Goal: Contribute content: Contribute content

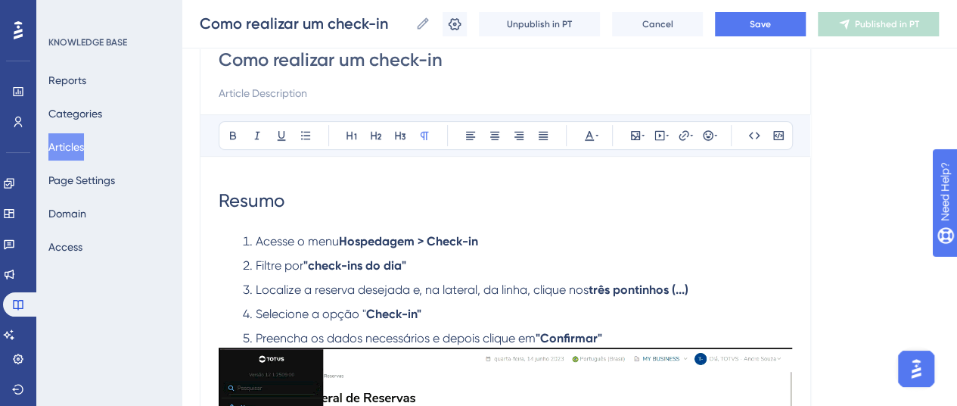
scroll to position [151, 0]
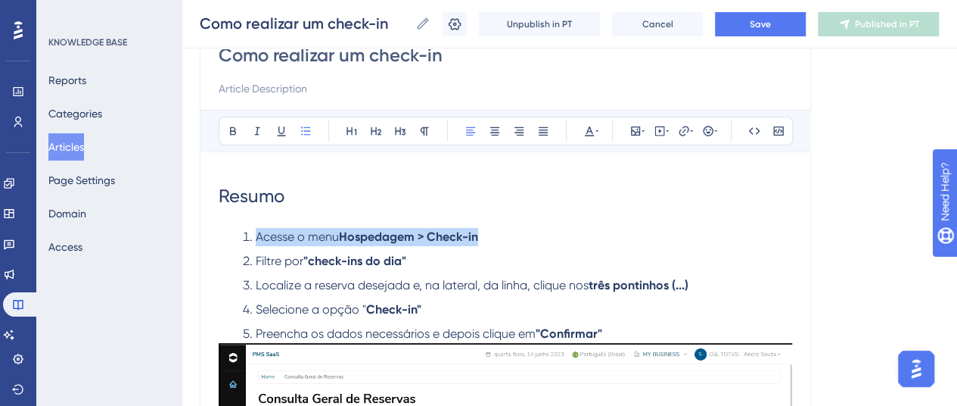
drag, startPoint x: 257, startPoint y: 232, endPoint x: 505, endPoint y: 231, distance: 248.2
click at [505, 231] on li "Acesse o menu Hospedagem > Check-in" at bounding box center [514, 237] width 555 height 18
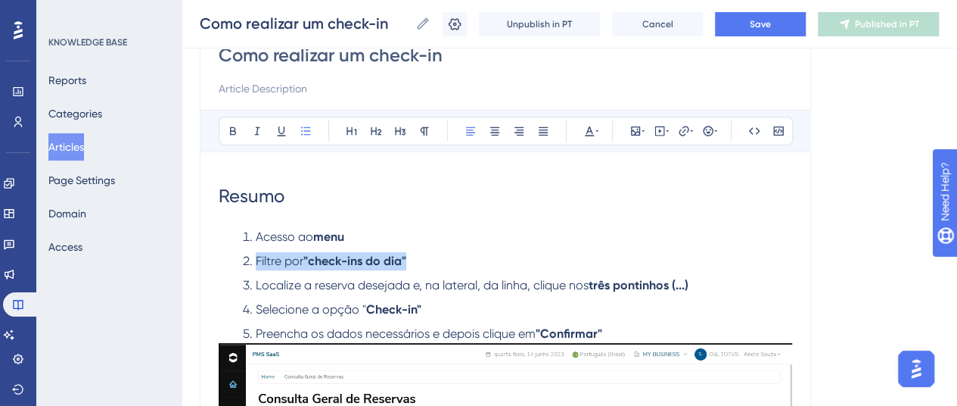
drag, startPoint x: 256, startPoint y: 263, endPoint x: 427, endPoint y: 260, distance: 171.0
click at [427, 260] on li "Filtre por "check-ins do dia"" at bounding box center [514, 261] width 555 height 18
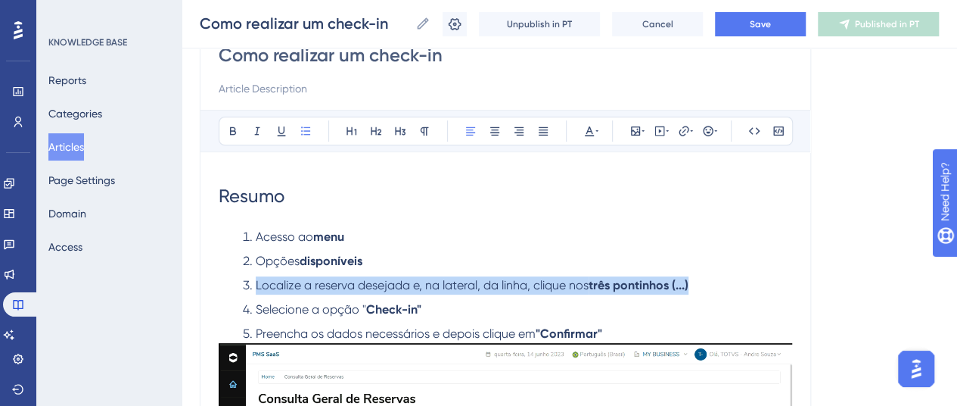
drag, startPoint x: 254, startPoint y: 284, endPoint x: 702, endPoint y: 290, distance: 448.0
click at [702, 290] on li "Localize a reserva desejada e, na lateral, da linha, clique nos [GEOGRAPHIC_DAT…" at bounding box center [514, 285] width 555 height 18
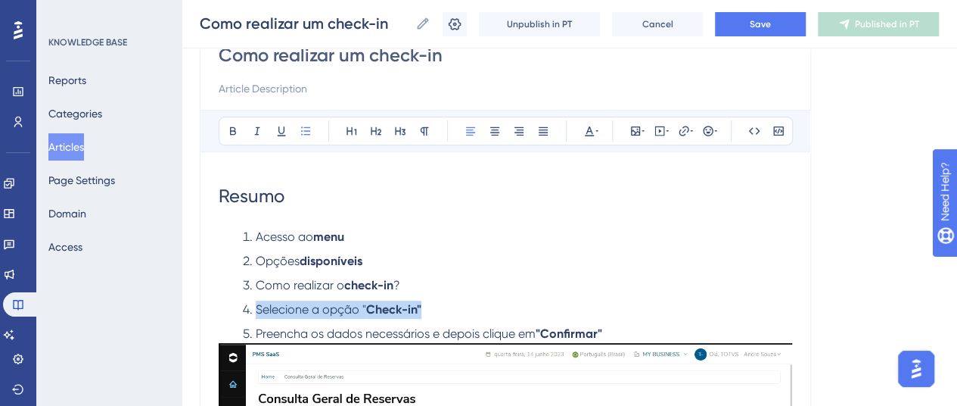
drag, startPoint x: 257, startPoint y: 312, endPoint x: 465, endPoint y: 309, distance: 208.1
click at [465, 309] on li "Selecione a opção " Check-in"" at bounding box center [514, 309] width 555 height 18
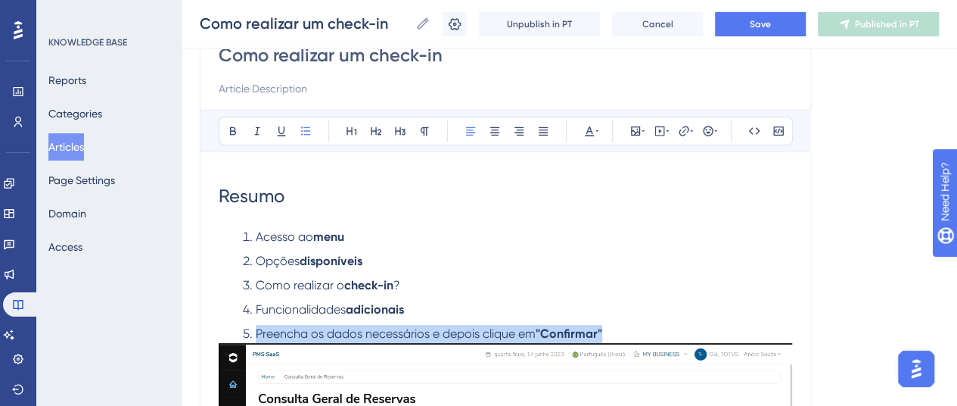
drag, startPoint x: 525, startPoint y: 335, endPoint x: 224, endPoint y: 334, distance: 301.2
click at [224, 334] on ol "Acesso ao menu Opções disponíveis Como realizar o check-in ? Funcionalidades ad…" at bounding box center [506, 285] width 574 height 115
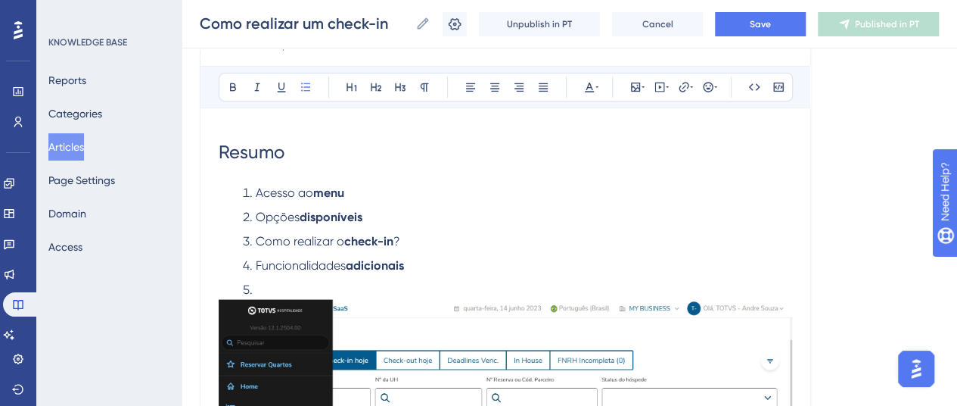
scroll to position [227, 0]
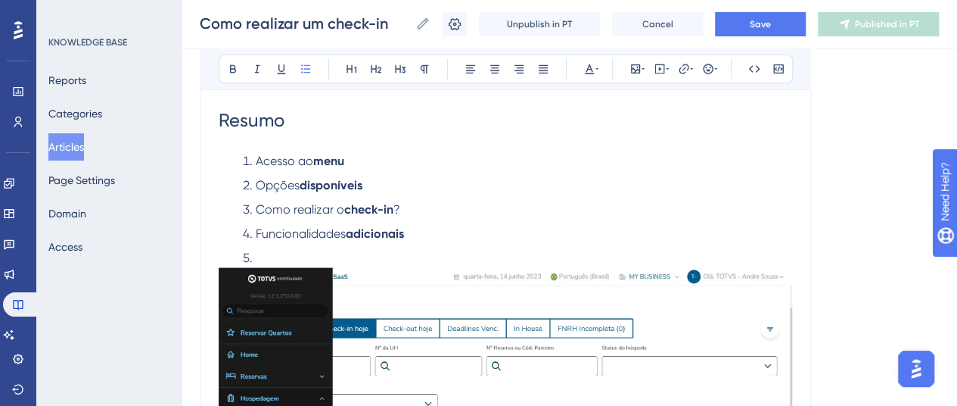
drag, startPoint x: 241, startPoint y: 250, endPoint x: 369, endPoint y: 282, distance: 131.9
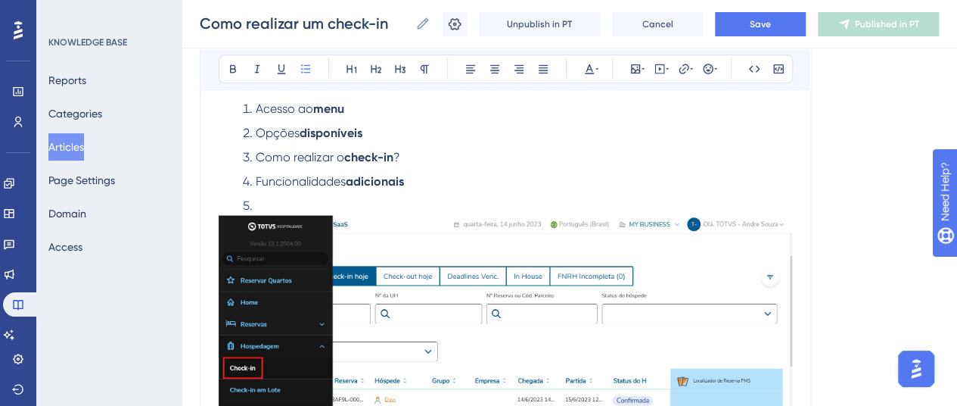
scroll to position [303, 0]
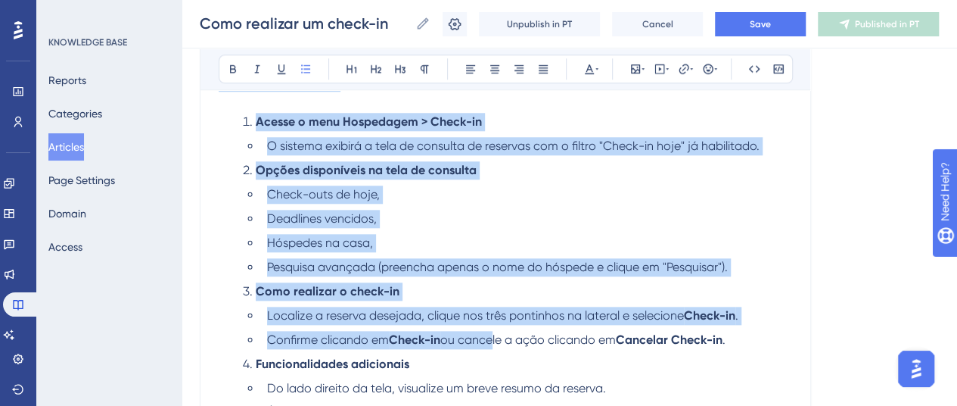
drag, startPoint x: 241, startPoint y: 178, endPoint x: 490, endPoint y: 319, distance: 286.3
click at [490, 326] on div "Resumo Acesso ao menu Opções disponíveis Como realizar o check-in ? Funcionalid…" at bounding box center [506, 107] width 574 height 932
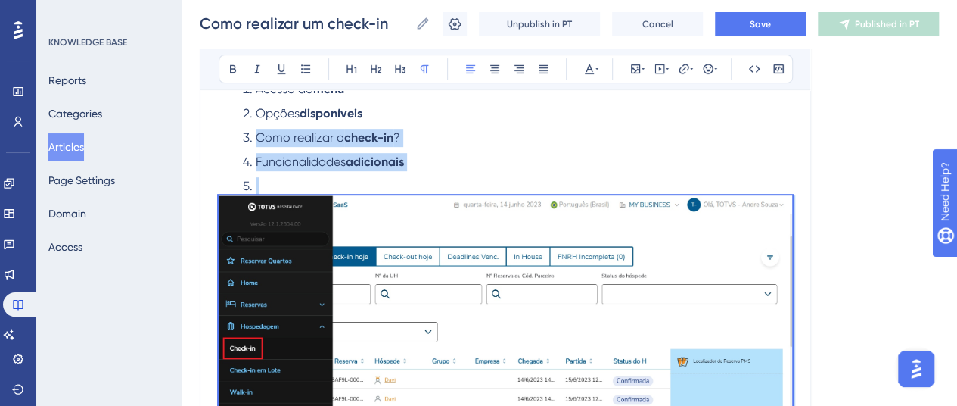
scroll to position [247, 0]
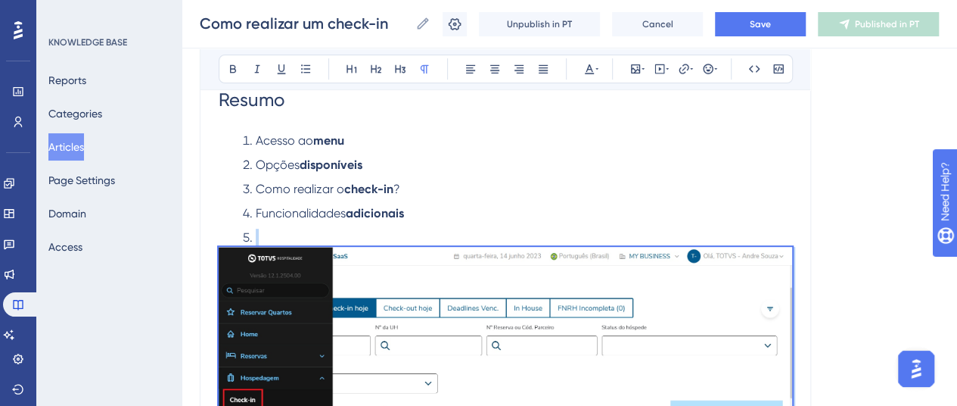
drag, startPoint x: 599, startPoint y: 237, endPoint x: 229, endPoint y: 227, distance: 370.9
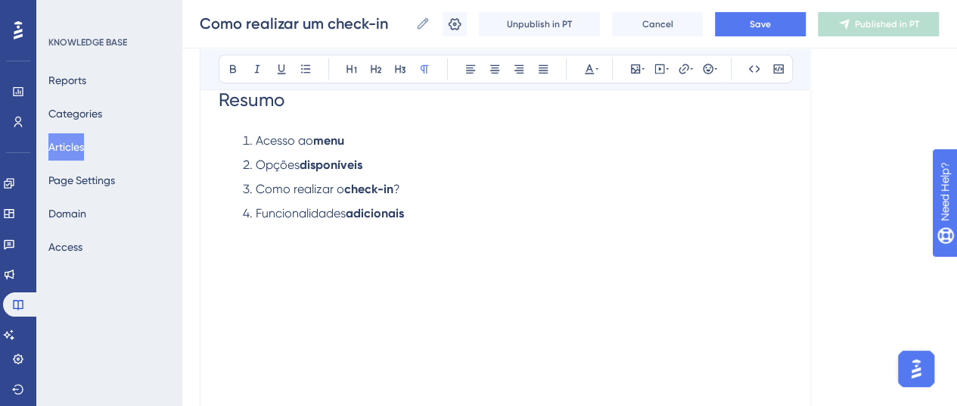
paste div
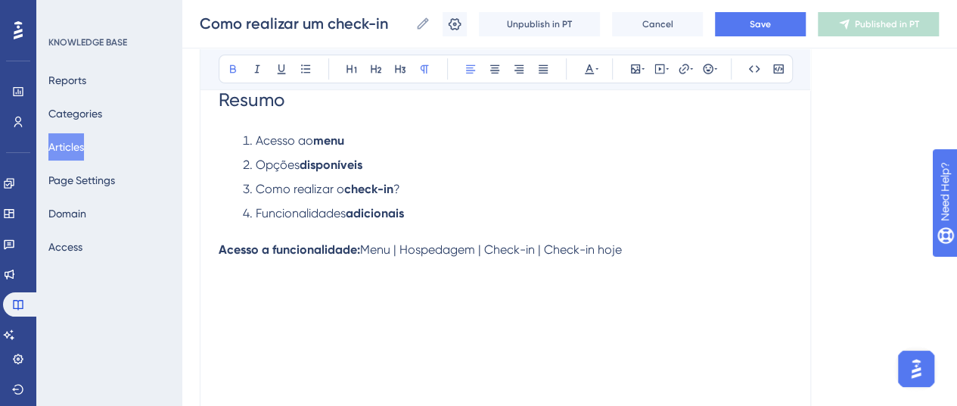
click at [221, 249] on strong "Acesso a funcionalidade:" at bounding box center [289, 249] width 141 height 14
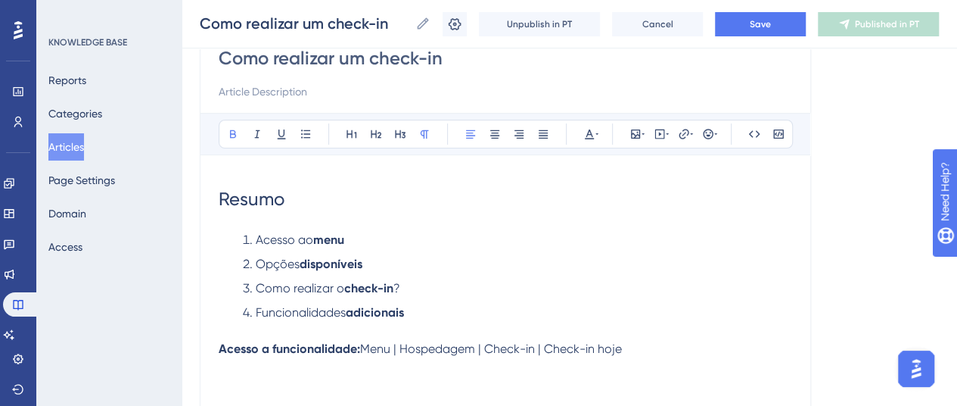
scroll to position [172, 0]
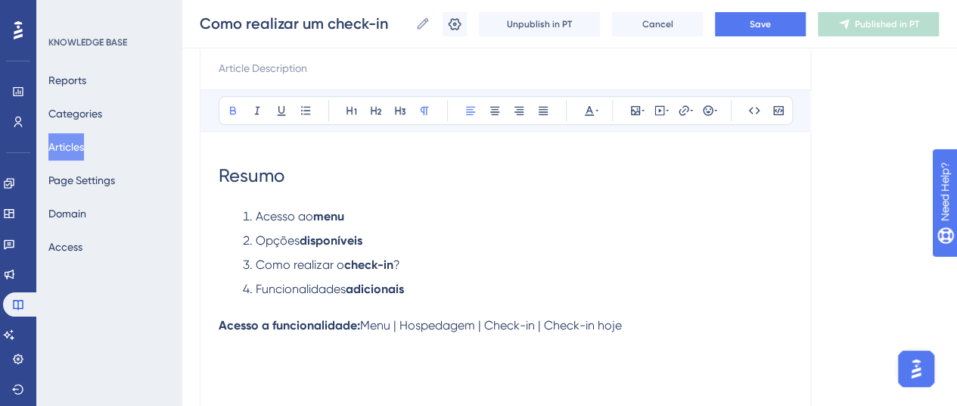
click at [262, 156] on h1 "Resumo" at bounding box center [506, 175] width 574 height 51
click at [257, 178] on span "Resumo" at bounding box center [252, 175] width 66 height 21
click at [422, 107] on icon at bounding box center [425, 111] width 8 height 8
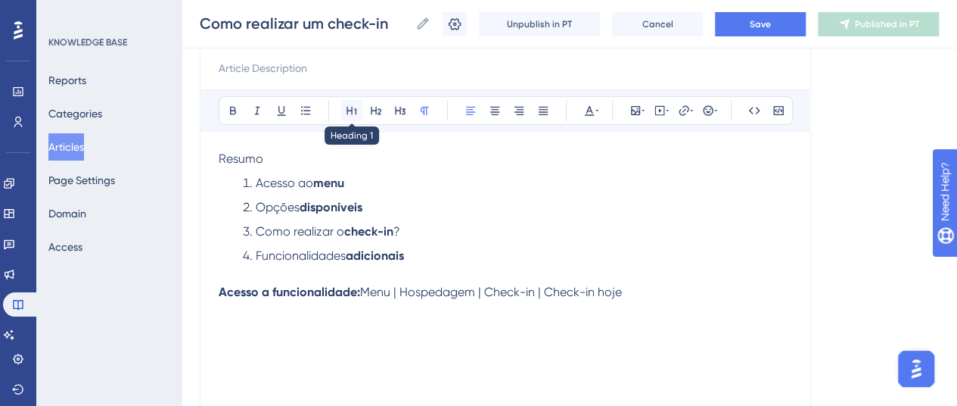
click at [346, 106] on icon at bounding box center [352, 110] width 12 height 12
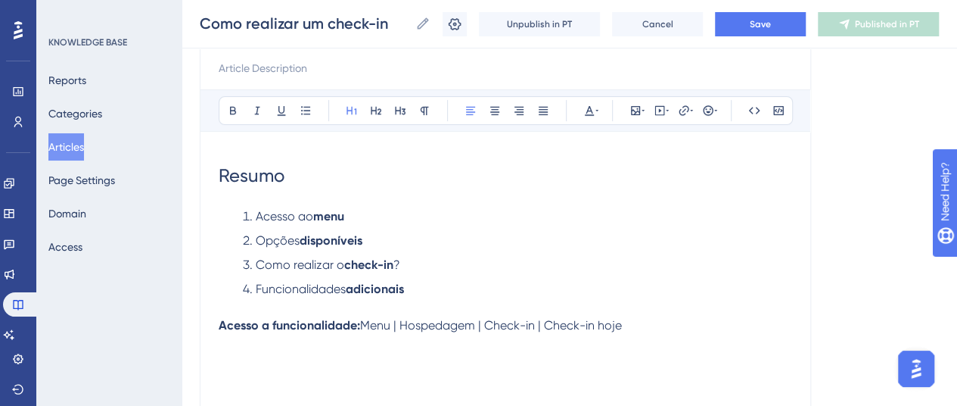
click at [328, 269] on span "Como realizar o" at bounding box center [300, 264] width 89 height 14
drag, startPoint x: 253, startPoint y: 172, endPoint x: 209, endPoint y: 171, distance: 44.6
click at [209, 171] on div "Como realizar um check-in Bold Italic Underline Bullet Point Heading 1 Heading …" at bounding box center [505, 250] width 611 height 504
click at [393, 107] on button at bounding box center [400, 110] width 21 height 21
click at [355, 110] on icon at bounding box center [352, 111] width 10 height 8
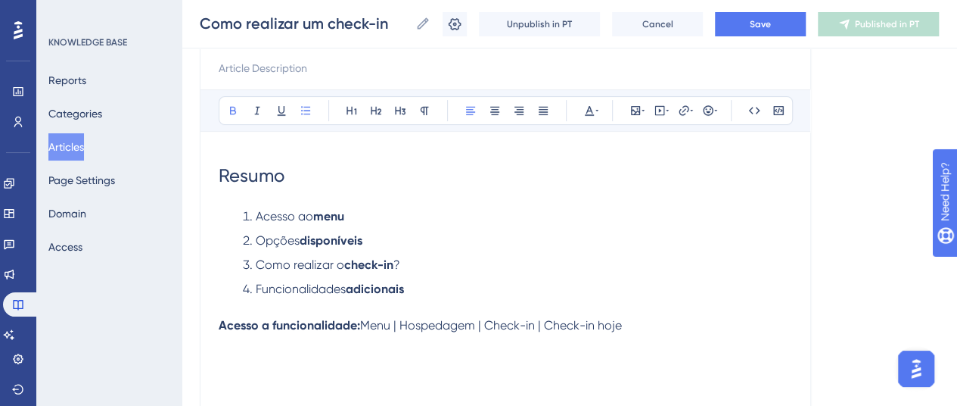
click at [316, 224] on ol "Acesso ao menu Opções disponíveis Como realizar o check-in ? Funcionalidades ad…" at bounding box center [506, 252] width 574 height 91
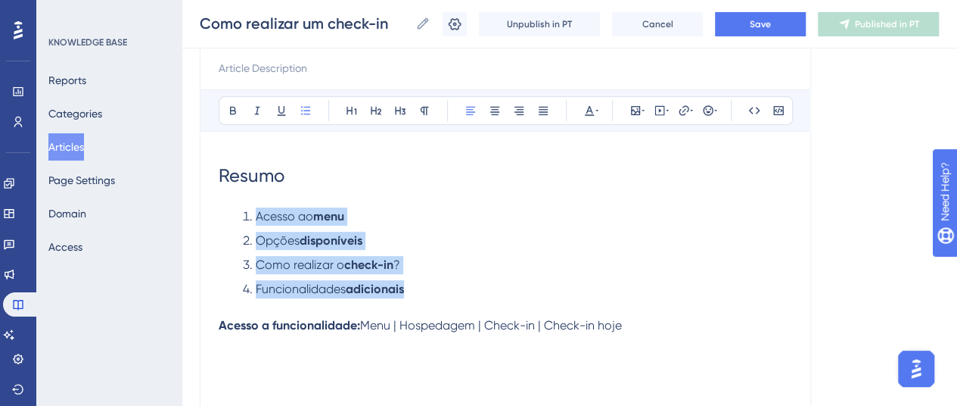
drag, startPoint x: 383, startPoint y: 288, endPoint x: 258, endPoint y: 202, distance: 151.7
click at [258, 202] on div "Resumo Acesso ao menu Opções disponíveis Como realizar o check-in ? Funcionalid…" at bounding box center [506, 316] width 574 height 333
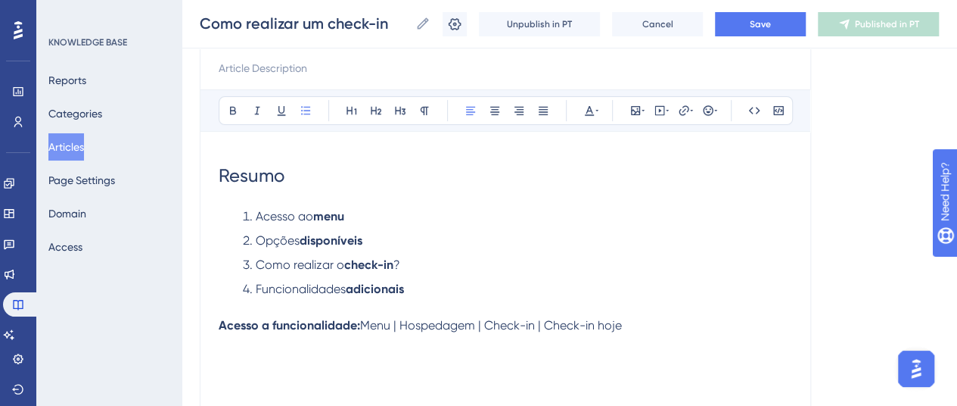
click at [359, 328] on strong "Acesso a funcionalidade:" at bounding box center [289, 325] width 141 height 14
click at [219, 172] on span "Resumo" at bounding box center [252, 175] width 66 height 21
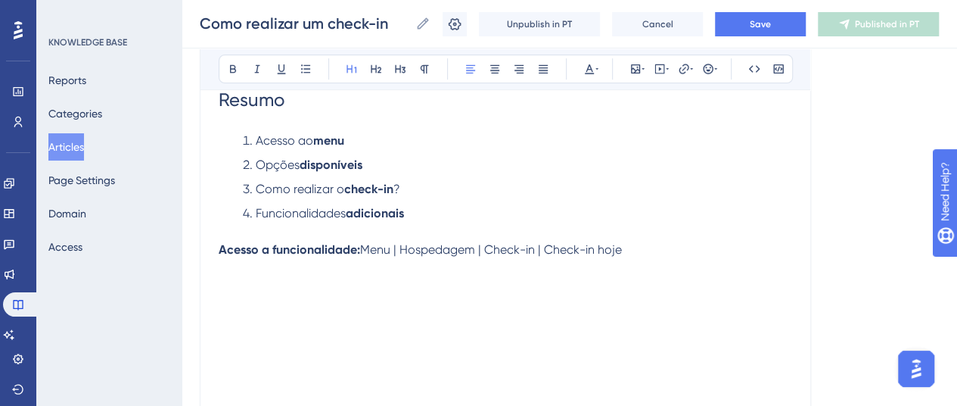
click at [428, 210] on li "Funcionalidades adicionais" at bounding box center [514, 213] width 555 height 18
click at [514, 252] on span "Menu | Hospedagem | Check-in | Check-in hoje" at bounding box center [491, 249] width 262 height 14
drag, startPoint x: 363, startPoint y: 249, endPoint x: 213, endPoint y: 234, distance: 150.6
click at [213, 234] on div "Como realizar um check-in Bold Italic Underline Bullet Point Heading 1 Heading …" at bounding box center [505, 174] width 611 height 504
click at [294, 260] on p at bounding box center [506, 268] width 574 height 18
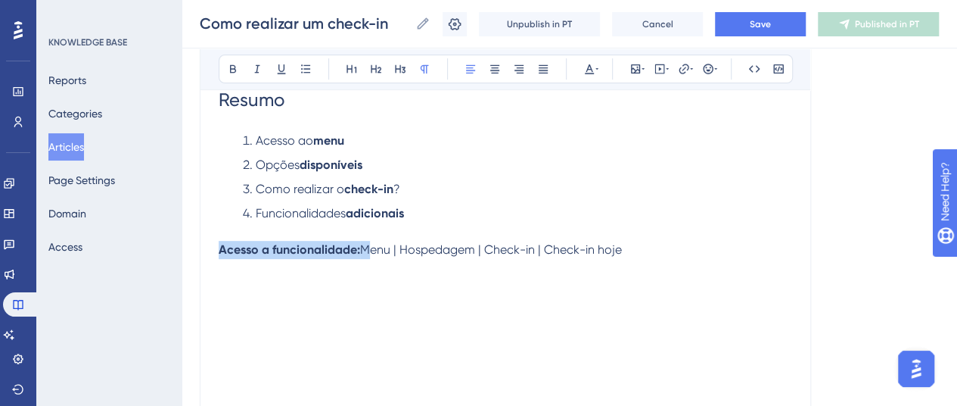
drag, startPoint x: 348, startPoint y: 251, endPoint x: 210, endPoint y: 252, distance: 137.7
click at [210, 252] on div "Como realizar um check-in Bold Italic Underline Bullet Point Heading 1 Heading …" at bounding box center [505, 174] width 611 height 504
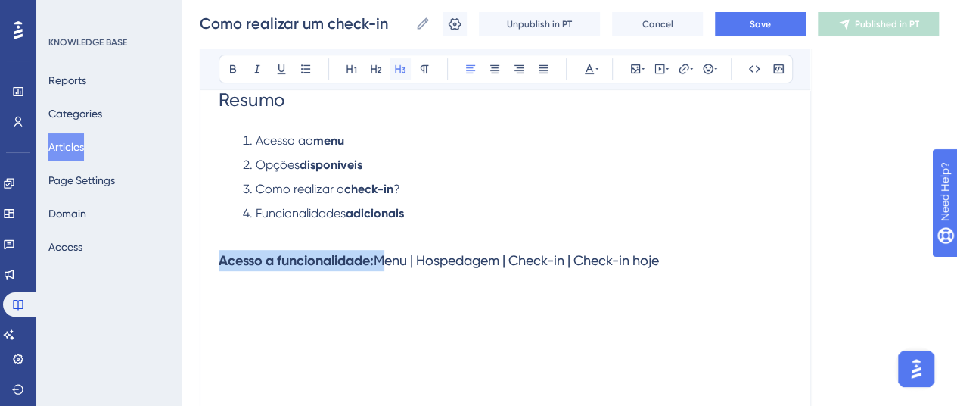
click at [393, 74] on button at bounding box center [400, 68] width 21 height 21
click at [384, 260] on span "Menu | Hospedagem | Check-in | Check-in hoje" at bounding box center [516, 260] width 285 height 16
click at [383, 259] on span "Menu | Hospedagem | Check-in | Check-in hoje" at bounding box center [516, 260] width 285 height 16
drag, startPoint x: 677, startPoint y: 258, endPoint x: 387, endPoint y: 275, distance: 291.0
click at [387, 275] on h3 "Acesso a funcionalidade: Menu | Hospedagem | Check-in | Check-in hoje" at bounding box center [506, 260] width 574 height 39
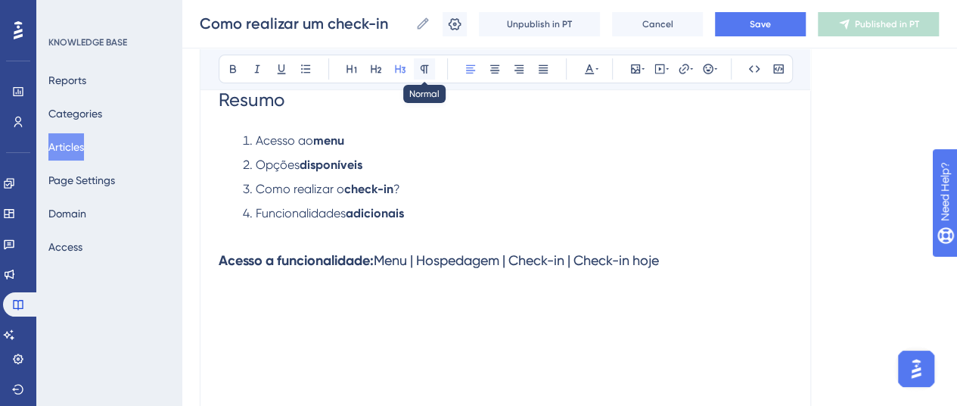
click at [418, 67] on icon at bounding box center [424, 69] width 12 height 12
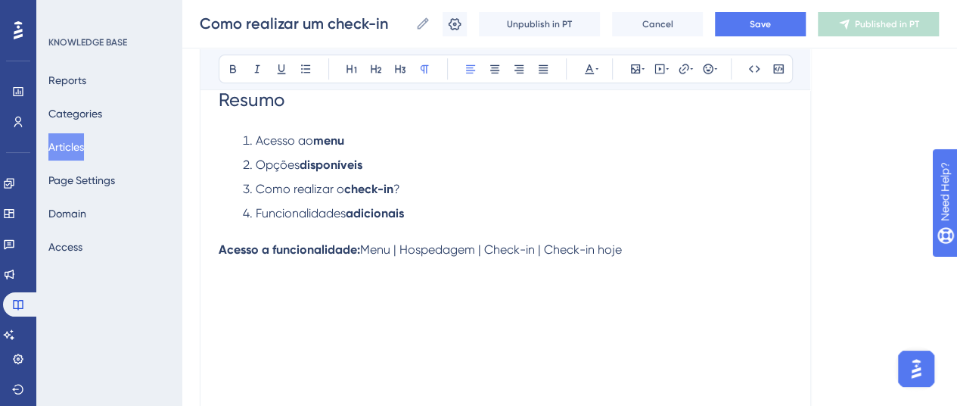
click at [410, 285] on div "Resumo Acesso ao menu Opções disponíveis Como realizar o check-in ? Funcionalid…" at bounding box center [506, 240] width 574 height 333
click at [221, 249] on strong "Acesso a funcionalidade:" at bounding box center [289, 249] width 141 height 14
click at [648, 253] on p "Acesso a funcionalidade: Menu | Hospedagem | Check-in | Check-in hoje" at bounding box center [506, 250] width 574 height 18
click at [638, 60] on button at bounding box center [635, 68] width 21 height 21
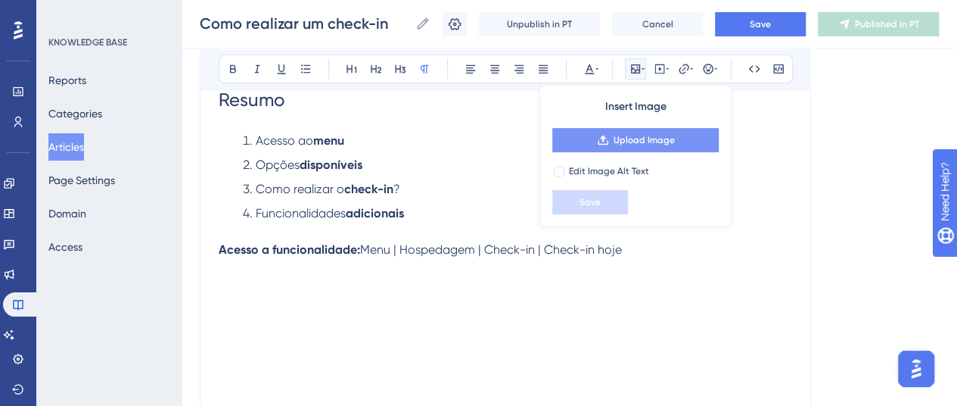
click at [645, 141] on span "Upload Image" at bounding box center [644, 140] width 61 height 12
click at [253, 277] on p at bounding box center [506, 286] width 574 height 18
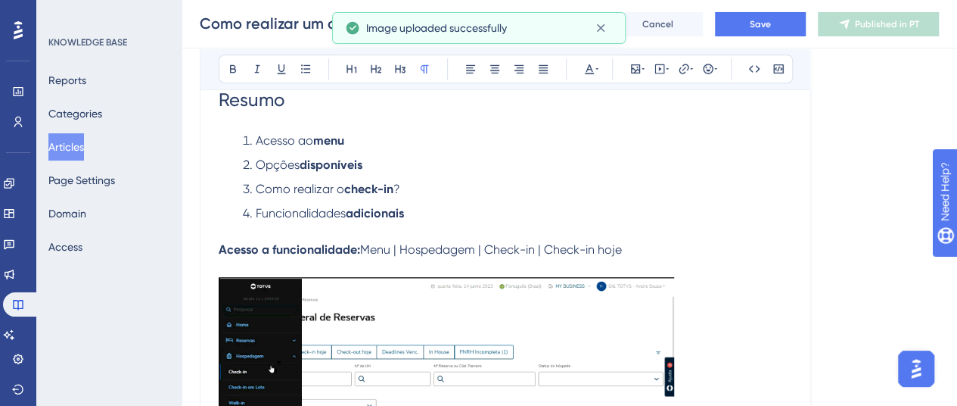
drag, startPoint x: 241, startPoint y: 301, endPoint x: 700, endPoint y: 235, distance: 464.1
click at [700, 235] on p at bounding box center [506, 231] width 574 height 18
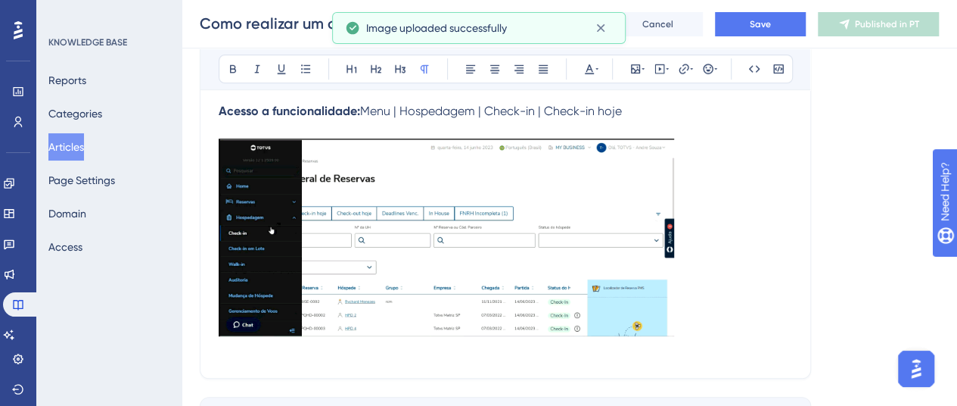
scroll to position [399, 0]
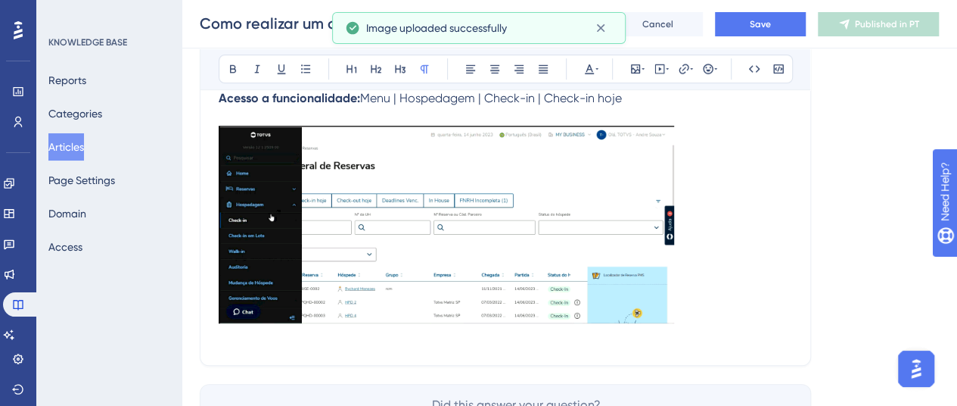
click at [480, 301] on img at bounding box center [447, 224] width 456 height 197
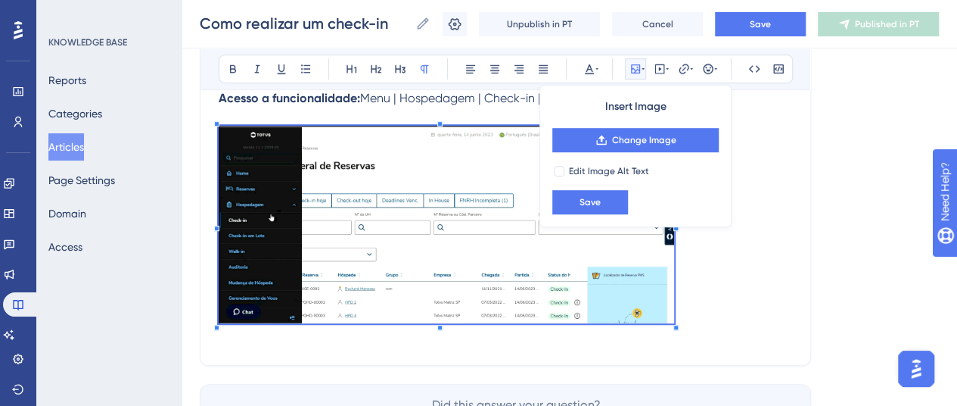
click at [497, 347] on div "Como realizar um check-in Bold Italic Underline Bullet Point Heading 1 Heading …" at bounding box center [505, 68] width 611 height 595
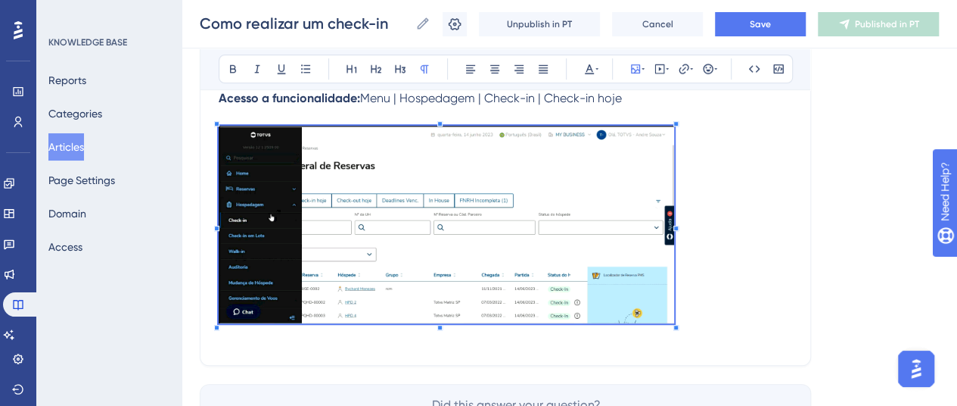
click at [497, 347] on div "Como realizar um check-in Bold Italic Underline Bullet Point Heading 1 Heading …" at bounding box center [505, 68] width 611 height 595
click at [804, 253] on div "Como realizar um check-in Bold Italic Underline Bullet Point Heading 1 Heading …" at bounding box center [505, 68] width 611 height 595
click at [740, 182] on p at bounding box center [506, 227] width 574 height 203
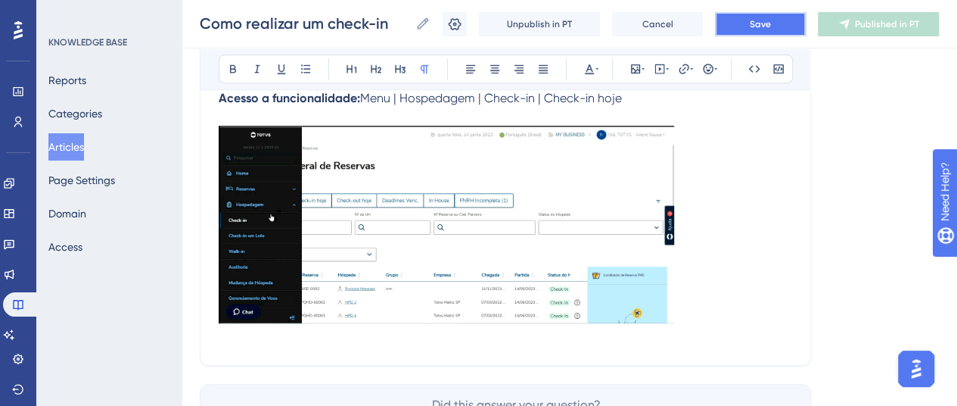
click at [769, 28] on span "Save" at bounding box center [760, 24] width 21 height 12
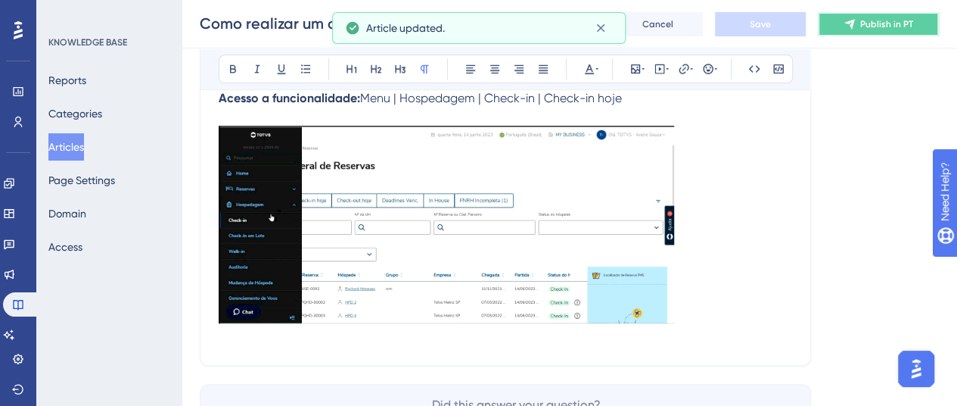
click at [848, 26] on button "Publish in PT" at bounding box center [878, 24] width 121 height 24
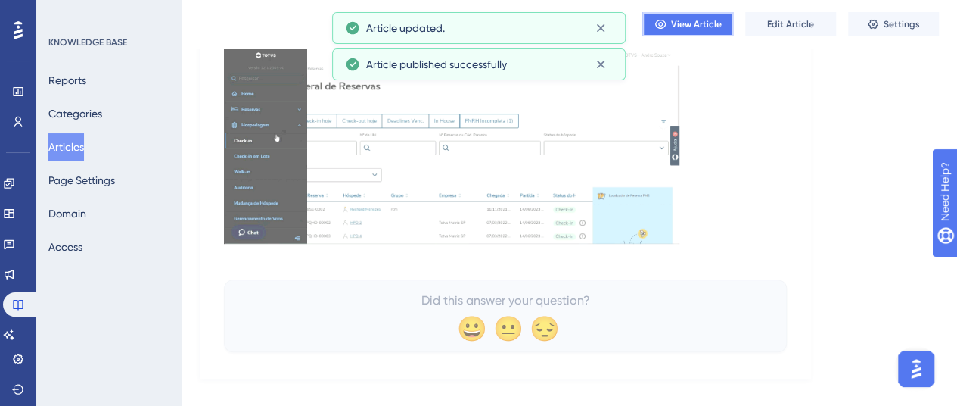
click at [671, 28] on span "View Article" at bounding box center [696, 24] width 51 height 12
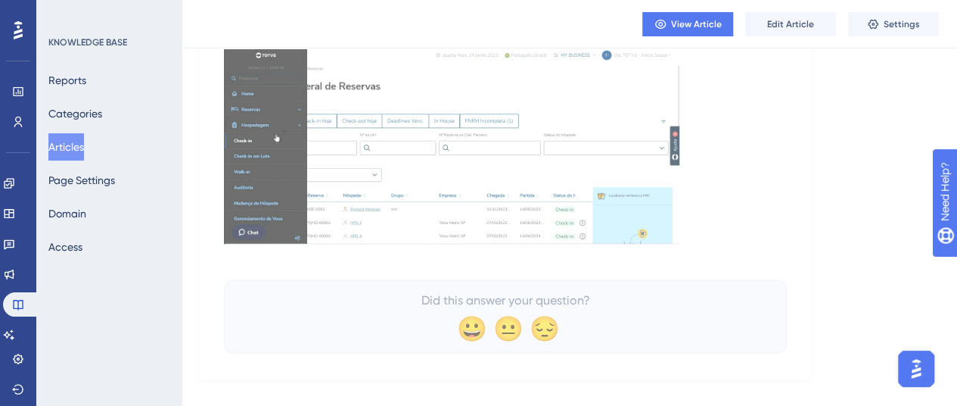
click at [610, 181] on img at bounding box center [452, 144] width 456 height 197
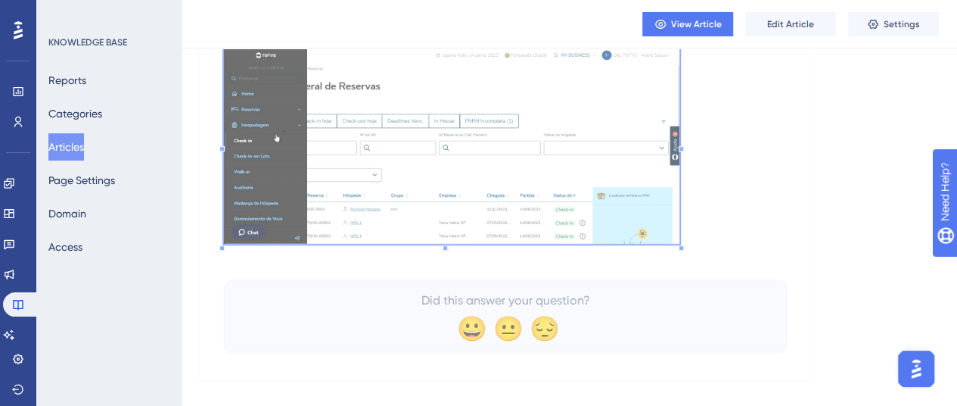
scroll to position [323, 0]
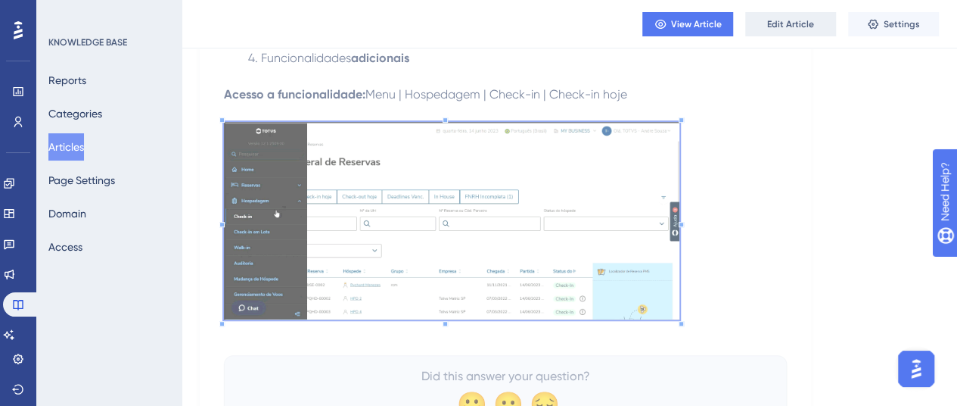
drag, startPoint x: 763, startPoint y: 11, endPoint x: 767, endPoint y: 26, distance: 16.5
click at [763, 11] on div "View Article Edit Article Settings" at bounding box center [570, 24] width 776 height 48
click at [769, 29] on span "Edit Article" at bounding box center [790, 24] width 47 height 12
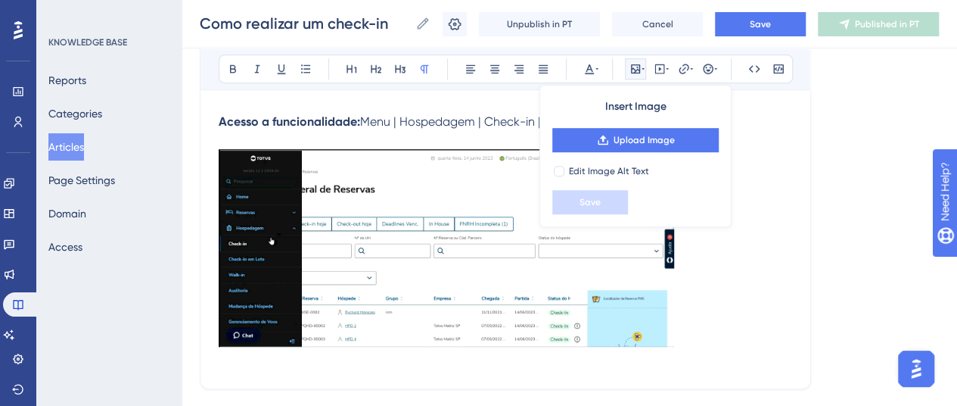
scroll to position [399, 0]
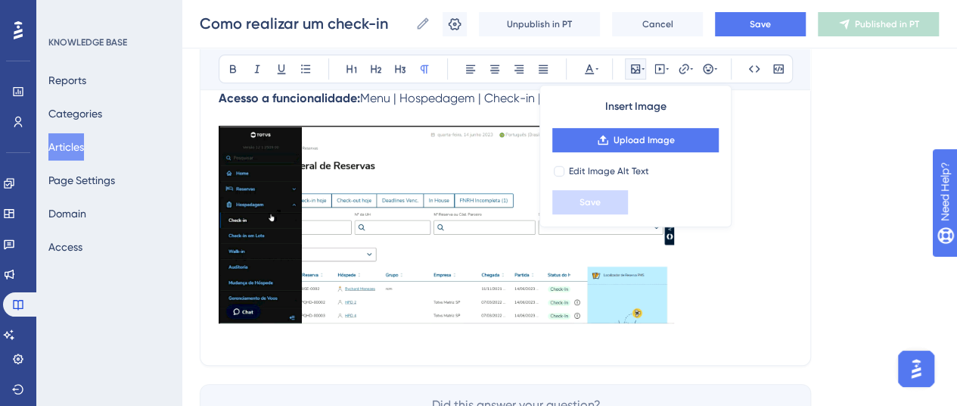
click at [418, 226] on img at bounding box center [447, 224] width 456 height 197
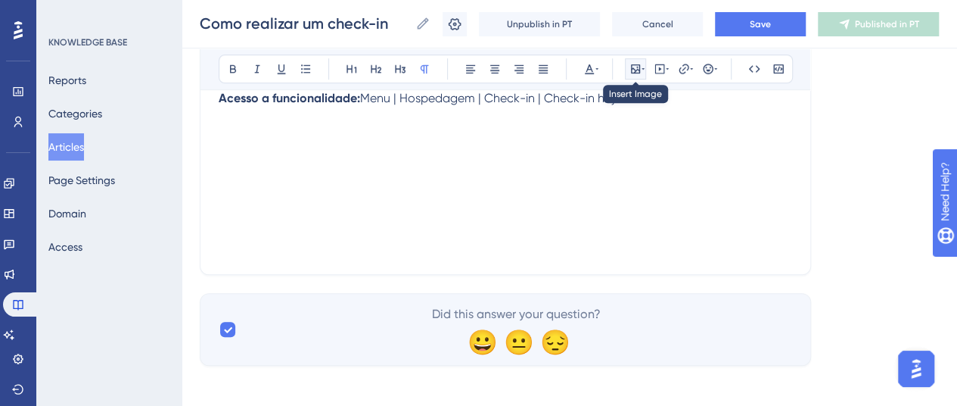
click at [638, 67] on icon at bounding box center [636, 69] width 12 height 12
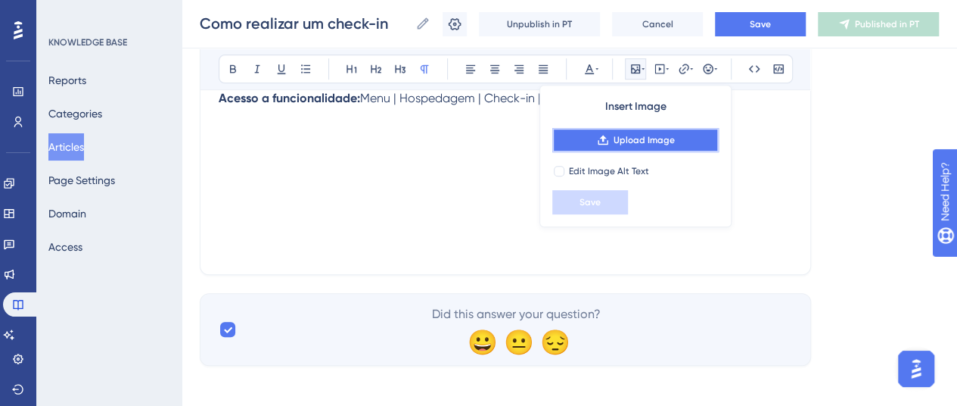
click at [636, 138] on span "Upload Image" at bounding box center [644, 140] width 61 height 12
click at [367, 155] on div "Resumo Acesso ao menu Opções disponíveis Como realizar o check-in ? Funcionalid…" at bounding box center [506, 89] width 574 height 333
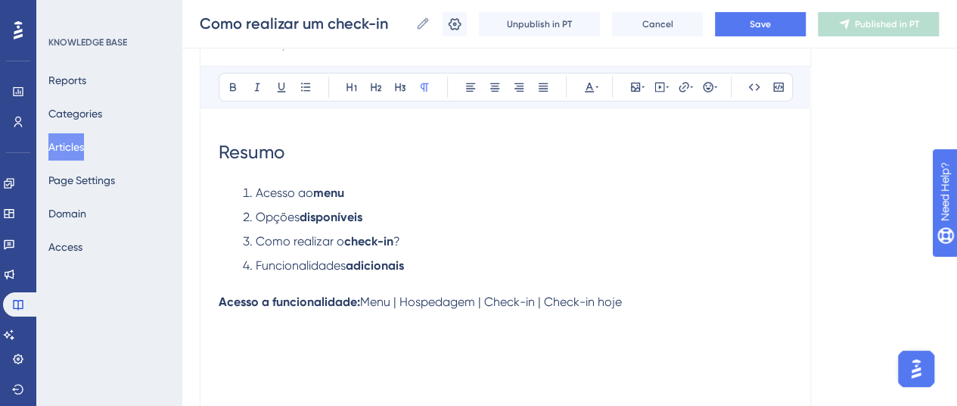
scroll to position [172, 0]
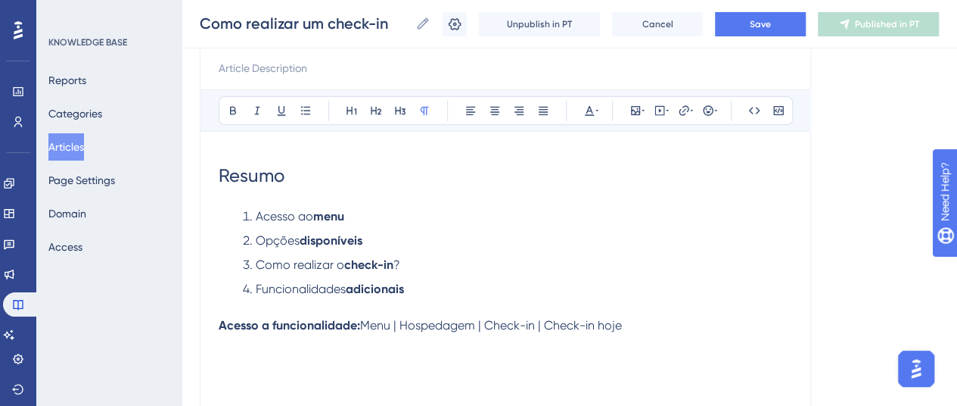
click at [272, 198] on h1 "Resumo" at bounding box center [506, 175] width 574 height 51
drag, startPoint x: 316, startPoint y: 178, endPoint x: 230, endPoint y: 176, distance: 86.3
click at [230, 176] on h1 "Resumo" at bounding box center [506, 175] width 574 height 51
click at [418, 110] on div "Como realizar um check-in Bold Italic Underline Bullet Point Heading 1 Heading …" at bounding box center [505, 250] width 611 height 504
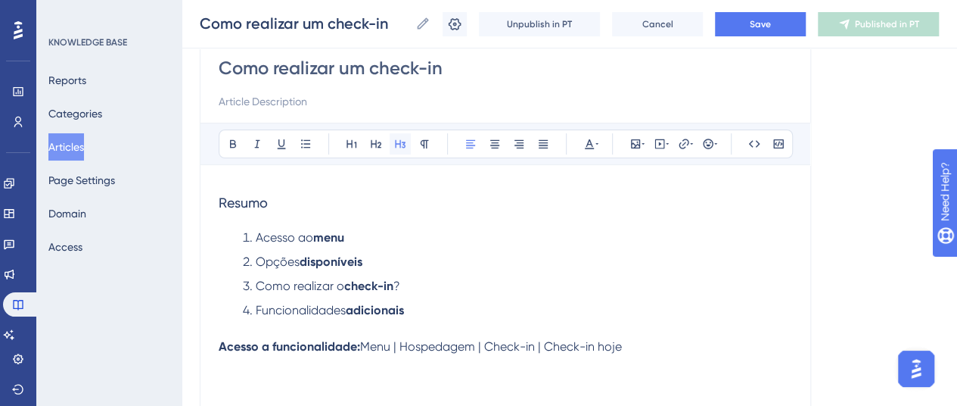
scroll to position [160, 0]
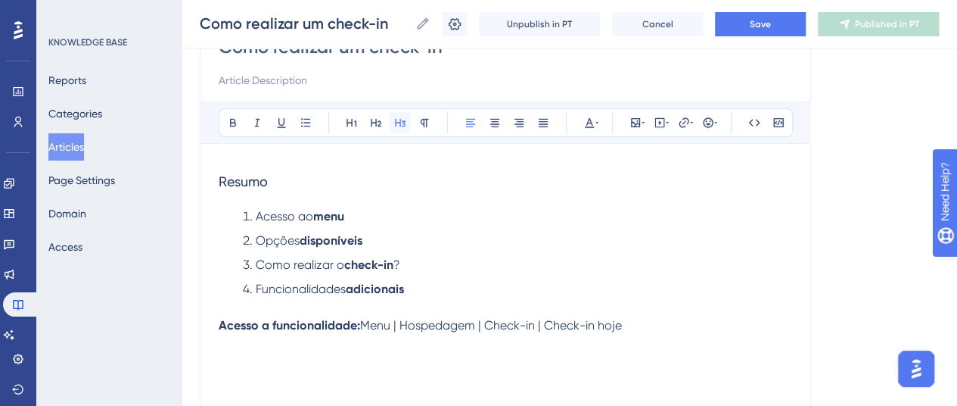
click at [393, 147] on div "Bold Italic Underline Bullet Point Heading 1 Heading 2 Heading 3 Normal Align L…" at bounding box center [506, 297] width 574 height 393
click at [268, 176] on span "Resumo" at bounding box center [243, 181] width 49 height 16
click at [238, 179] on span "Resumo" at bounding box center [243, 181] width 49 height 16
click at [242, 202] on div "Resumo Acesso ao menu Opções disponíveis Como realizar o check-in ? Funcionalid…" at bounding box center [506, 328] width 574 height 333
click at [426, 300] on p at bounding box center [506, 307] width 574 height 18
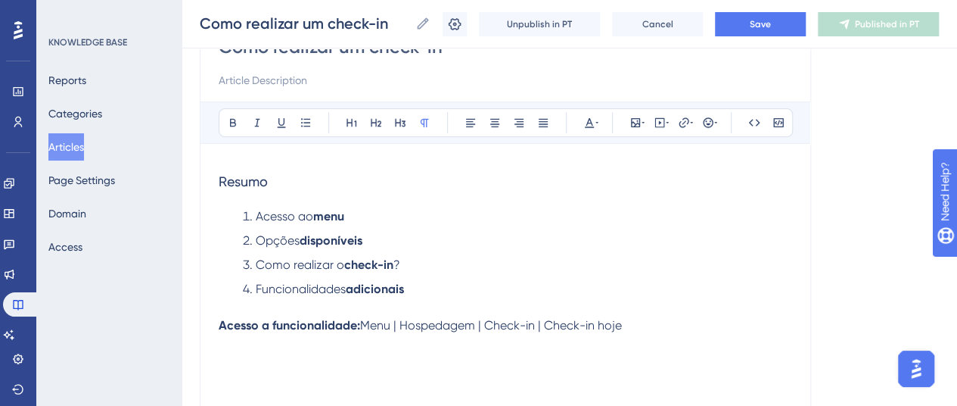
click at [642, 325] on p "Acesso a funcionalidade: Menu | Hospedagem | Check-in | Check-in hoje" at bounding box center [506, 325] width 574 height 18
click at [631, 124] on icon at bounding box center [635, 122] width 9 height 9
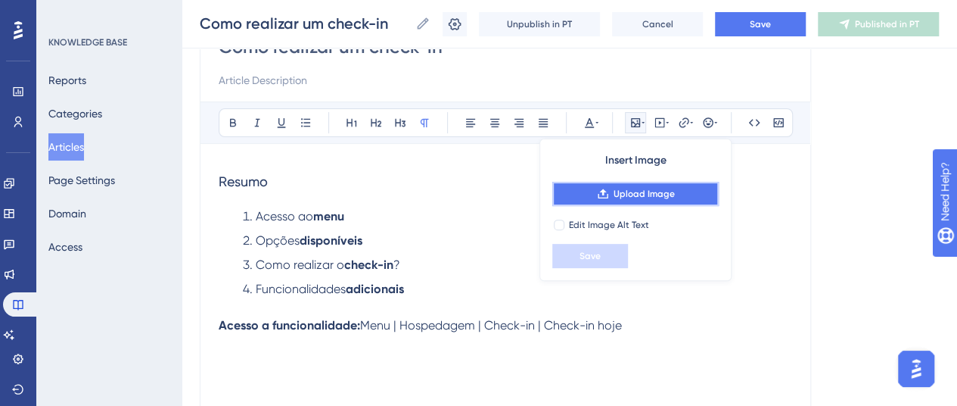
click at [630, 196] on span "Upload Image" at bounding box center [644, 194] width 61 height 12
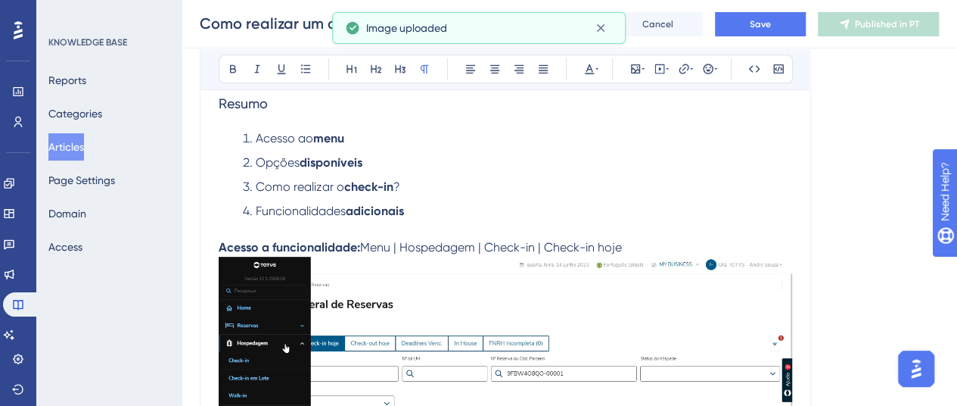
scroll to position [311, 0]
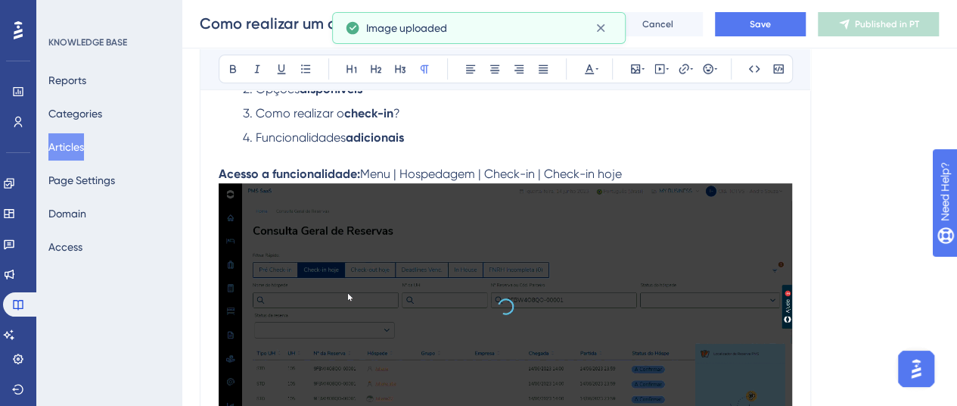
click at [610, 279] on img at bounding box center [506, 306] width 574 height 247
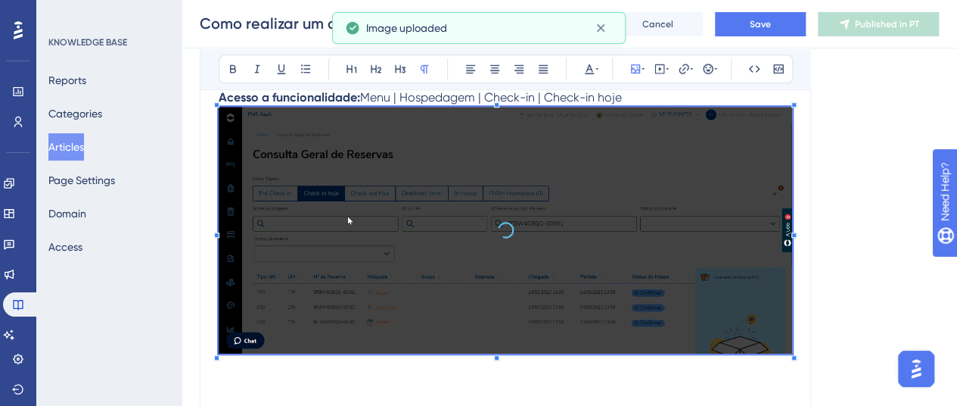
scroll to position [462, 0]
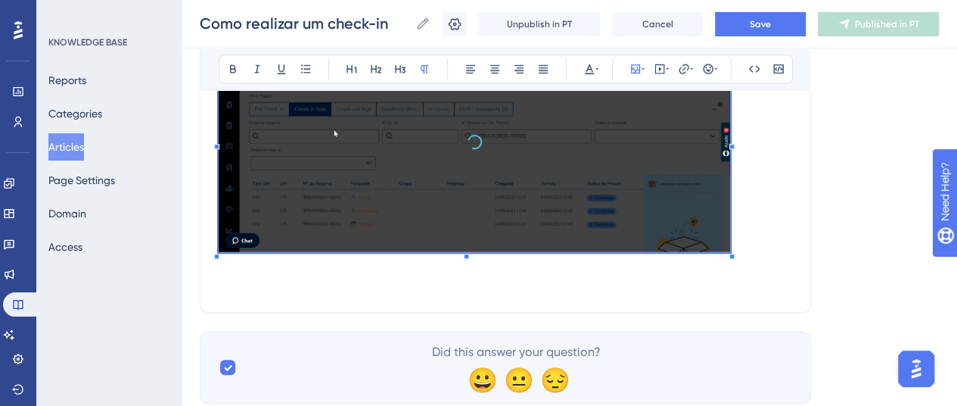
click at [724, 266] on div "Resumo Acesso ao menu Opções disponíveis Como realizar o check-in ? Funcionalid…" at bounding box center [506, 76] width 574 height 434
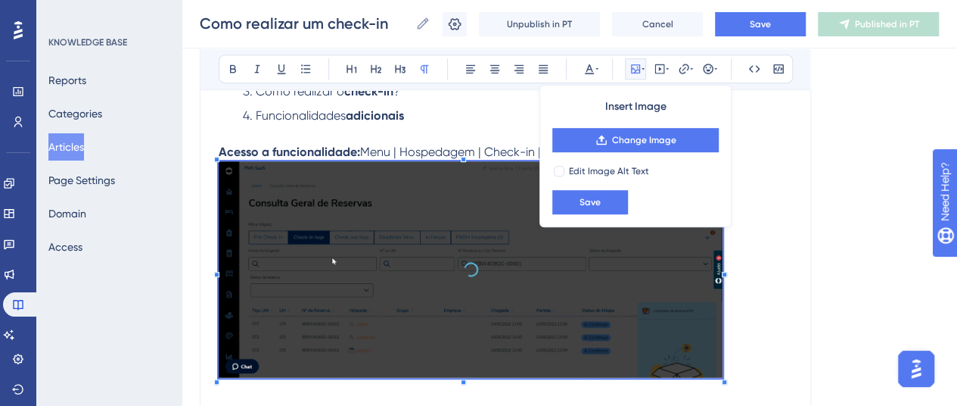
scroll to position [311, 0]
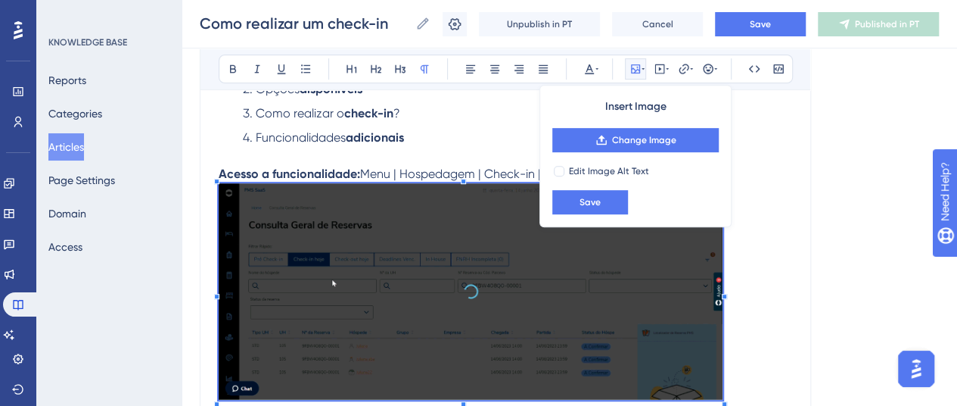
click at [738, 253] on p at bounding box center [506, 294] width 574 height 222
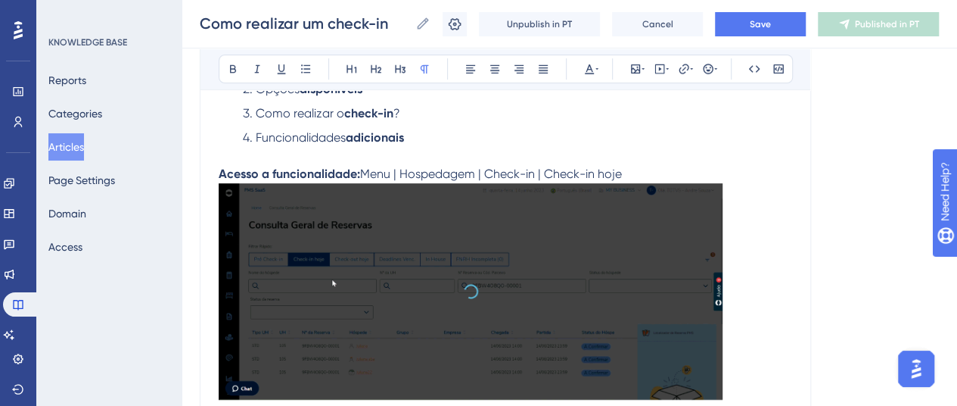
click at [645, 170] on p "Acesso a funcionalidade: Menu | Hospedagem | Check-in | Check-in hoje" at bounding box center [506, 174] width 574 height 18
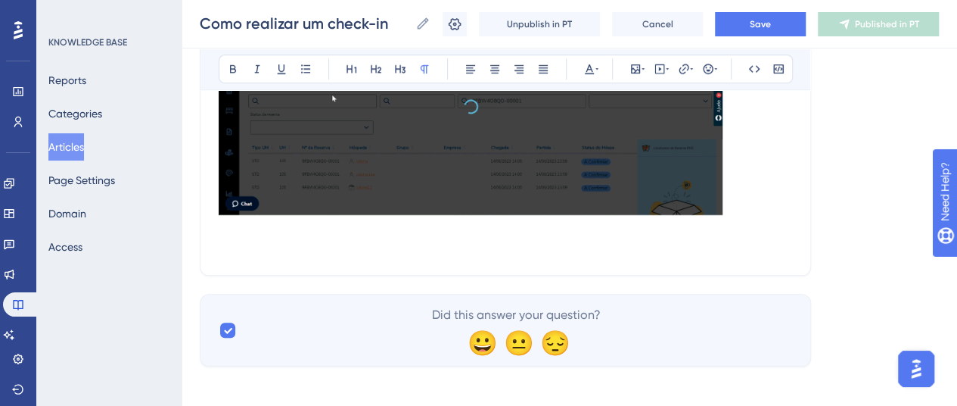
scroll to position [521, 0]
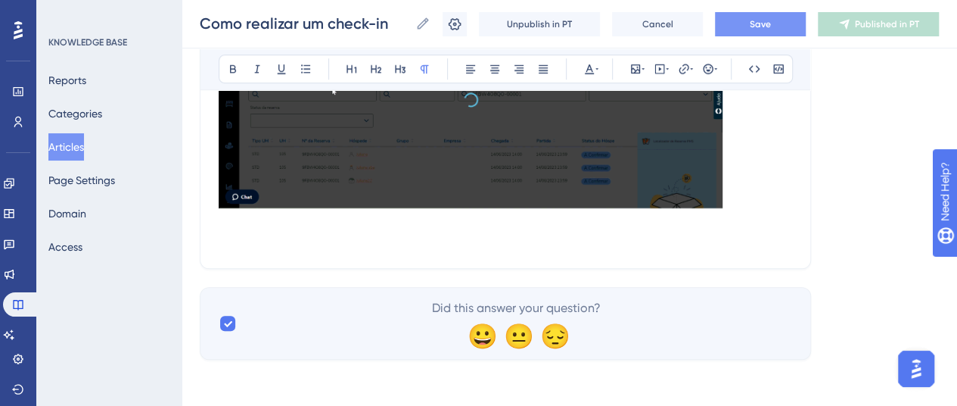
click at [744, 16] on button "Save" at bounding box center [760, 24] width 91 height 24
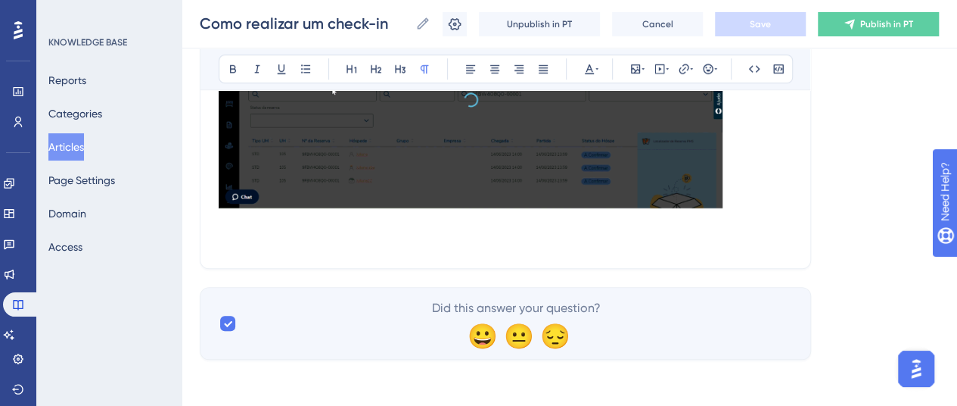
click at [282, 240] on p at bounding box center [506, 241] width 574 height 18
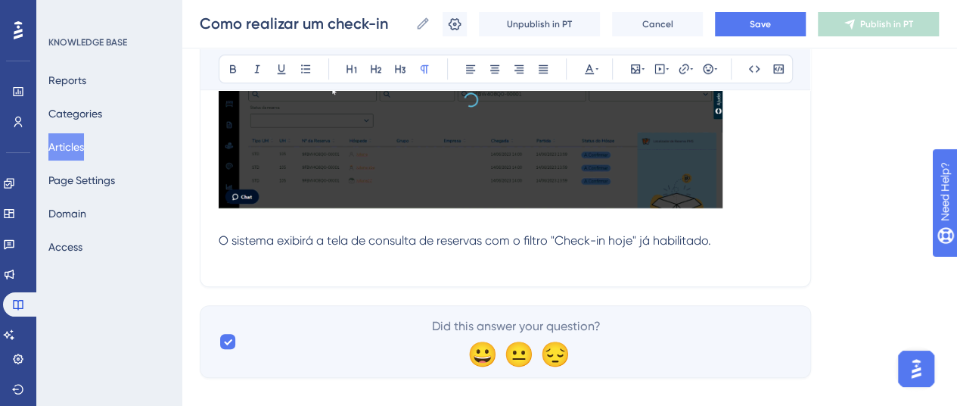
click at [715, 240] on p "O sistema exibirá a tela de consulta de reservas com o filtro "Check-in hoje" j…" at bounding box center [506, 241] width 574 height 18
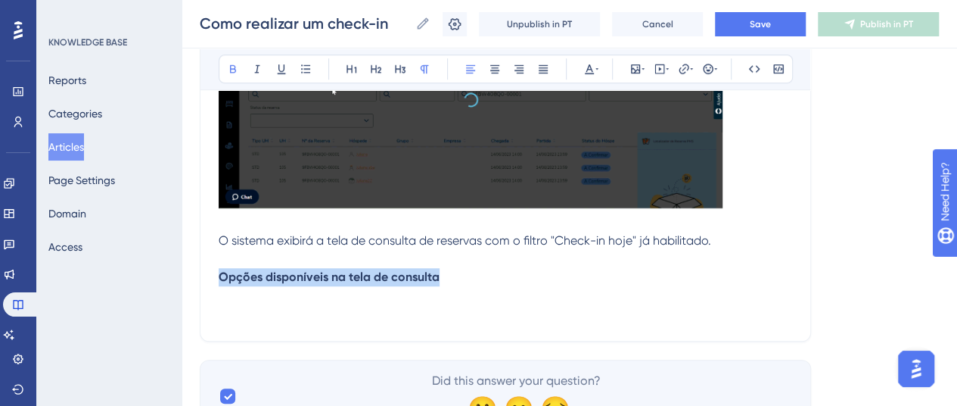
drag, startPoint x: 448, startPoint y: 273, endPoint x: 195, endPoint y: 279, distance: 252.8
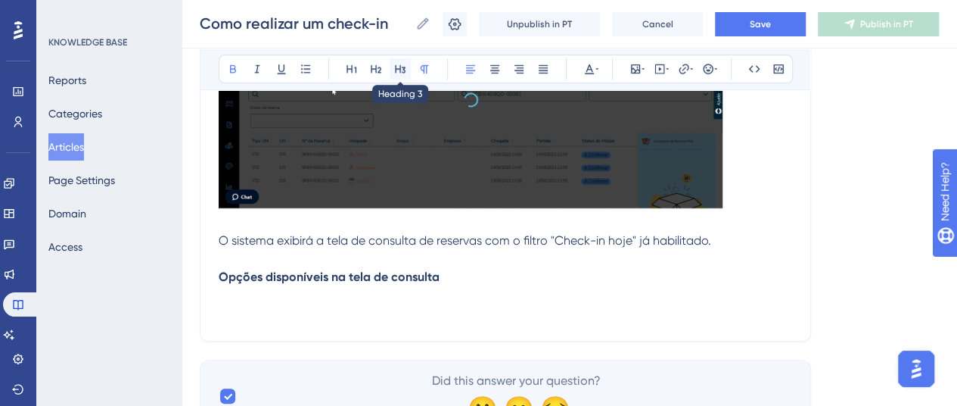
click at [401, 65] on icon at bounding box center [400, 69] width 12 height 12
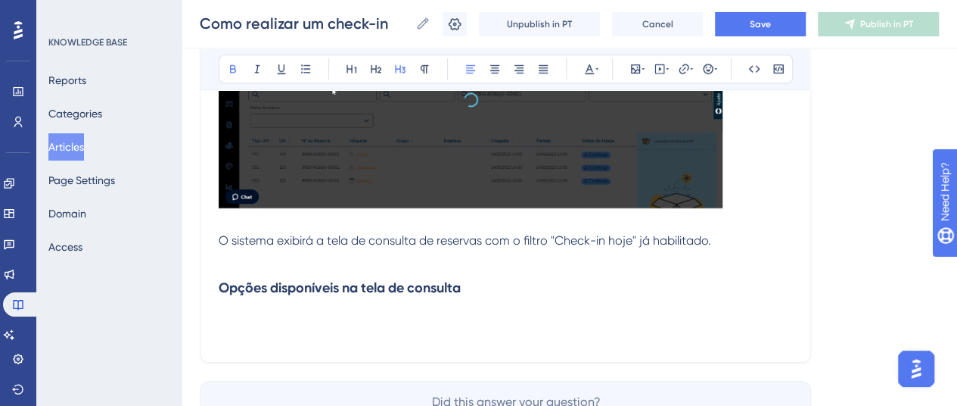
click at [477, 290] on h3 "Opções disponíveis na tela de consulta" at bounding box center [506, 287] width 574 height 39
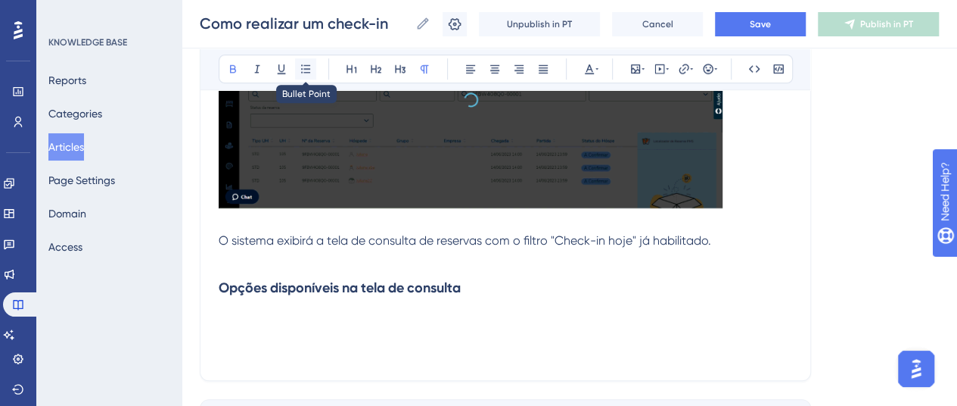
click at [309, 68] on icon at bounding box center [305, 68] width 9 height 8
click at [342, 309] on div "Resumo Acesso ao menu Opções disponíveis Como realizar o check-in ? Funcionalid…" at bounding box center [506, 84] width 574 height 567
click at [342, 322] on span "Check-ins/Check-outs de hoje" at bounding box center [329, 322] width 173 height 14
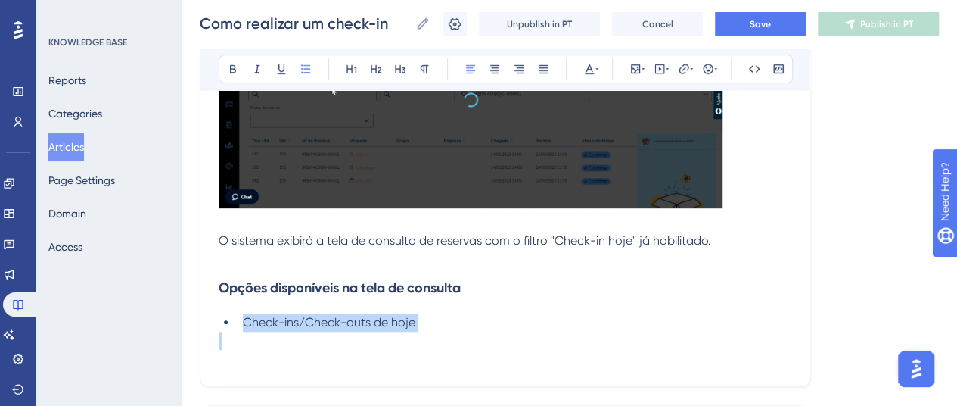
click at [342, 322] on span "Check-ins/Check-outs de hoje" at bounding box center [329, 322] width 173 height 14
click at [338, 322] on span "Check-ins/Check-outs de hoje" at bounding box center [329, 322] width 173 height 14
drag, startPoint x: 307, startPoint y: 322, endPoint x: 371, endPoint y: 319, distance: 63.6
click at [371, 319] on span "Check-ins/Check-outs de hoje" at bounding box center [329, 322] width 173 height 14
click at [282, 321] on span "Check-ins/Checkouts de hoje" at bounding box center [326, 322] width 166 height 14
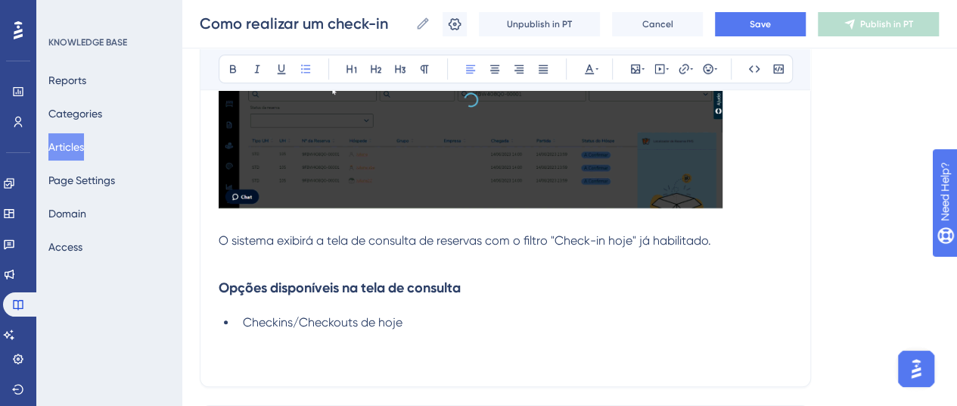
click at [439, 303] on h3 "Opções disponíveis na tela de consulta" at bounding box center [506, 287] width 574 height 39
click at [416, 328] on li "Checkins/Checkouts de hoje" at bounding box center [514, 322] width 555 height 18
click at [260, 322] on span "Checkins/Checkouts de hoje" at bounding box center [323, 322] width 160 height 14
drag, startPoint x: 260, startPoint y: 322, endPoint x: 256, endPoint y: 329, distance: 8.5
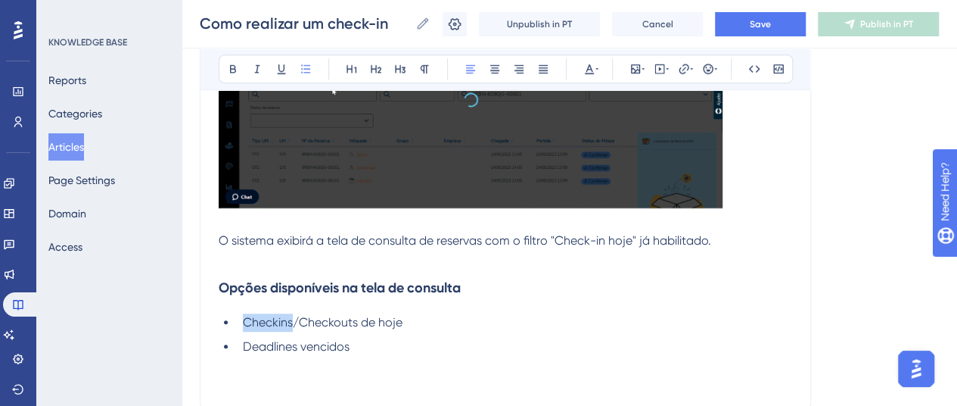
click at [256, 329] on li "Checkins/Checkouts de hoje" at bounding box center [514, 322] width 555 height 18
click at [277, 322] on span "Checkins/Checkouts de hoje" at bounding box center [323, 322] width 160 height 14
click at [283, 328] on li "Checkins/Checkouts de hoje" at bounding box center [514, 322] width 555 height 18
click at [278, 318] on span "Checkins/Checkouts de hoje" at bounding box center [323, 322] width 160 height 14
click at [357, 350] on li "Deadlines vencidos" at bounding box center [514, 346] width 555 height 18
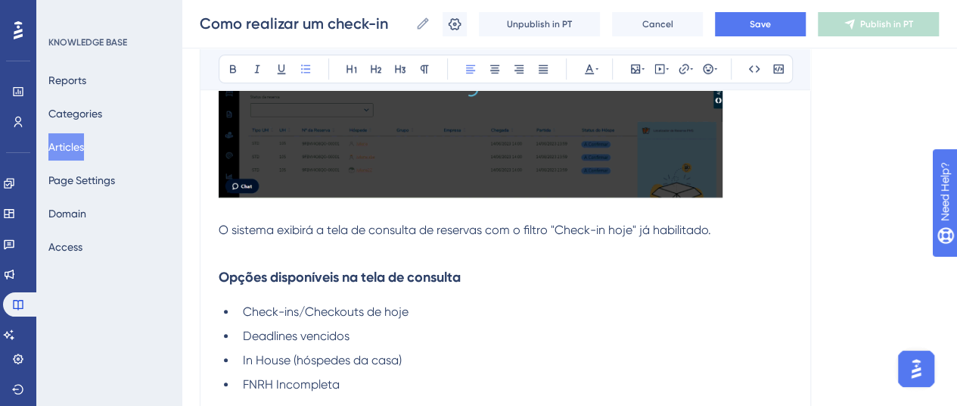
scroll to position [672, 0]
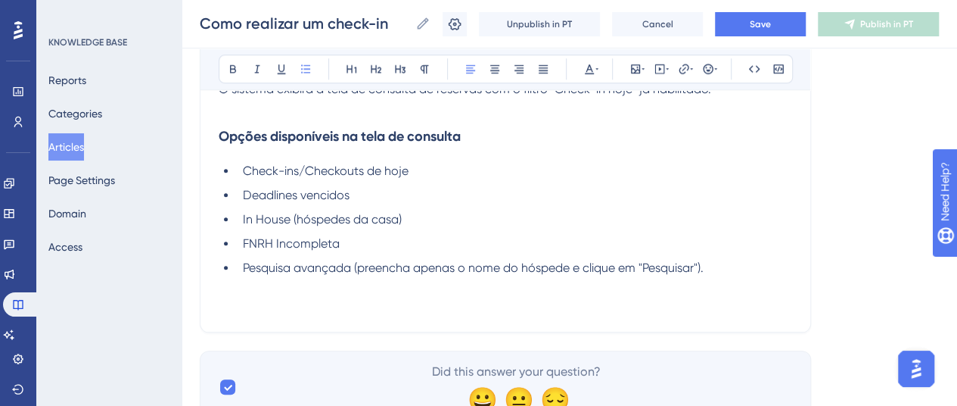
click at [276, 219] on span "In House (hóspedes da casa)" at bounding box center [322, 219] width 159 height 14
click at [316, 273] on li "Pesquisa avançada (preencha apenas o nome do hóspede e clique em "Pesquisar")." at bounding box center [514, 268] width 555 height 18
click at [378, 212] on span "In House (hóspedes da casa)" at bounding box center [322, 219] width 159 height 14
click at [725, 267] on li "Pesquisa avançada (preencha apenas o nome do hóspede e clique em "Pesquisar")." at bounding box center [514, 268] width 555 height 18
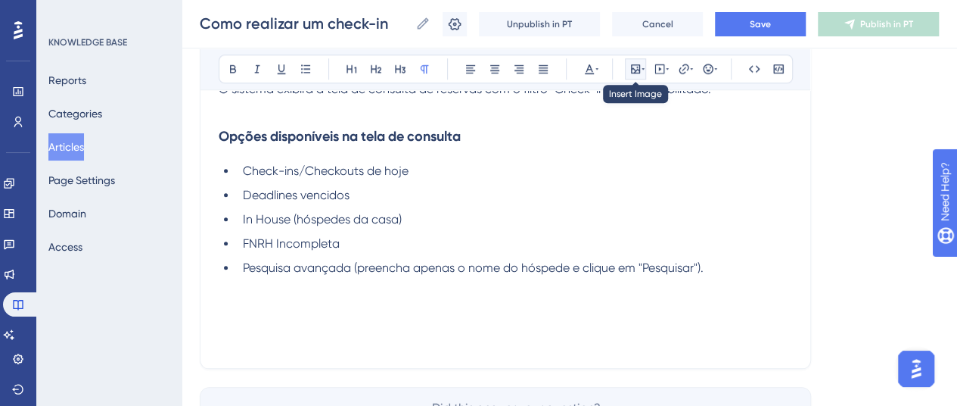
click at [636, 76] on button at bounding box center [635, 68] width 21 height 21
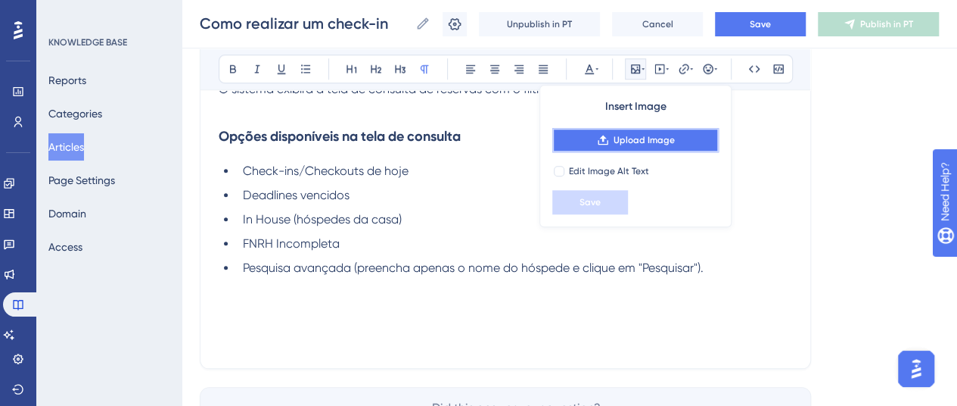
click at [630, 138] on span "Upload Image" at bounding box center [644, 140] width 61 height 12
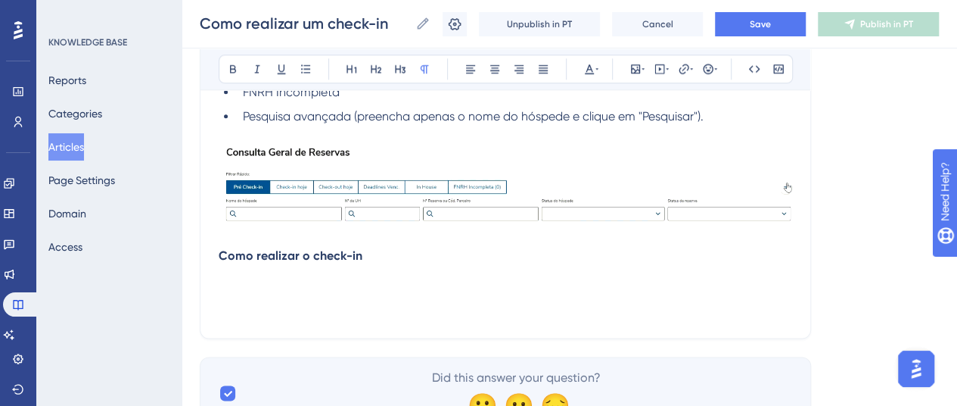
scroll to position [596, 0]
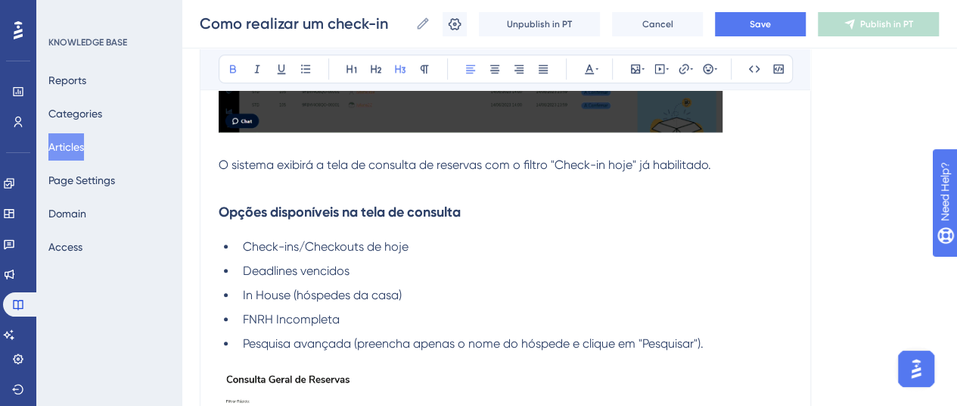
click at [360, 210] on strong "Opções disponíveis na tela de consulta" at bounding box center [340, 212] width 242 height 17
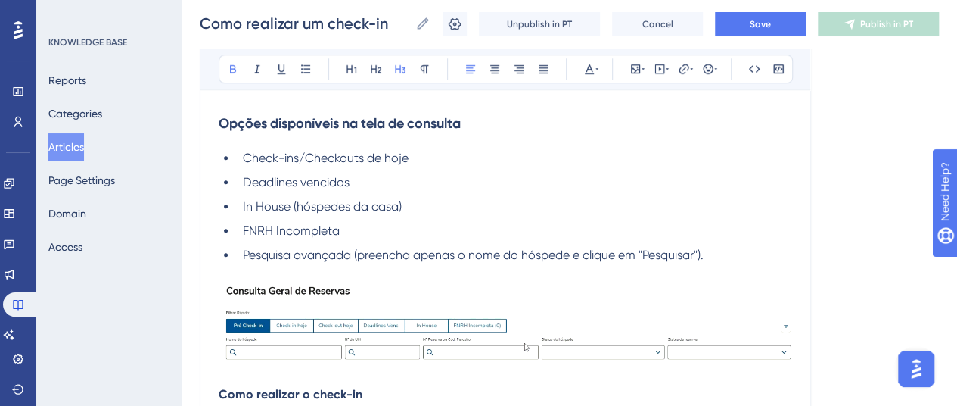
scroll to position [823, 0]
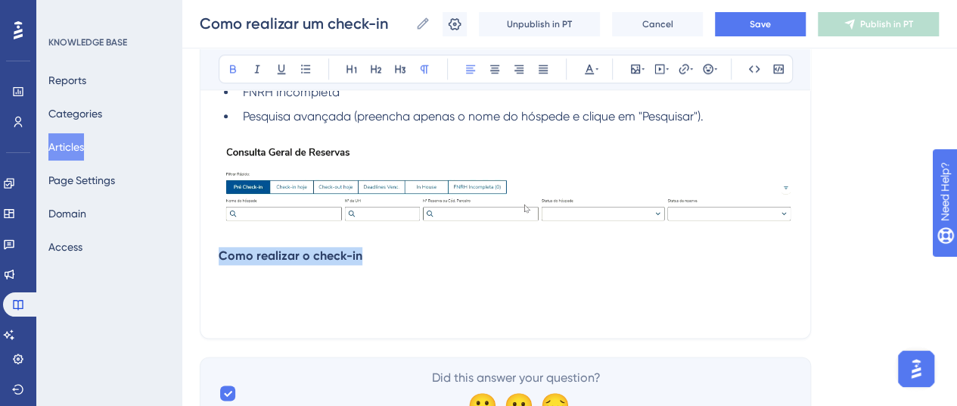
drag, startPoint x: 368, startPoint y: 253, endPoint x: 212, endPoint y: 258, distance: 155.9
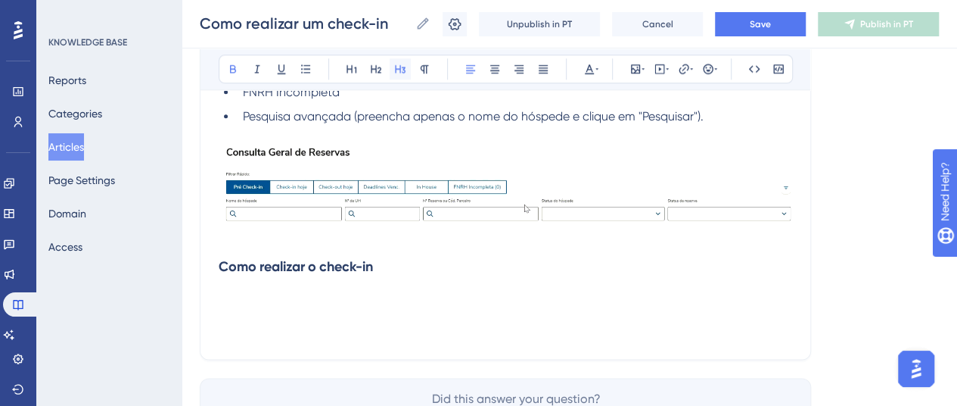
click at [399, 68] on icon at bounding box center [400, 69] width 11 height 8
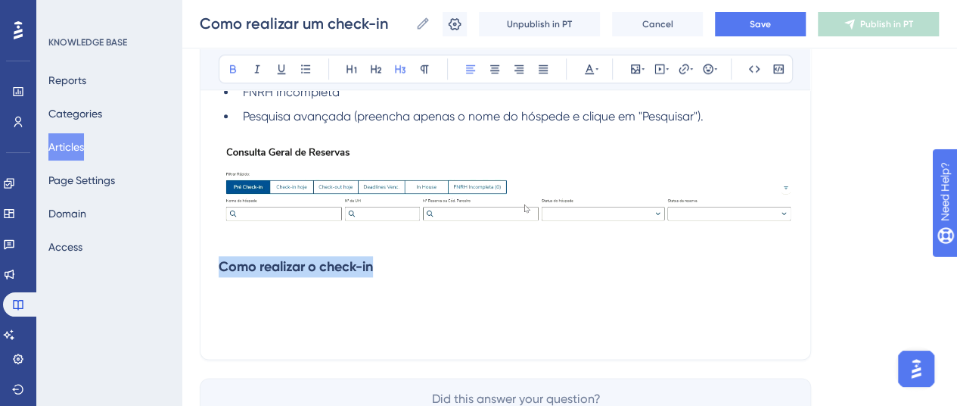
click at [394, 263] on h3 "Como realizar o check-in" at bounding box center [506, 266] width 574 height 39
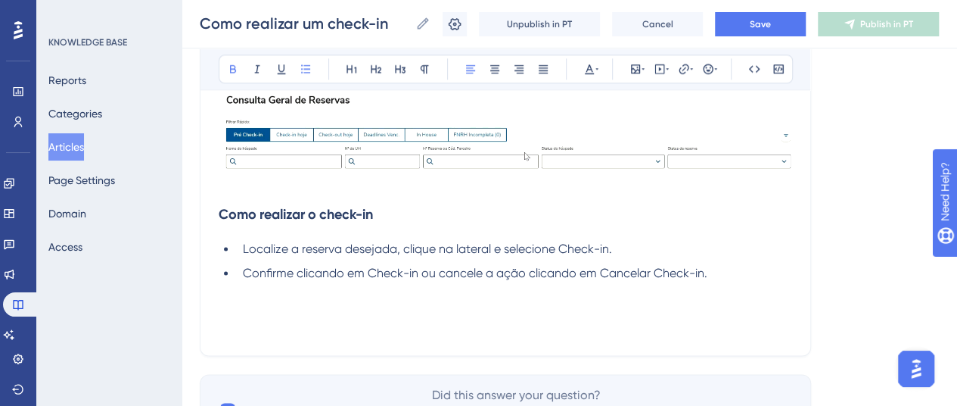
scroll to position [899, 0]
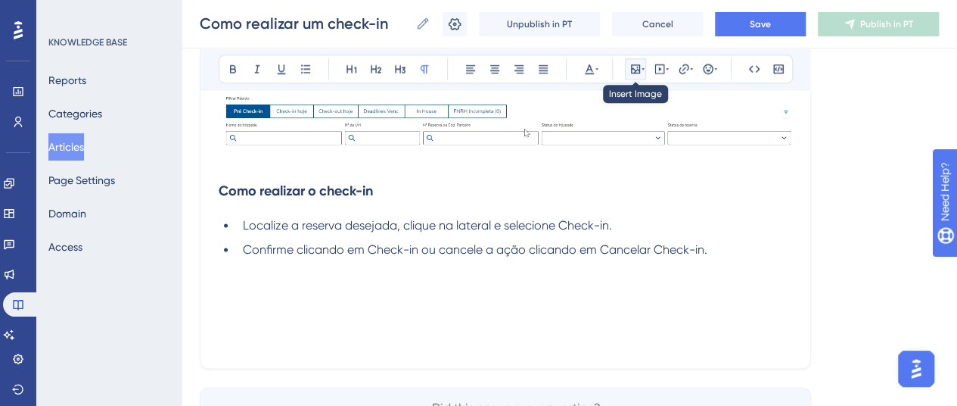
click at [642, 67] on icon at bounding box center [643, 69] width 3 height 12
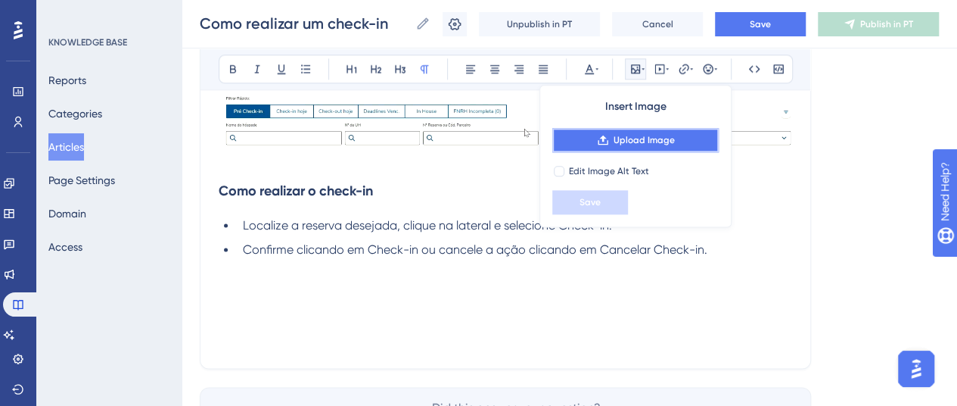
click at [617, 137] on span "Upload Image" at bounding box center [644, 140] width 61 height 12
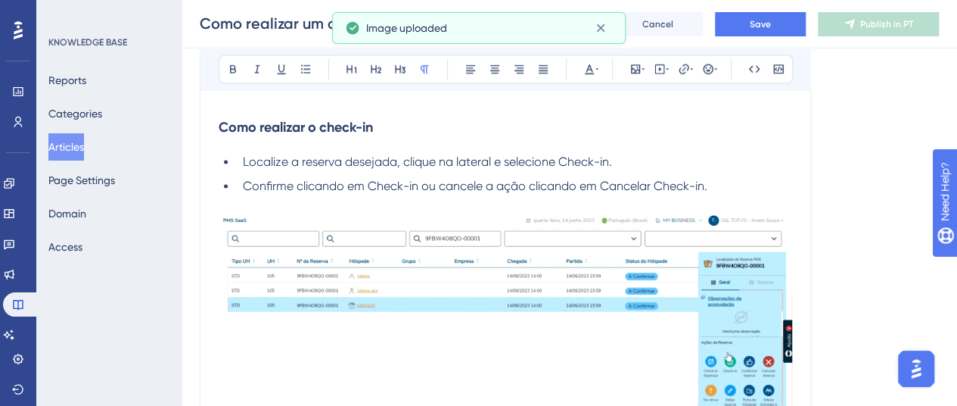
scroll to position [1050, 0]
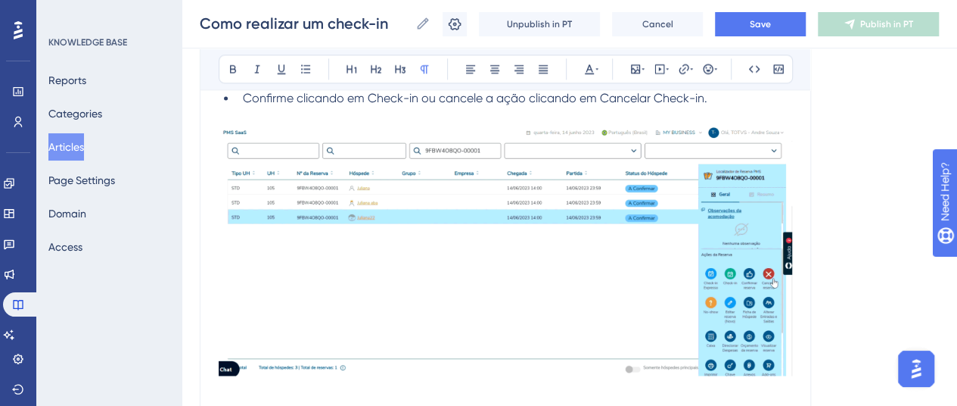
click at [709, 315] on img at bounding box center [506, 251] width 574 height 250
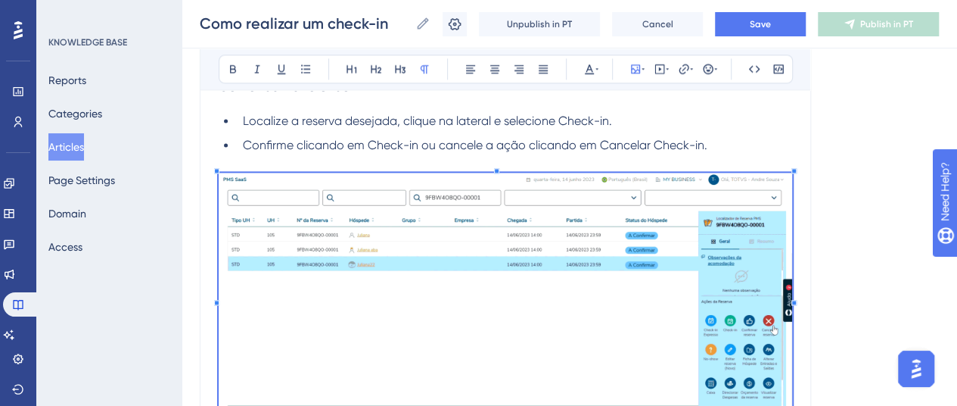
scroll to position [1126, 0]
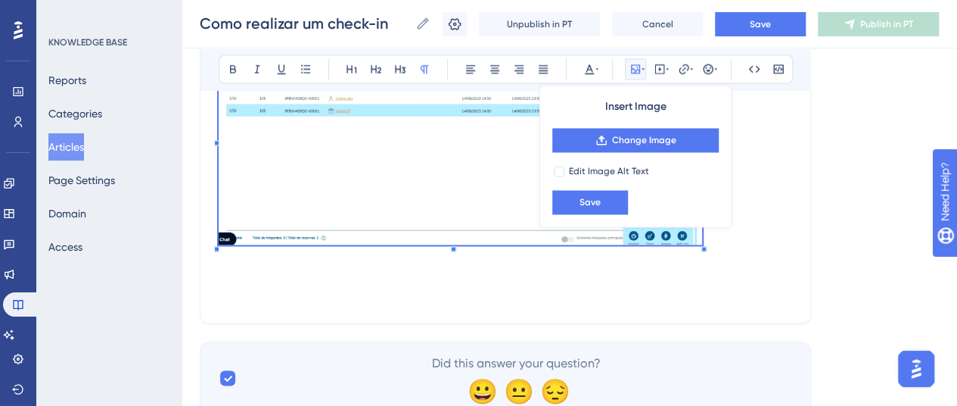
scroll to position [1121, 0]
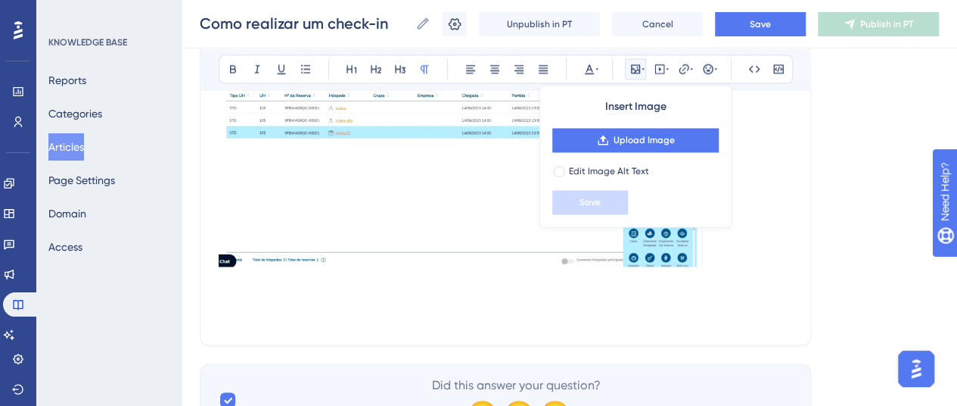
click at [728, 273] on p at bounding box center [506, 281] width 574 height 18
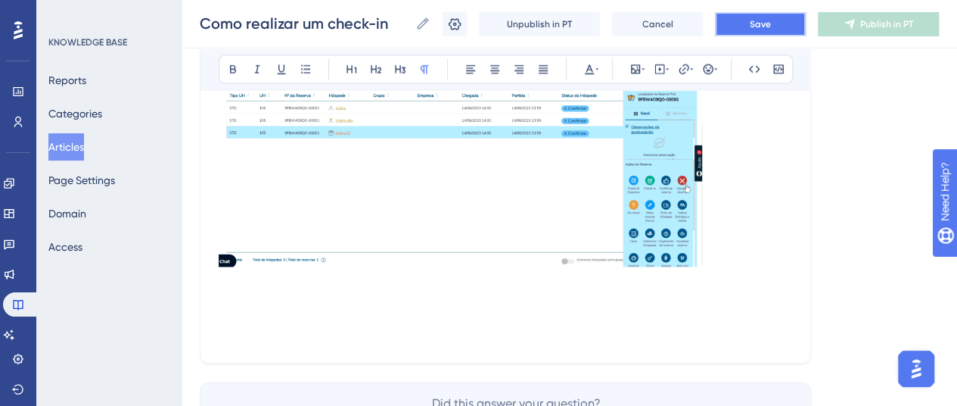
click at [749, 23] on button "Save" at bounding box center [760, 24] width 91 height 24
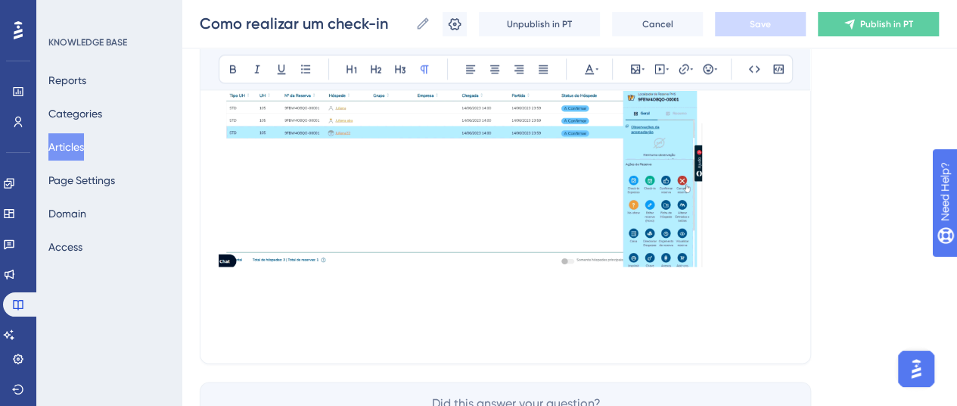
click at [238, 297] on p at bounding box center [506, 299] width 574 height 18
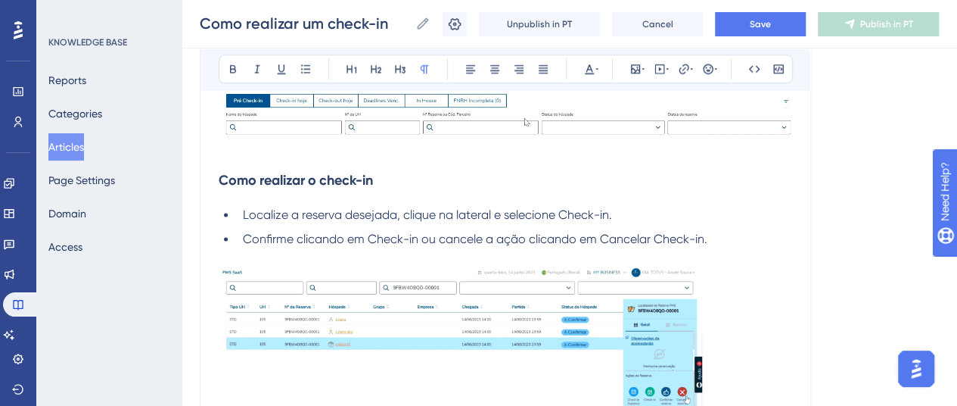
scroll to position [742, 0]
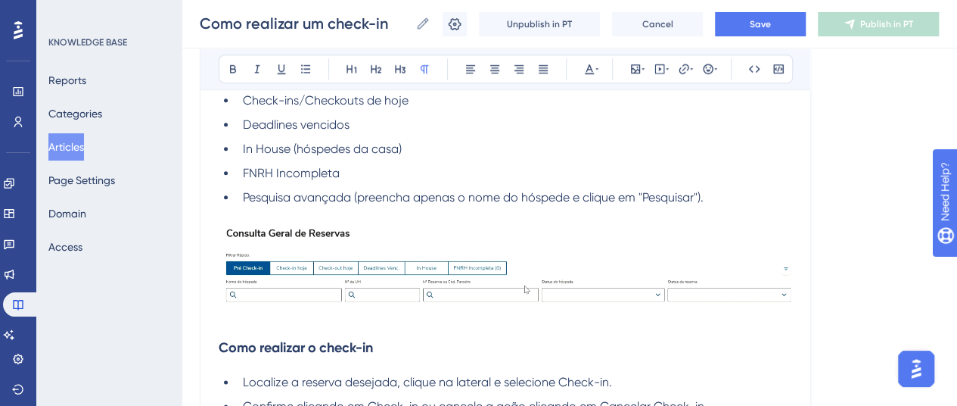
click at [295, 344] on strong "Como realizar o check-in" at bounding box center [296, 347] width 154 height 17
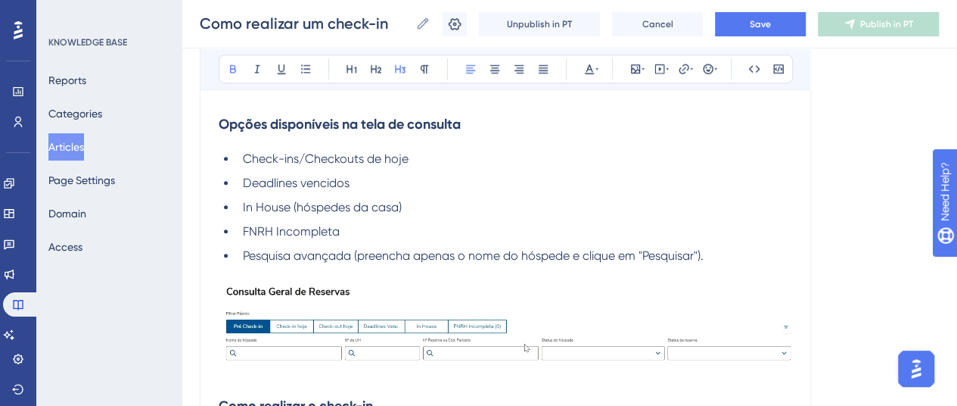
scroll to position [515, 0]
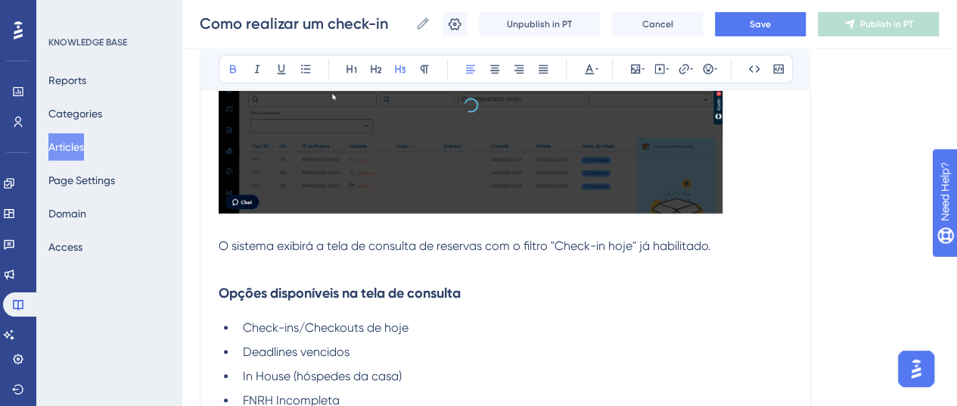
click at [322, 294] on strong "Opções disponíveis na tela de consulta" at bounding box center [340, 293] width 242 height 17
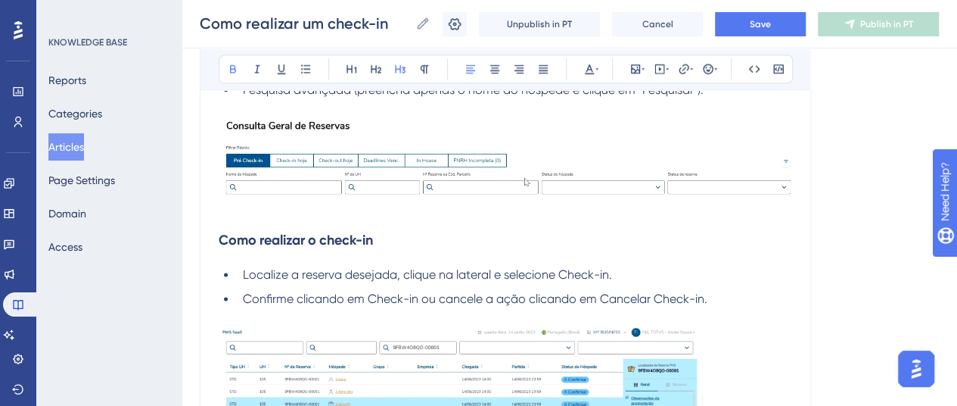
scroll to position [1121, 0]
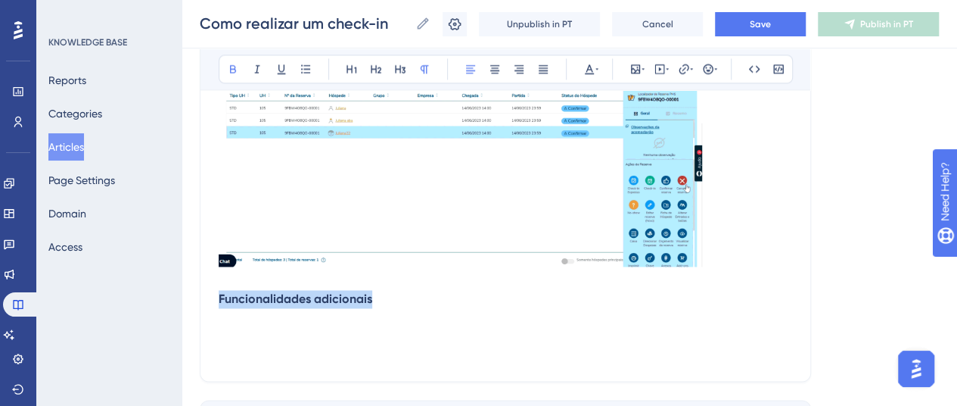
drag, startPoint x: 389, startPoint y: 295, endPoint x: 213, endPoint y: 305, distance: 175.8
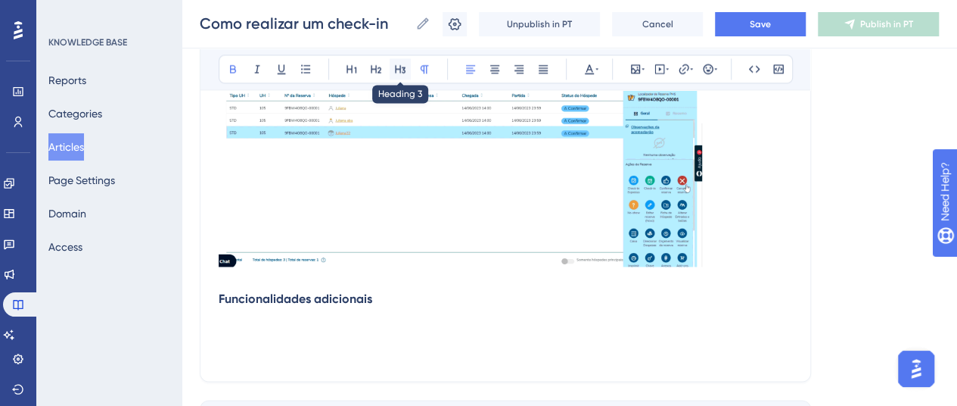
click at [401, 63] on icon at bounding box center [400, 69] width 12 height 12
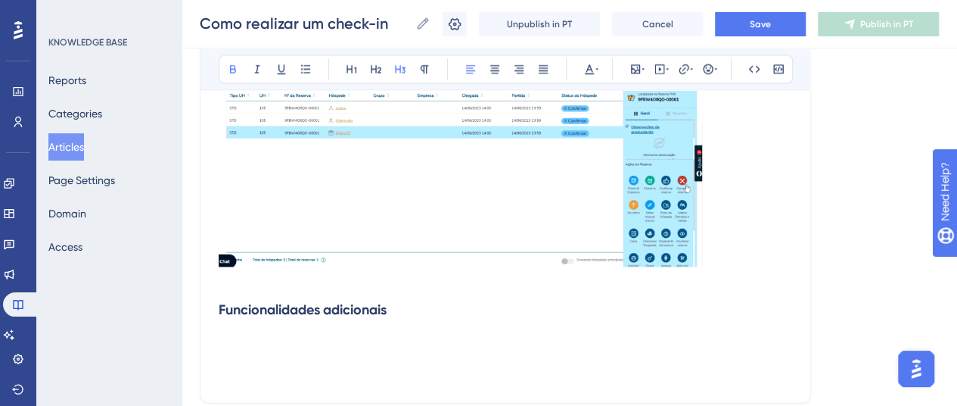
click at [219, 309] on strong "Funcionalidades adicionais" at bounding box center [303, 309] width 168 height 17
click at [284, 284] on p at bounding box center [506, 281] width 574 height 18
click at [221, 307] on strong "Funcionalidades adicionais" at bounding box center [303, 309] width 168 height 17
click at [402, 312] on h3 "Funcionalidades adicionais" at bounding box center [506, 309] width 574 height 39
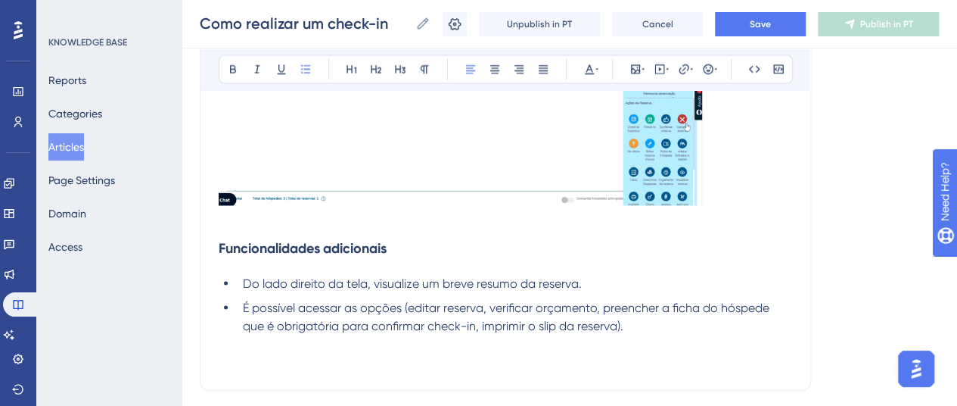
scroll to position [1196, 0]
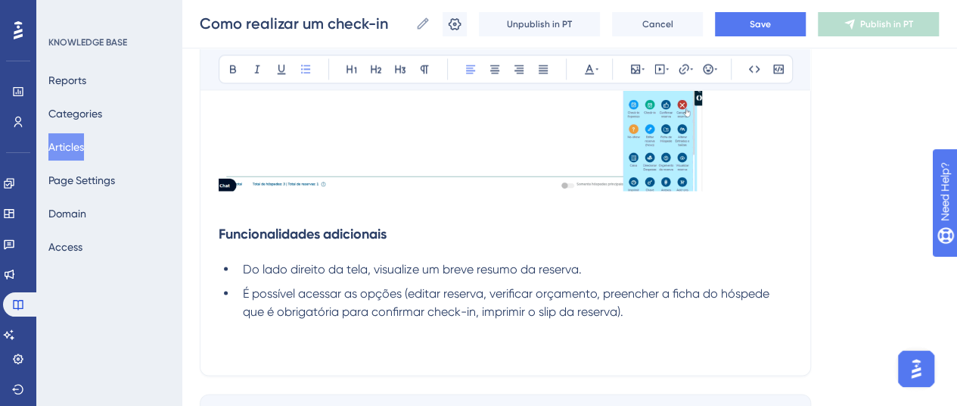
click at [548, 307] on span "É possível acessar as opções (editar reserva, verificar orçamento, preencher a …" at bounding box center [508, 301] width 530 height 33
click at [641, 310] on li "É possível acessar as opções (editar reserva, verificar orçamento, preencher a …" at bounding box center [514, 302] width 555 height 36
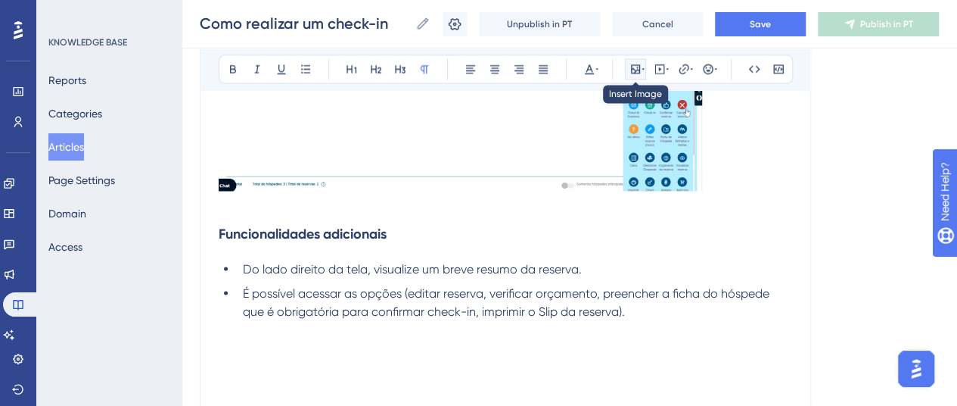
click at [640, 67] on icon at bounding box center [636, 69] width 12 height 12
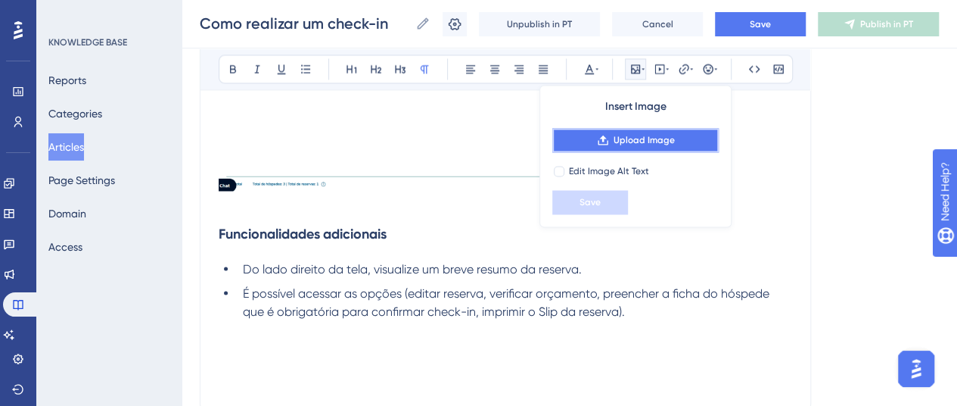
click at [638, 145] on span "Upload Image" at bounding box center [644, 140] width 61 height 12
click at [605, 137] on icon at bounding box center [603, 140] width 10 height 10
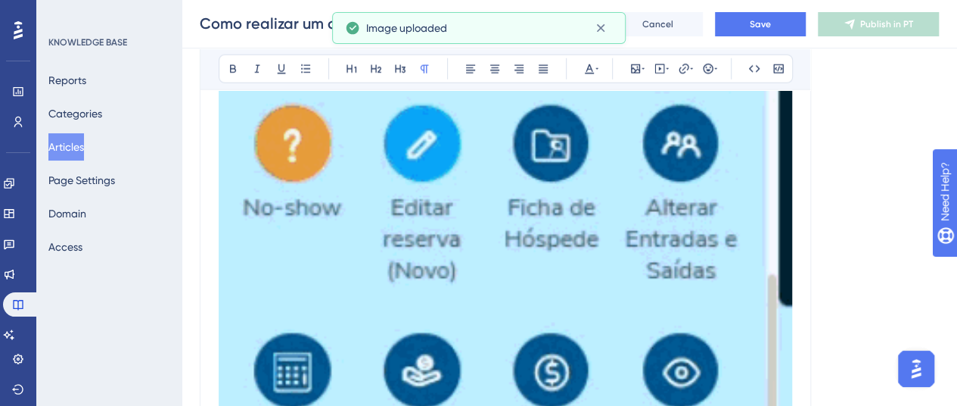
click at [623, 242] on img at bounding box center [506, 220] width 574 height 1429
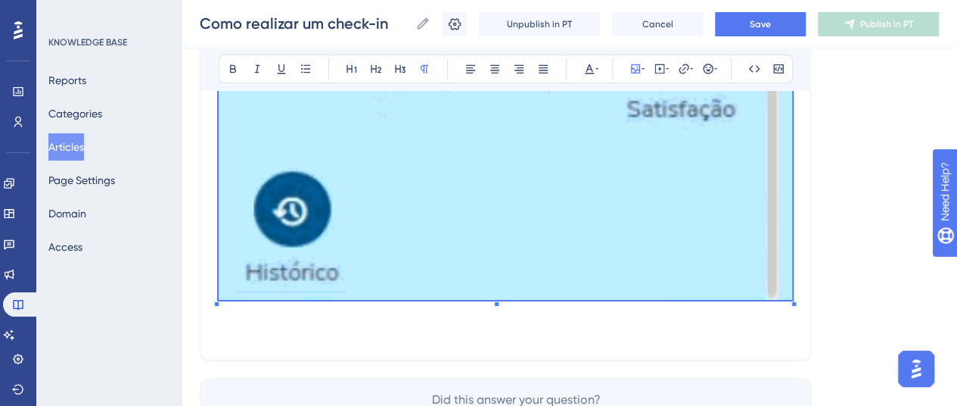
scroll to position [2603, 0]
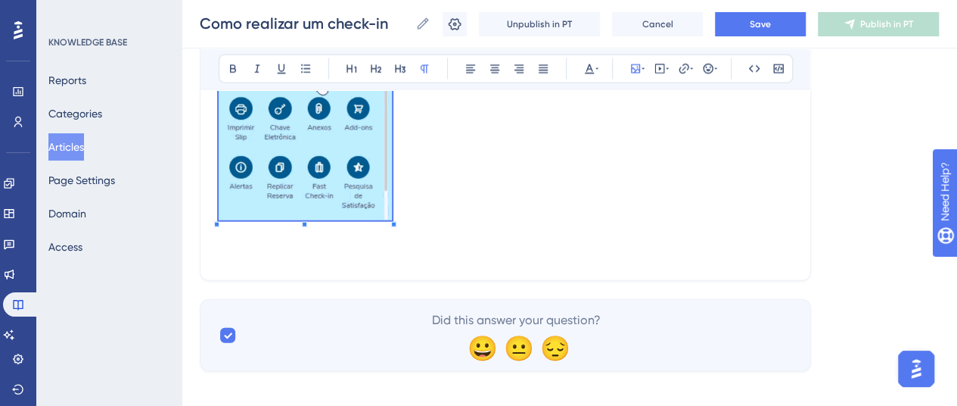
click at [387, 146] on p at bounding box center [506, 7] width 574 height 437
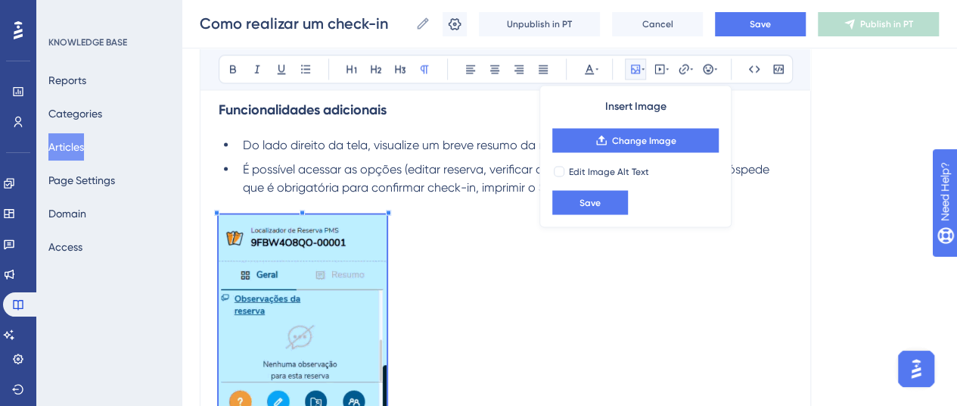
scroll to position [1214, 0]
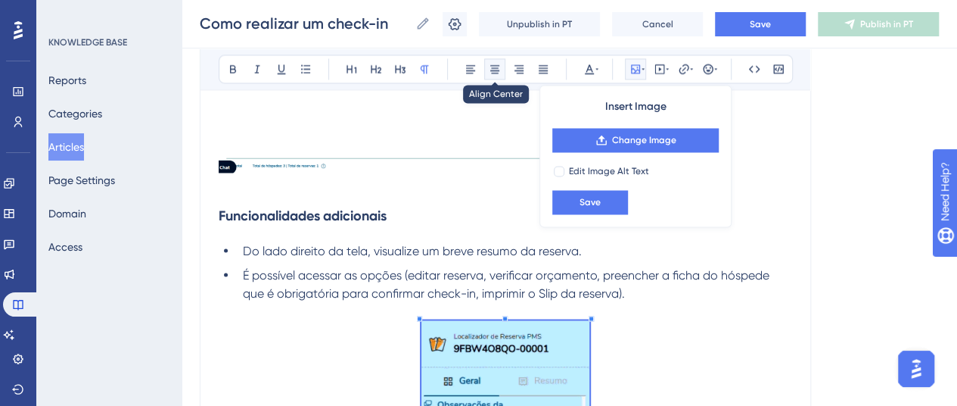
click at [502, 71] on button at bounding box center [494, 68] width 21 height 21
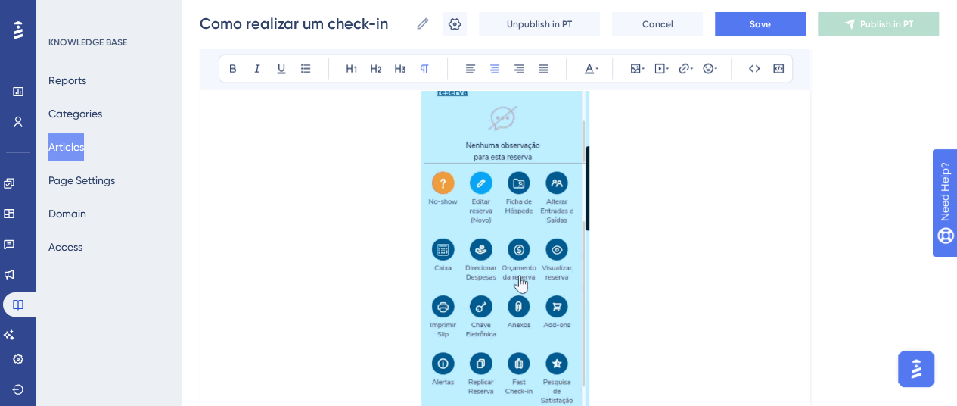
click at [336, 345] on p at bounding box center [506, 208] width 574 height 424
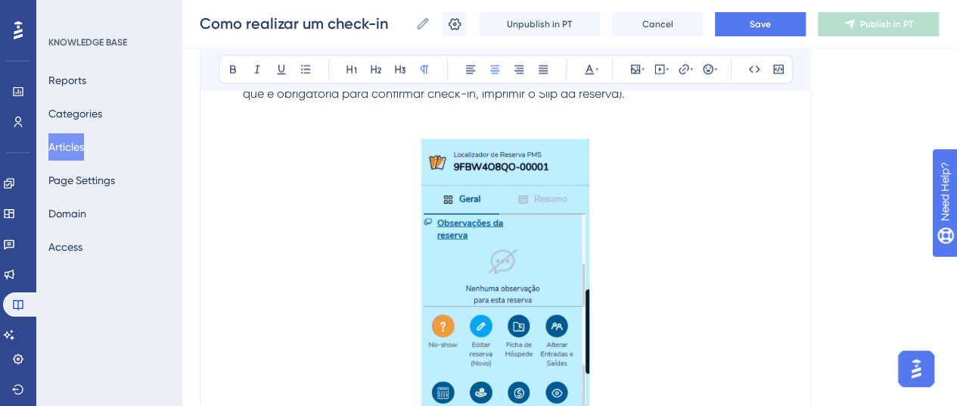
scroll to position [1290, 0]
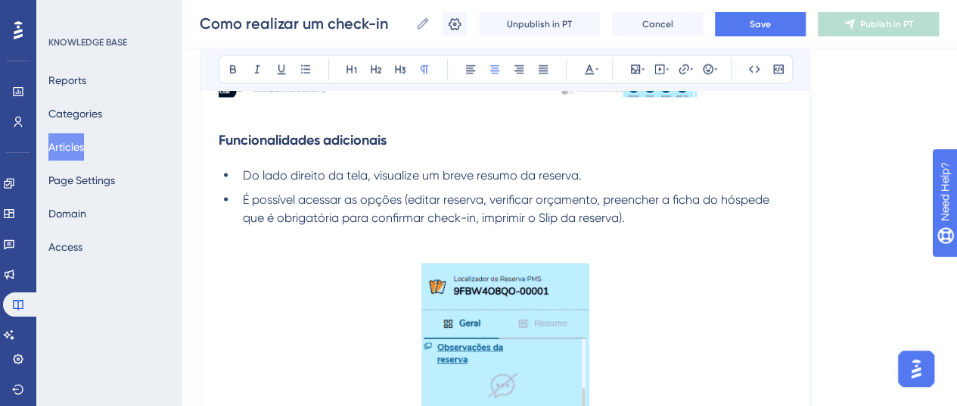
click at [469, 244] on p at bounding box center [506, 253] width 574 height 18
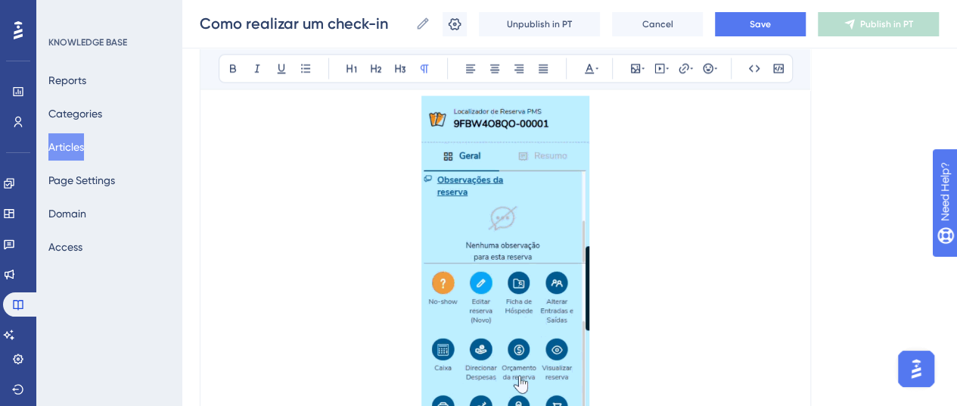
scroll to position [1593, 0]
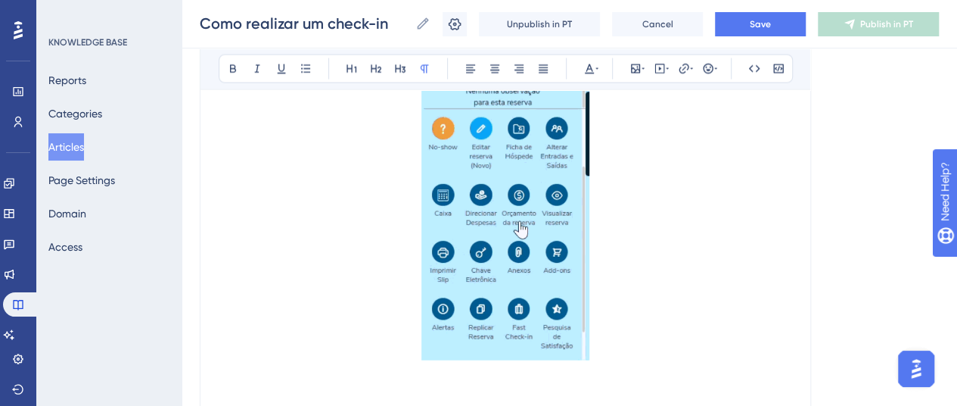
click at [620, 360] on p at bounding box center [506, 154] width 574 height 424
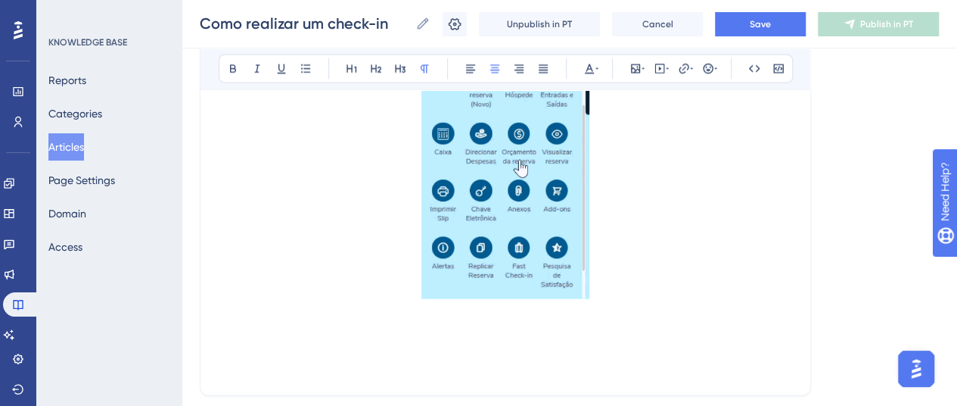
scroll to position [1668, 0]
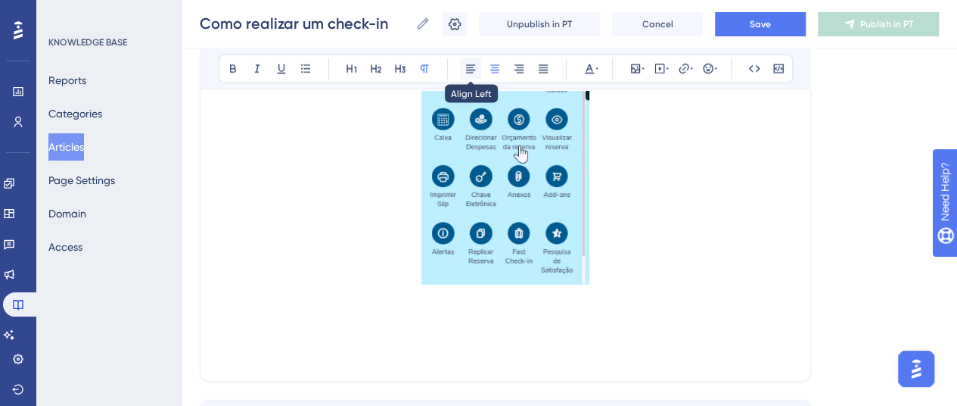
click at [460, 61] on button at bounding box center [470, 68] width 21 height 21
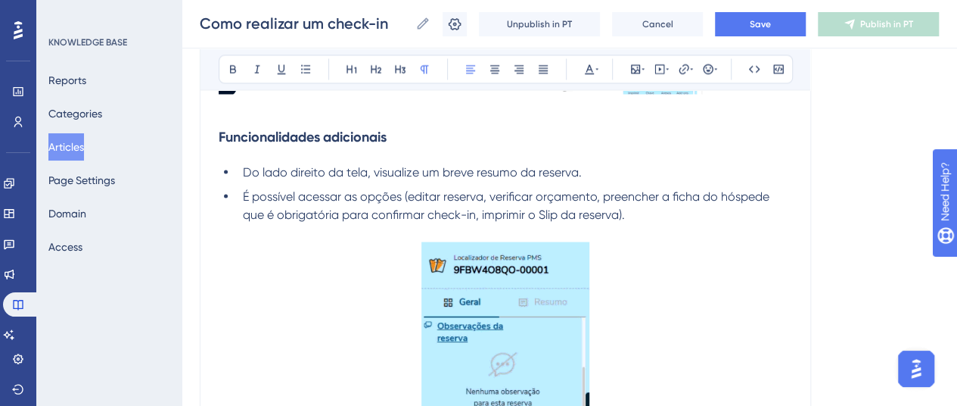
scroll to position [1214, 0]
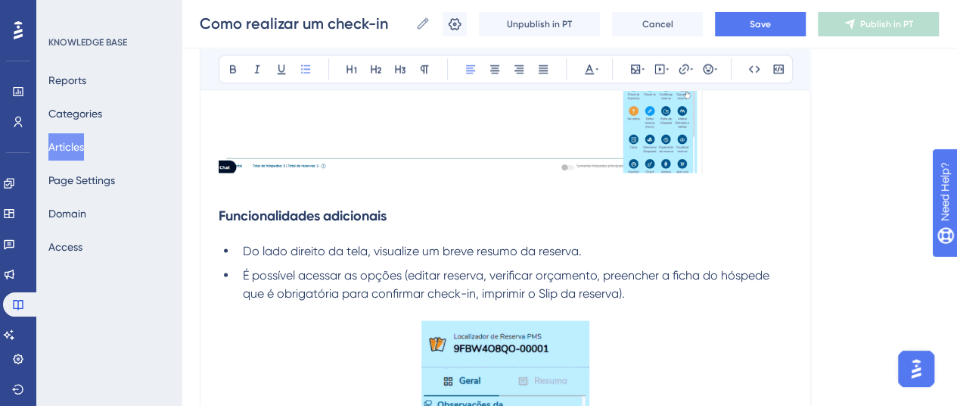
click at [342, 291] on span "É possível acessar as opções (editar reserva, verificar orçamento, preencher a …" at bounding box center [508, 283] width 530 height 33
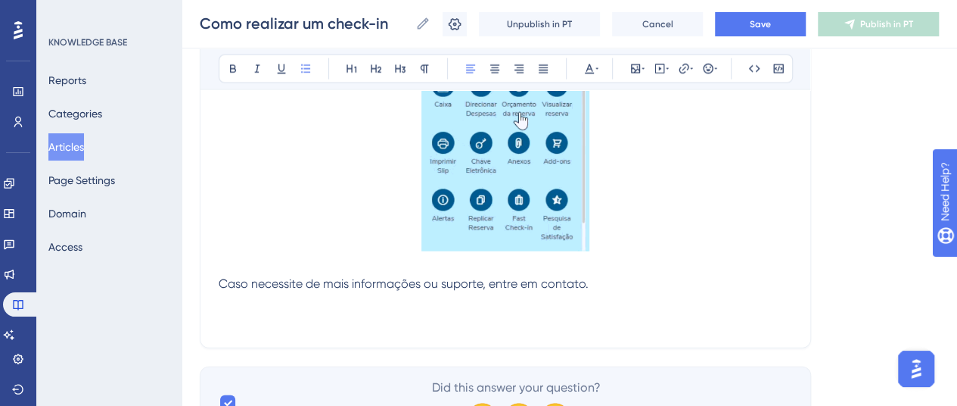
scroll to position [1780, 0]
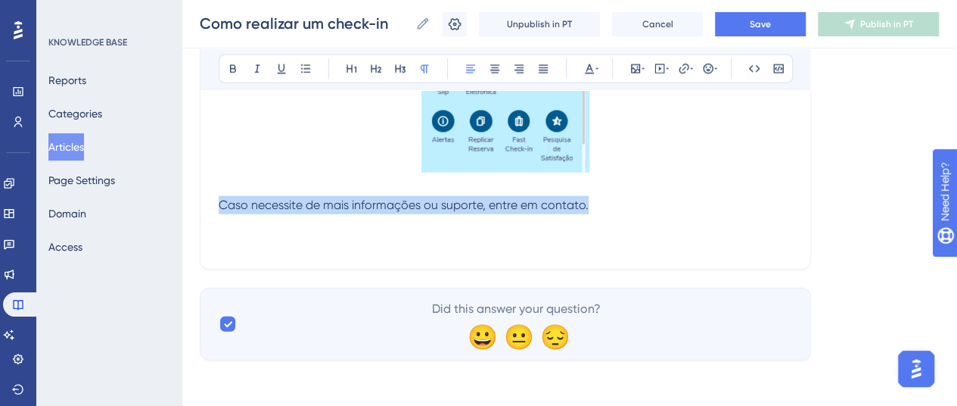
drag, startPoint x: 596, startPoint y: 202, endPoint x: 204, endPoint y: 207, distance: 392.0
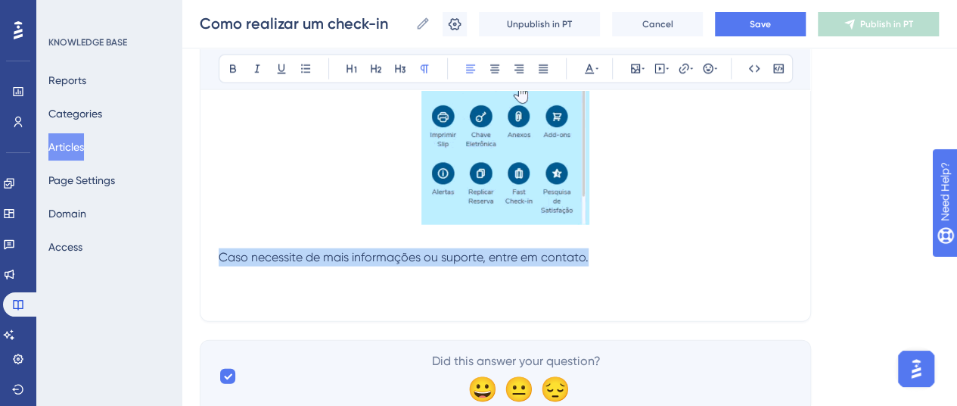
scroll to position [1705, 0]
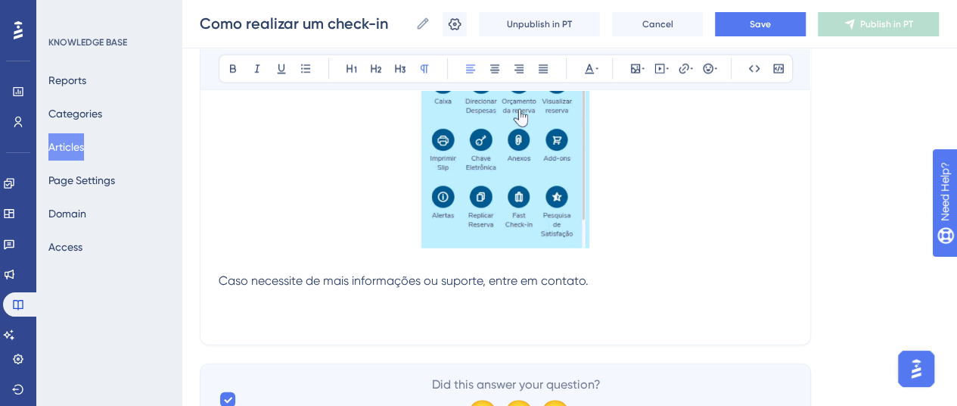
click at [684, 244] on p at bounding box center [506, 42] width 574 height 424
click at [759, 19] on span "Save" at bounding box center [760, 24] width 21 height 12
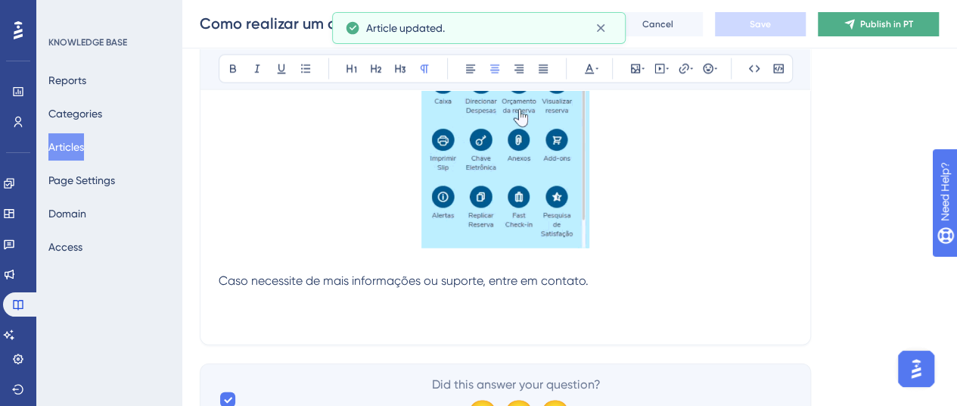
click at [854, 19] on icon at bounding box center [849, 24] width 10 height 10
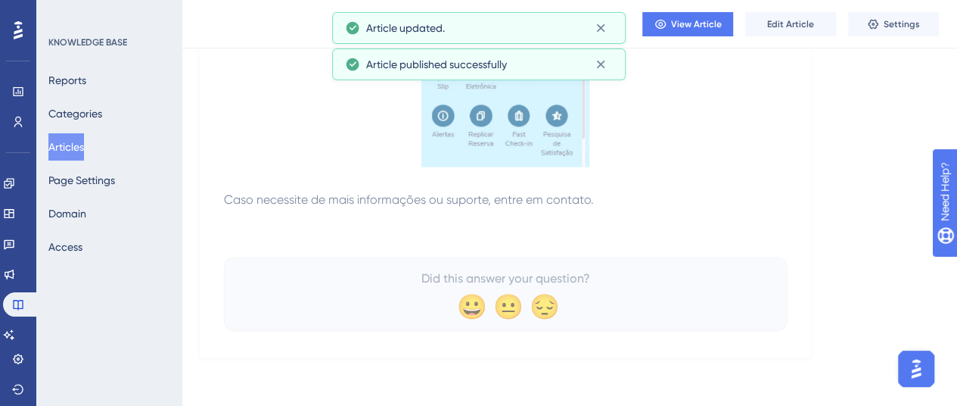
scroll to position [1703, 0]
click at [661, 31] on button "View Article" at bounding box center [687, 24] width 91 height 24
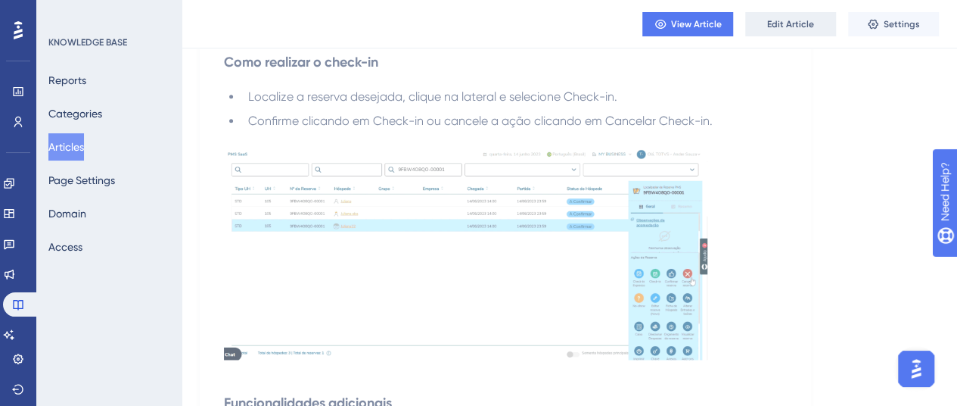
click at [807, 18] on span "Edit Article" at bounding box center [790, 24] width 47 height 12
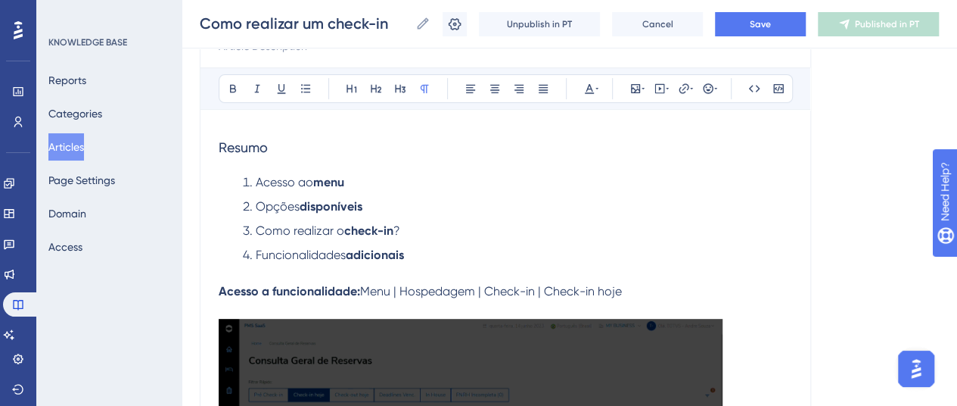
scroll to position [345, 0]
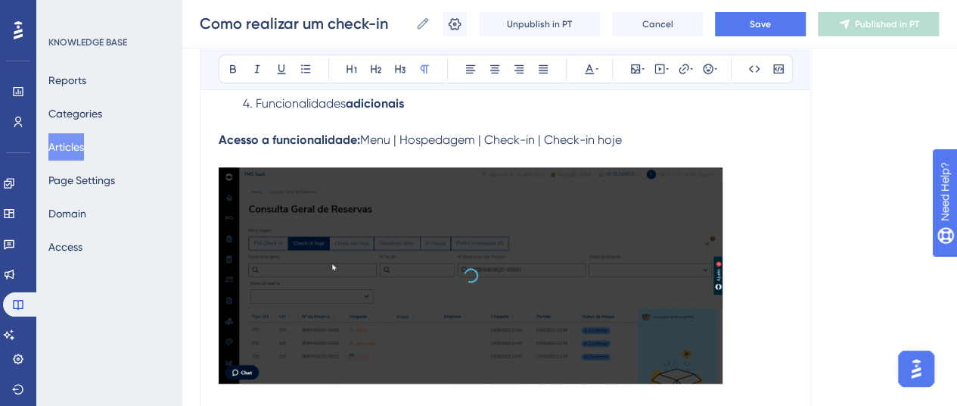
click at [543, 238] on img at bounding box center [471, 275] width 504 height 216
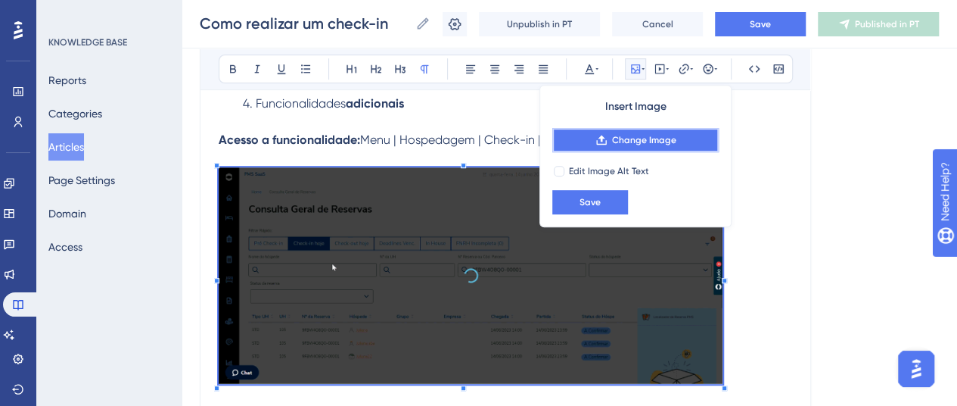
click at [633, 146] on button "Change Image" at bounding box center [635, 140] width 166 height 24
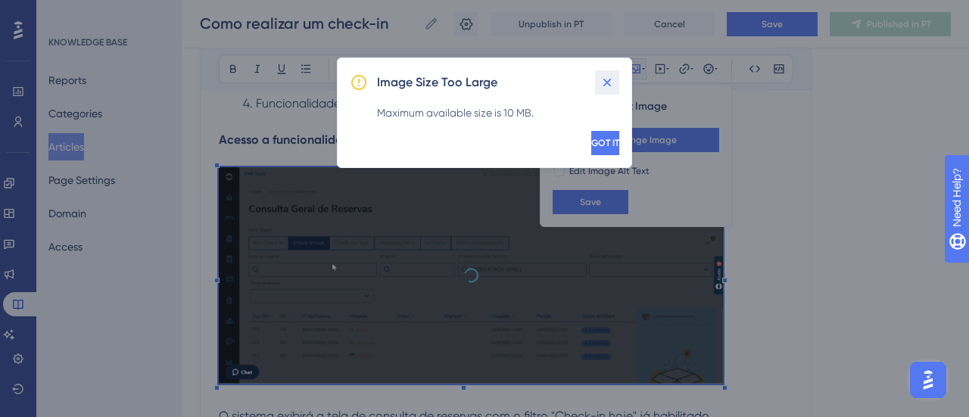
click at [603, 86] on icon at bounding box center [606, 82] width 15 height 15
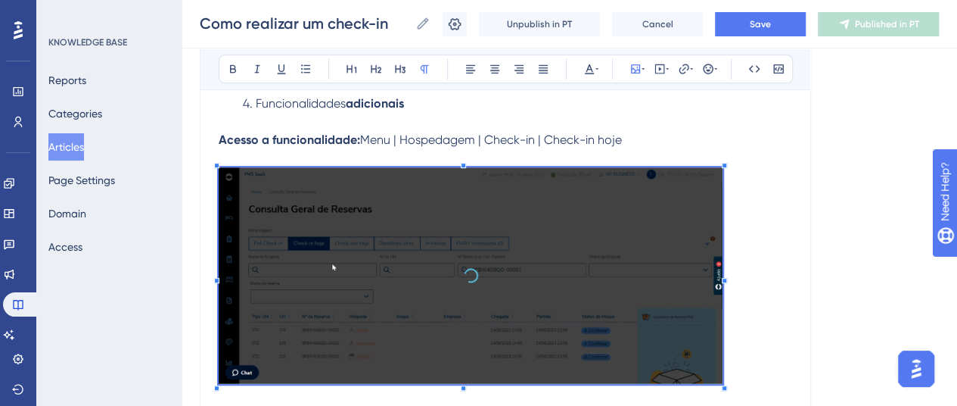
click at [546, 269] on img at bounding box center [471, 275] width 504 height 216
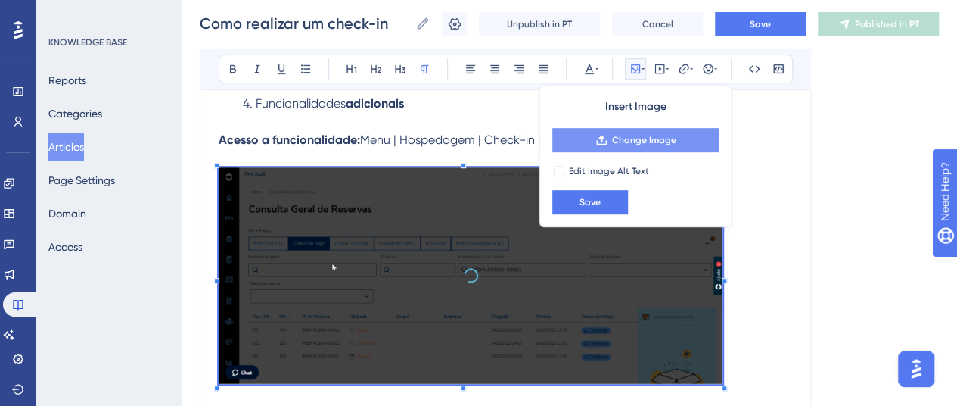
click at [628, 149] on button "Change Image" at bounding box center [635, 140] width 166 height 24
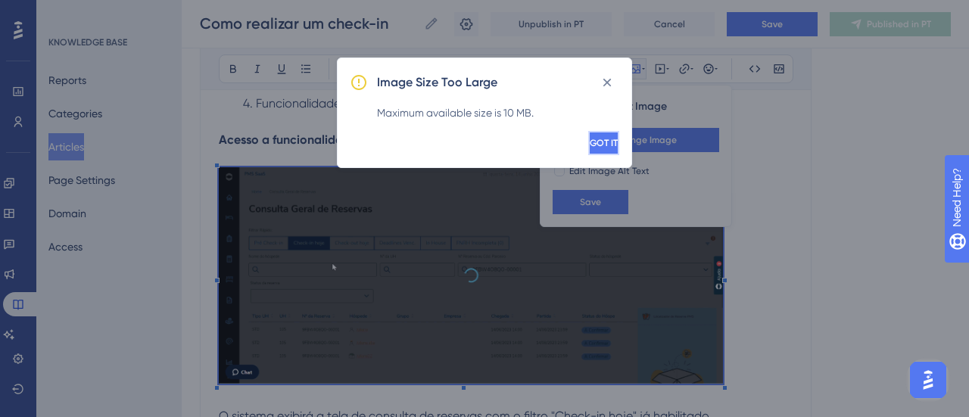
click at [589, 137] on span "GOT IT" at bounding box center [603, 143] width 28 height 12
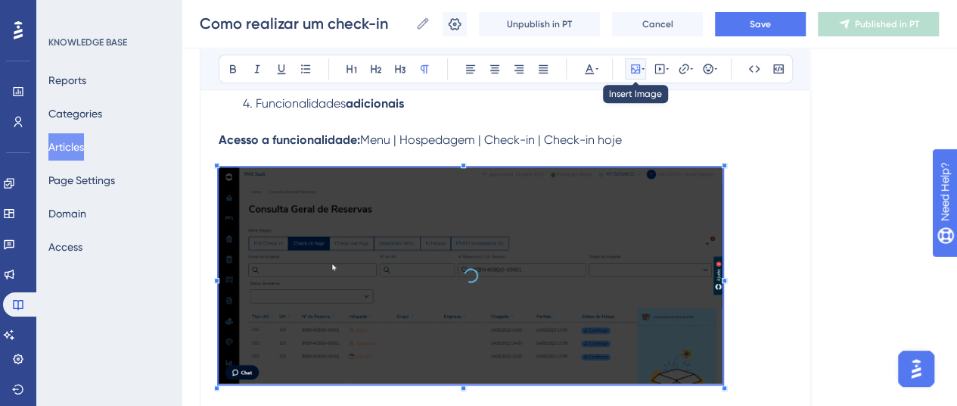
click at [636, 68] on icon at bounding box center [636, 69] width 12 height 12
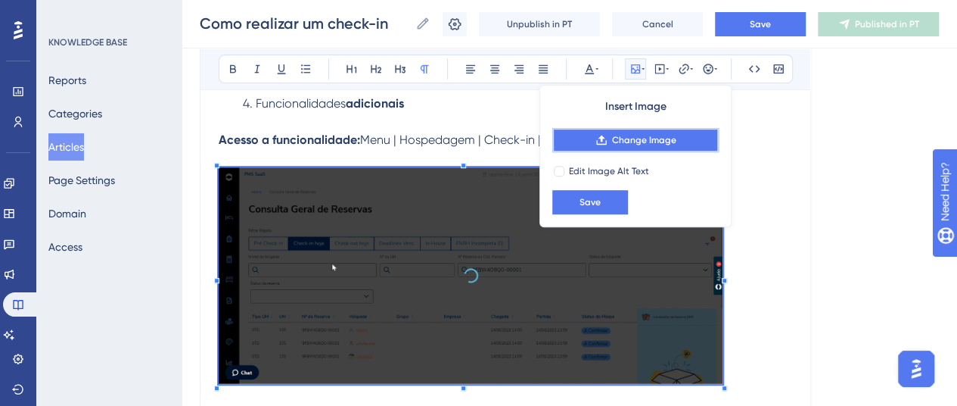
click at [607, 138] on icon at bounding box center [601, 140] width 12 height 12
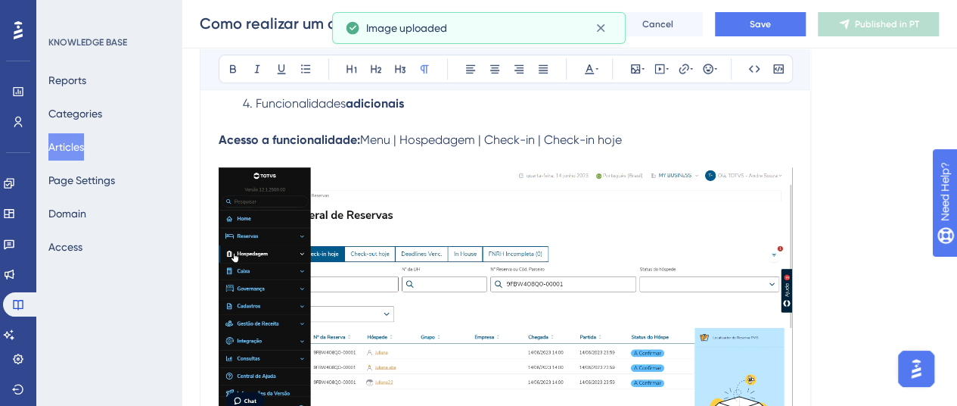
scroll to position [421, 0]
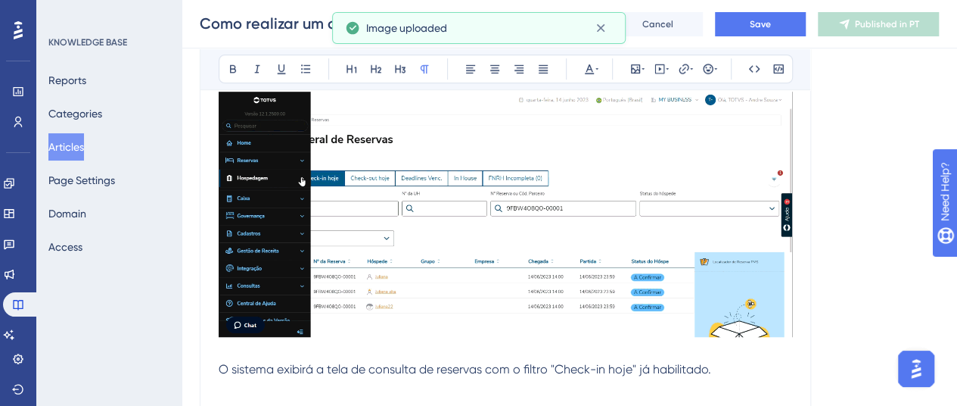
click at [642, 243] on img at bounding box center [506, 214] width 574 height 245
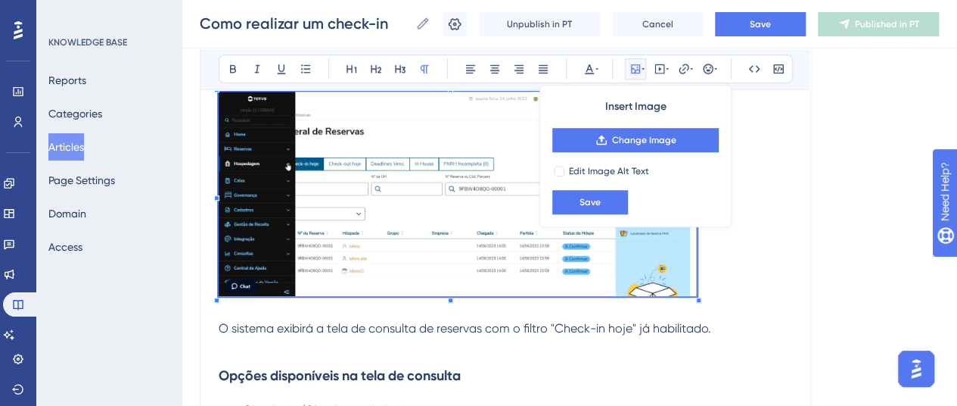
click at [752, 243] on p at bounding box center [506, 197] width 574 height 210
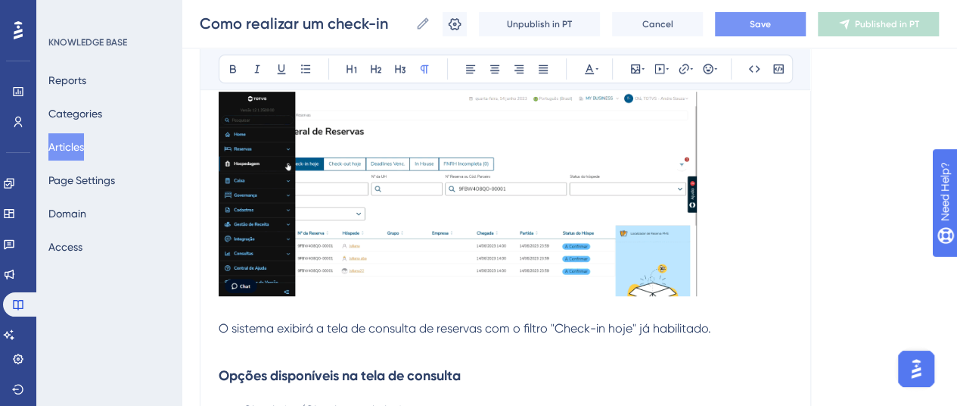
click at [766, 31] on button "Save" at bounding box center [760, 24] width 91 height 24
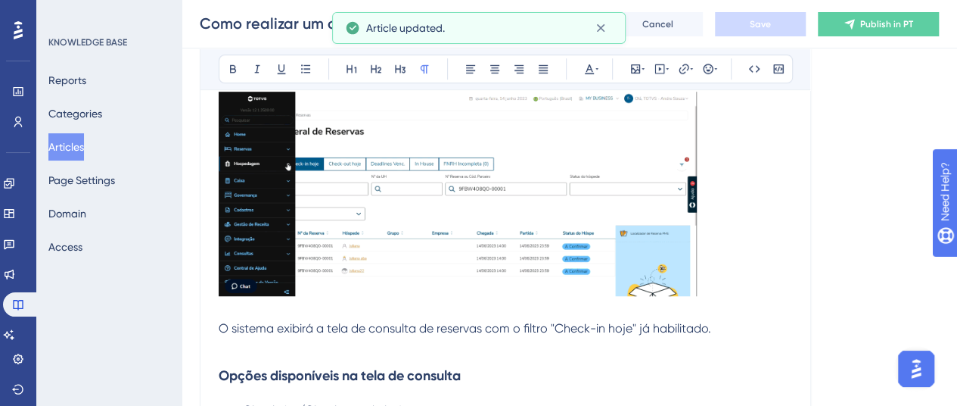
click at [875, 11] on div "Como realizar um check-in [GEOGRAPHIC_DATA] realizar um check-in Unpublish in P…" at bounding box center [570, 24] width 776 height 48
click at [876, 24] on span "Publish in PT" at bounding box center [886, 24] width 53 height 12
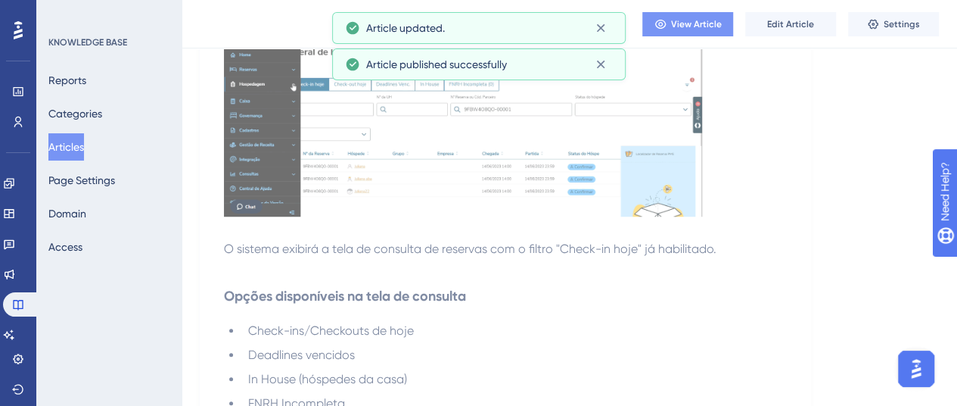
click at [690, 12] on button "View Article" at bounding box center [687, 24] width 91 height 24
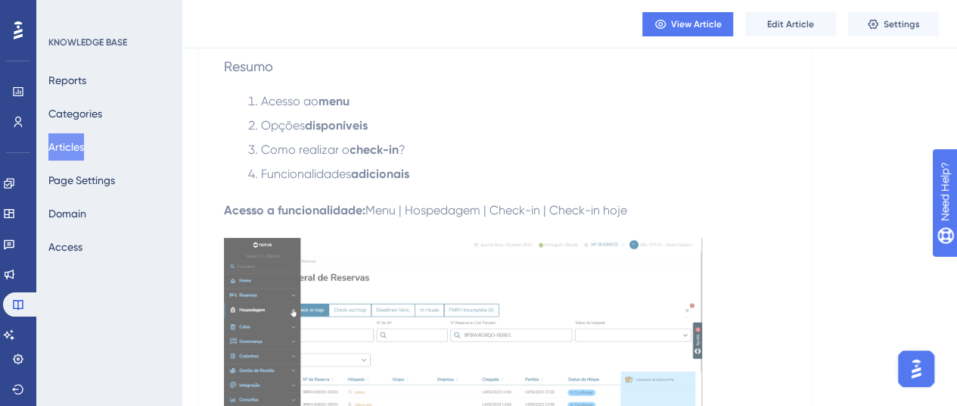
scroll to position [194, 0]
click at [442, 266] on img at bounding box center [463, 341] width 478 height 204
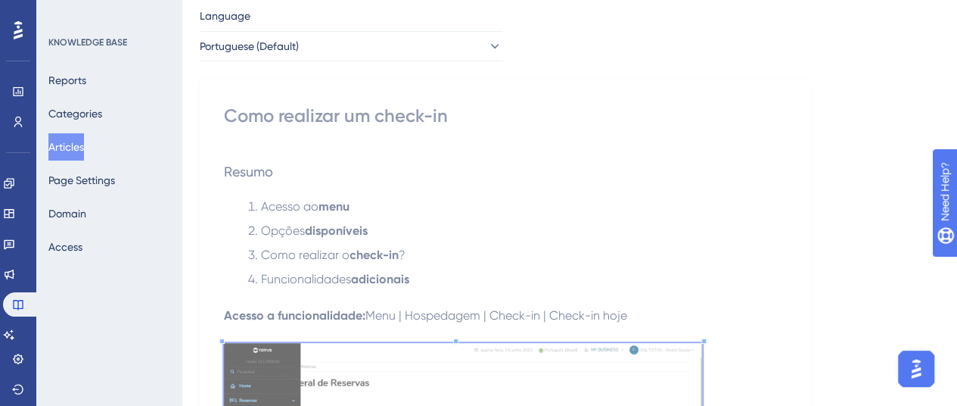
scroll to position [0, 0]
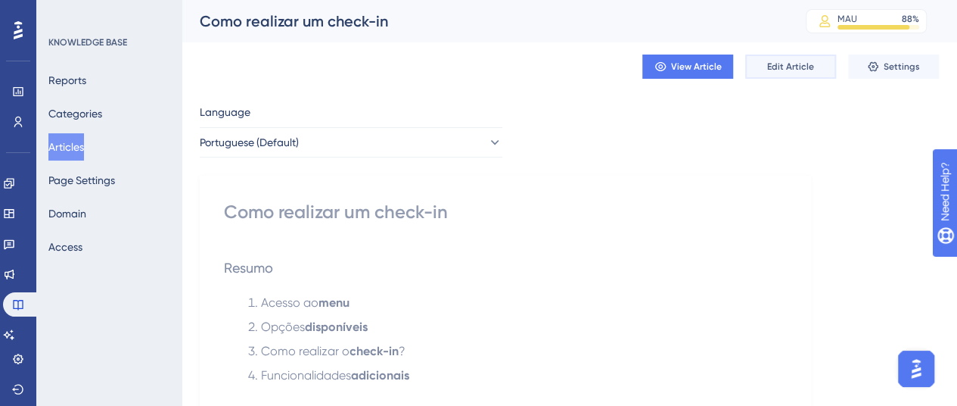
click at [804, 61] on span "Edit Article" at bounding box center [790, 67] width 47 height 12
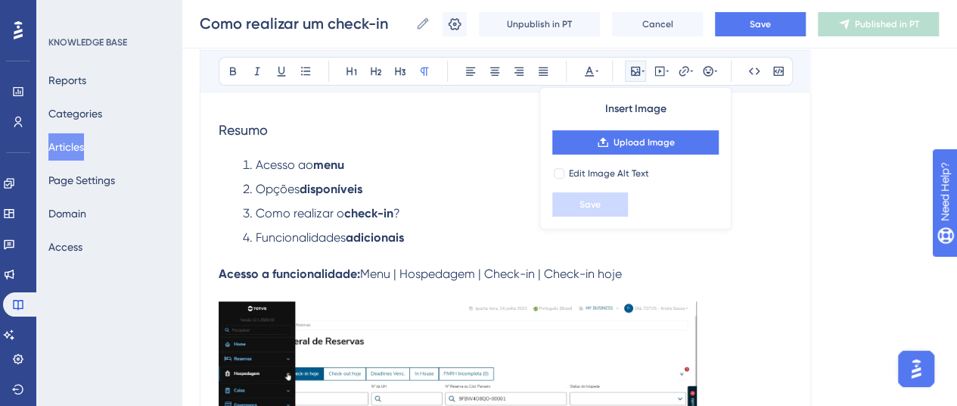
scroll to position [378, 0]
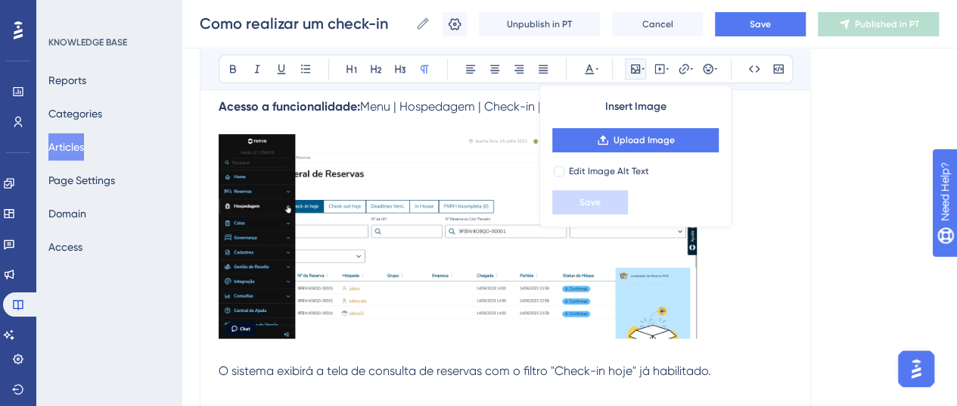
click at [461, 241] on img at bounding box center [458, 236] width 478 height 204
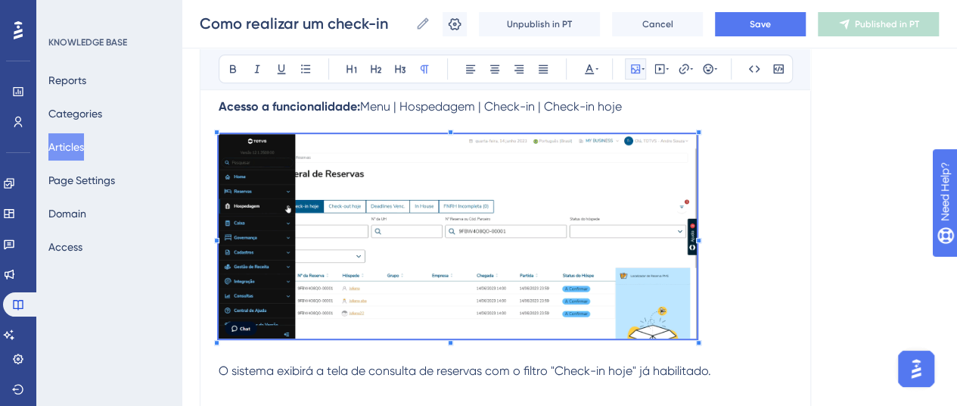
click at [640, 67] on icon at bounding box center [636, 69] width 12 height 12
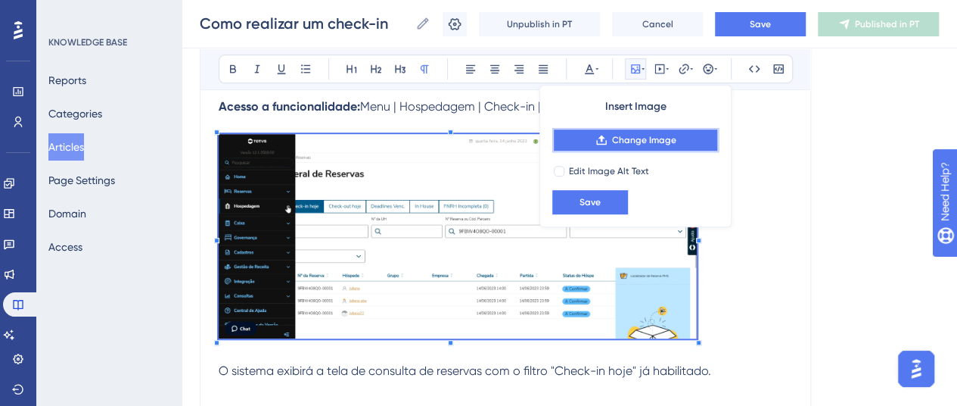
click at [637, 146] on button "Change Image" at bounding box center [635, 140] width 166 height 24
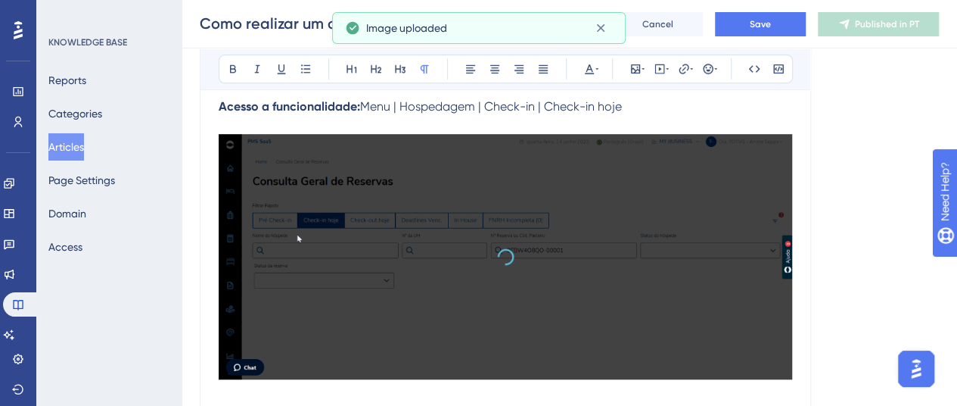
click at [630, 253] on img at bounding box center [506, 256] width 574 height 245
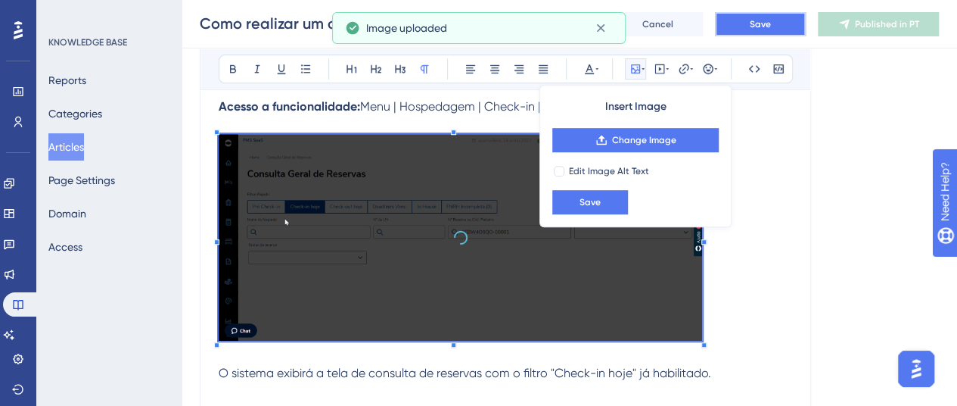
click at [760, 32] on button "Save" at bounding box center [760, 24] width 91 height 24
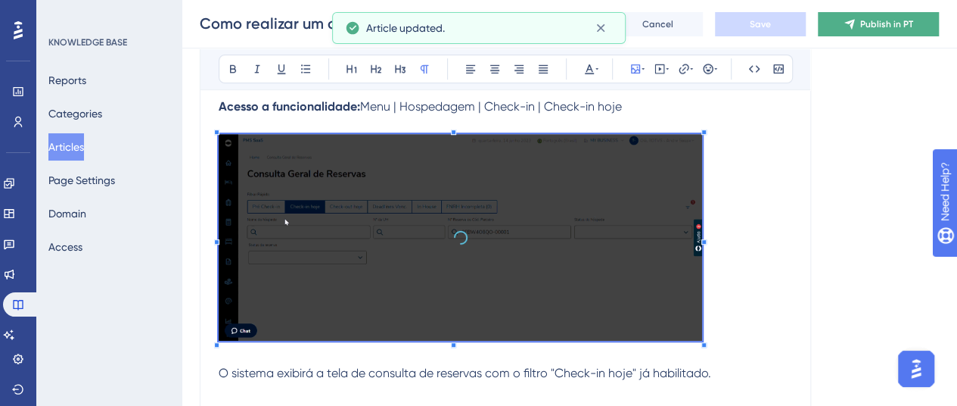
click at [882, 25] on span "Publish in PT" at bounding box center [886, 24] width 53 height 12
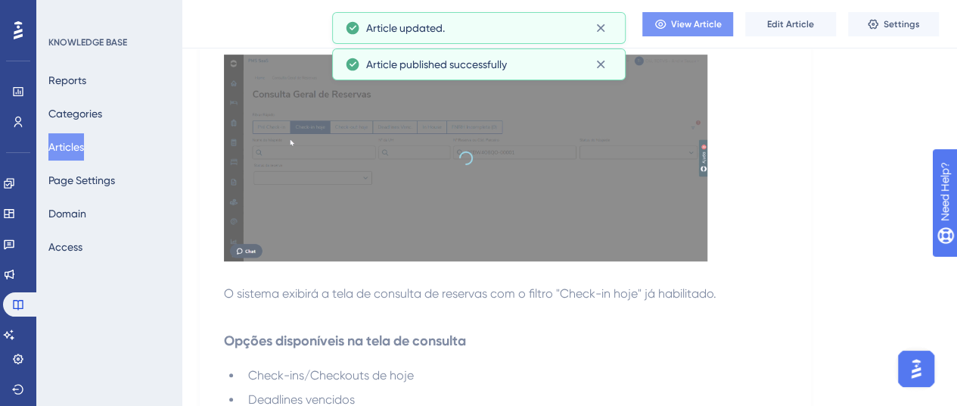
click at [690, 22] on span "View Article" at bounding box center [696, 24] width 51 height 12
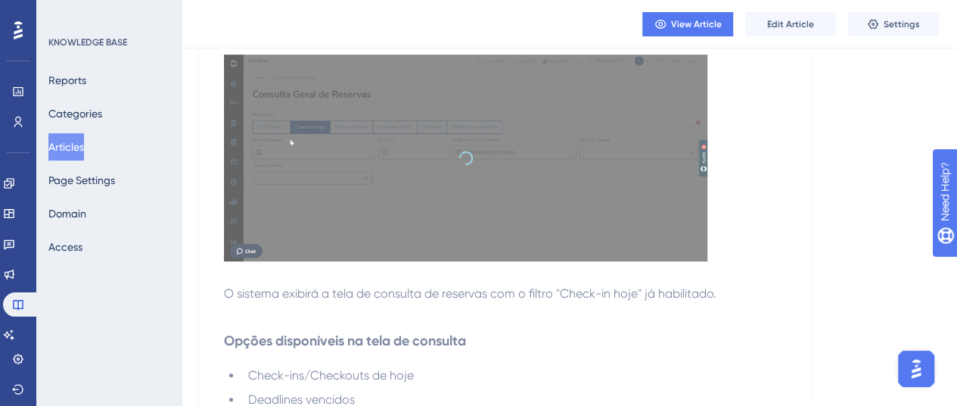
click at [583, 172] on img at bounding box center [466, 157] width 484 height 207
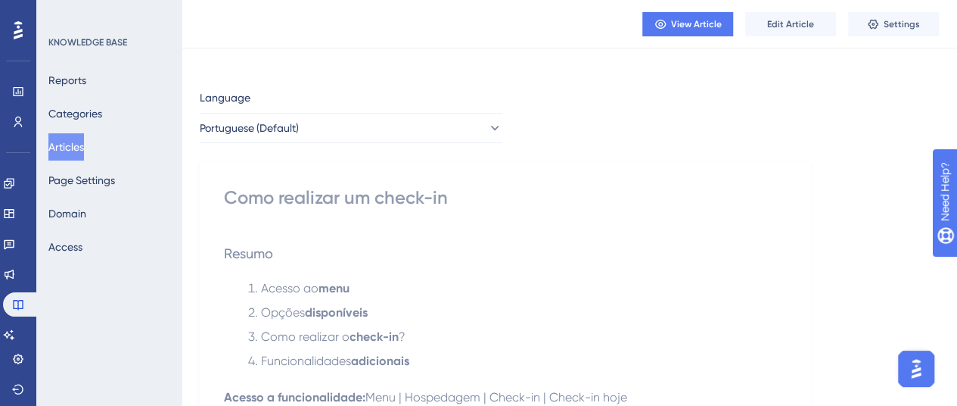
scroll to position [0, 0]
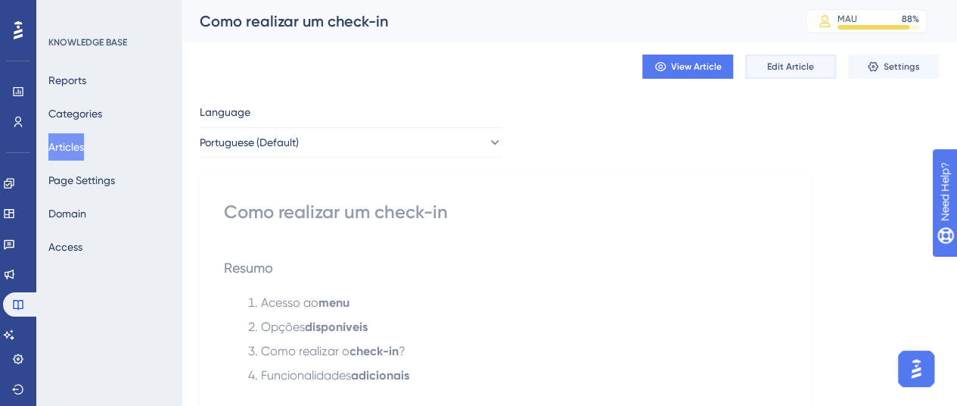
click at [817, 65] on button "Edit Article" at bounding box center [790, 66] width 91 height 24
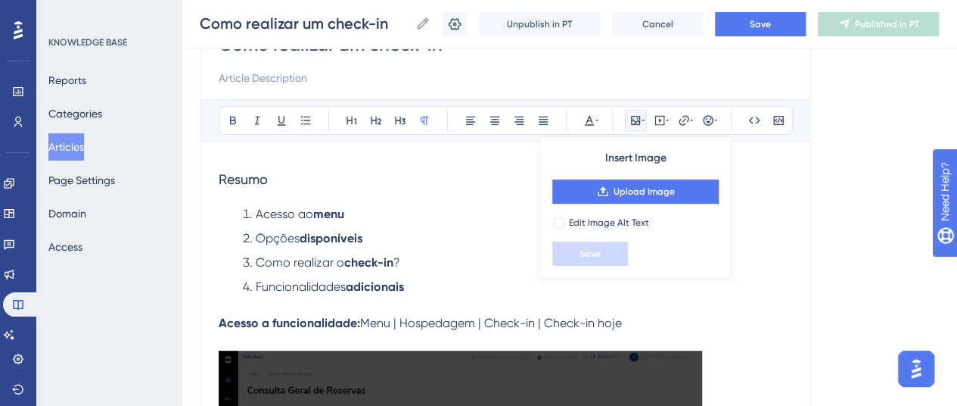
scroll to position [365, 0]
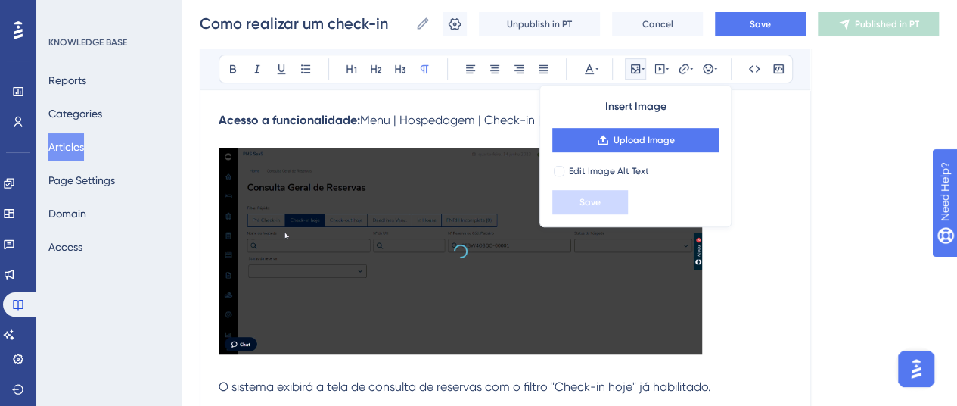
click at [482, 251] on img at bounding box center [461, 251] width 484 height 207
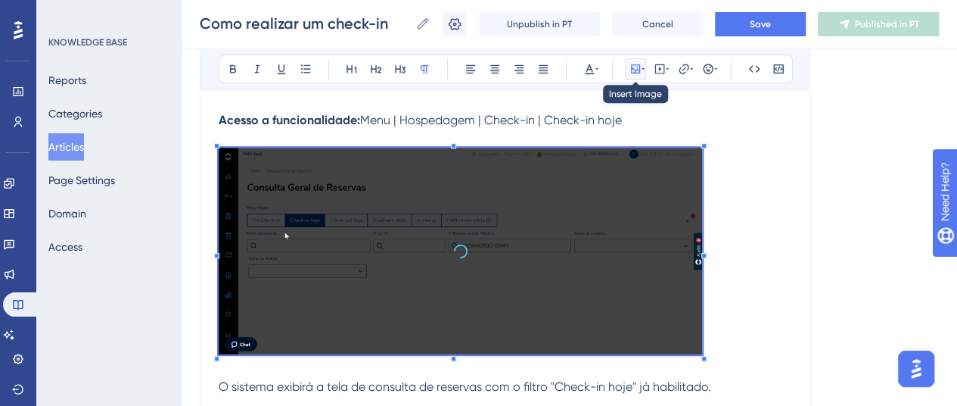
click at [642, 69] on icon at bounding box center [643, 69] width 3 height 2
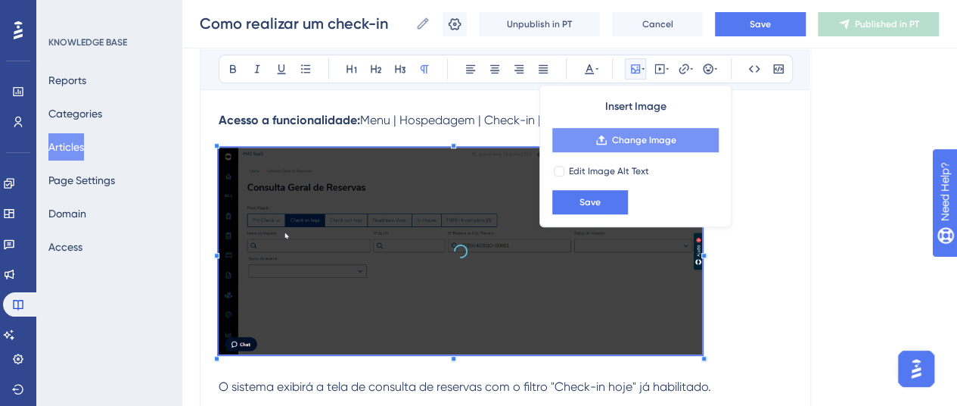
click at [626, 135] on span "Change Image" at bounding box center [644, 140] width 64 height 12
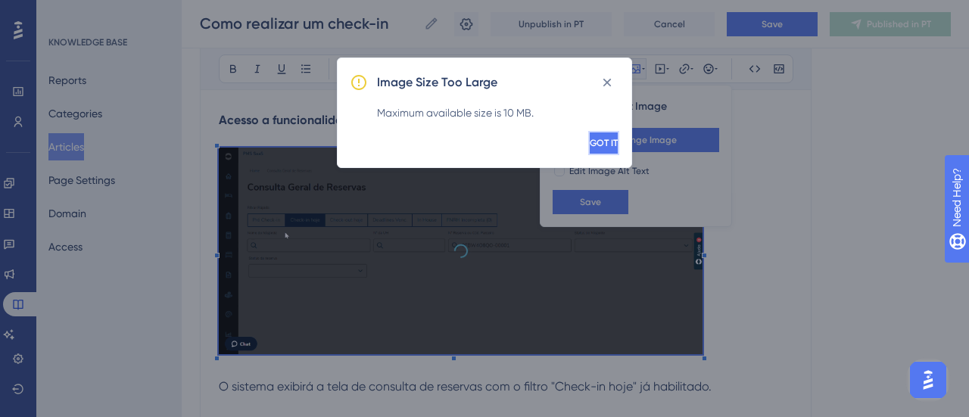
click at [589, 139] on span "GOT IT" at bounding box center [603, 143] width 28 height 12
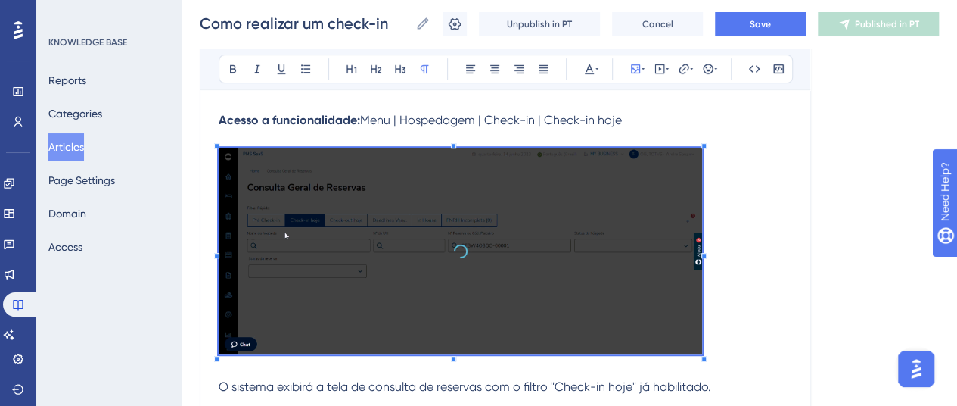
click at [773, 223] on p at bounding box center [506, 254] width 574 height 212
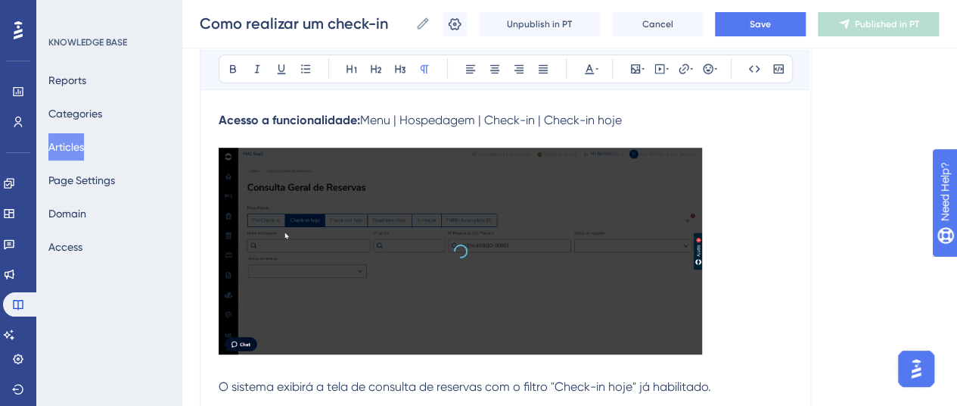
click at [458, 210] on img at bounding box center [461, 251] width 484 height 207
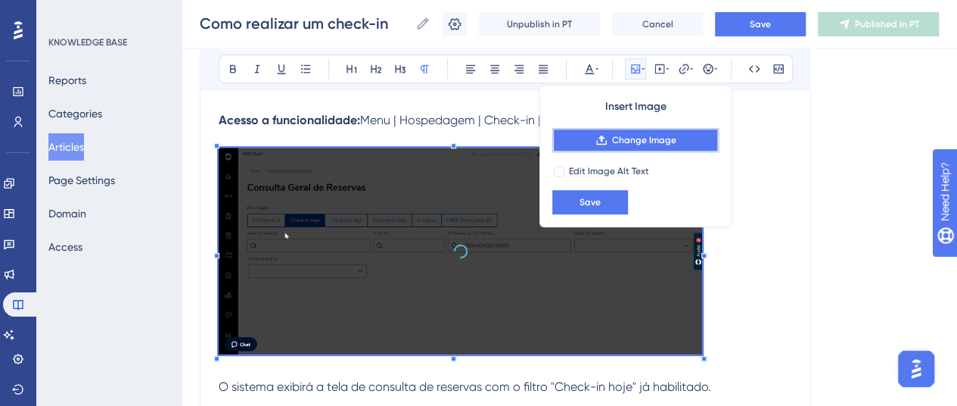
click at [623, 148] on button "Change Image" at bounding box center [635, 140] width 166 height 24
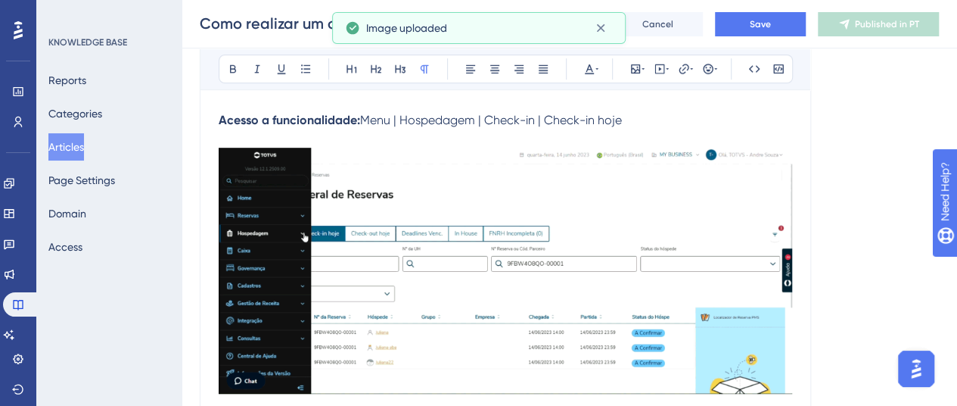
click at [759, 336] on img at bounding box center [506, 271] width 574 height 246
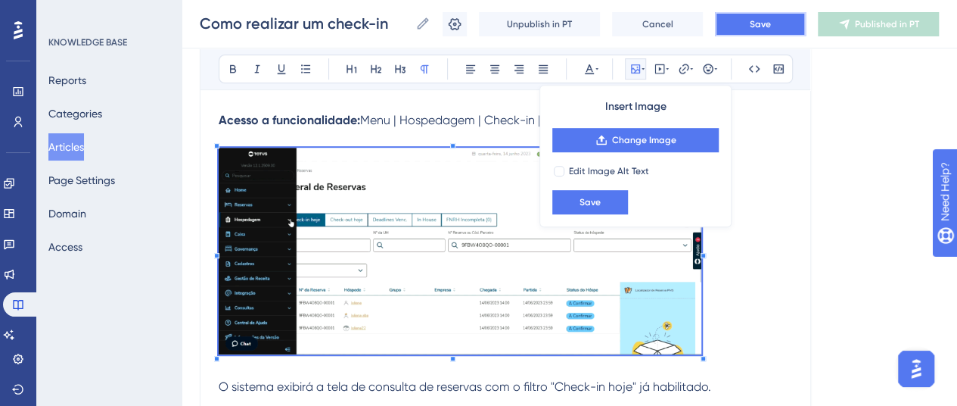
click at [755, 33] on button "Save" at bounding box center [760, 24] width 91 height 24
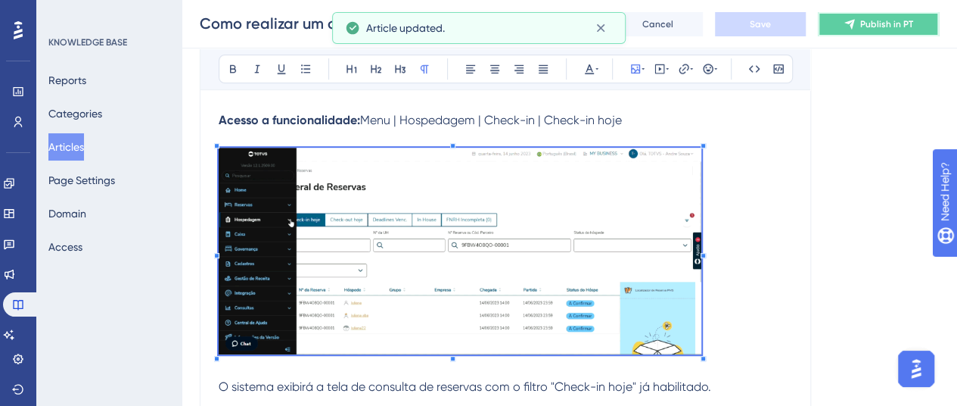
click at [870, 32] on button "Publish in PT" at bounding box center [878, 24] width 121 height 24
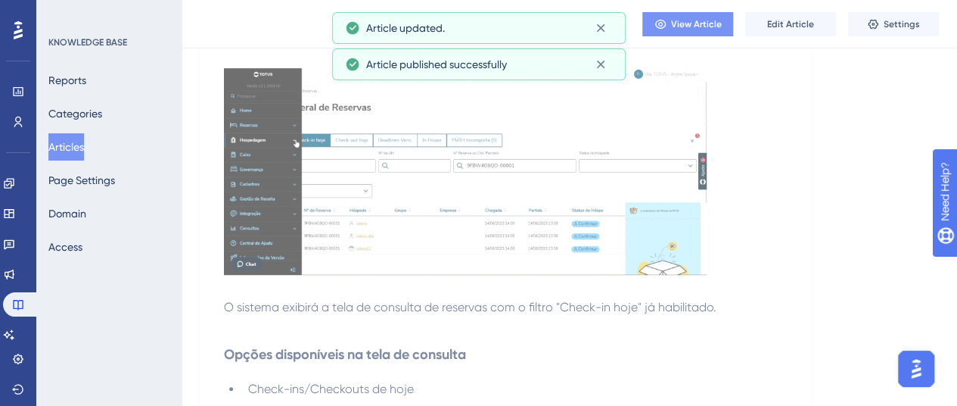
click at [705, 26] on span "View Article" at bounding box center [696, 24] width 51 height 12
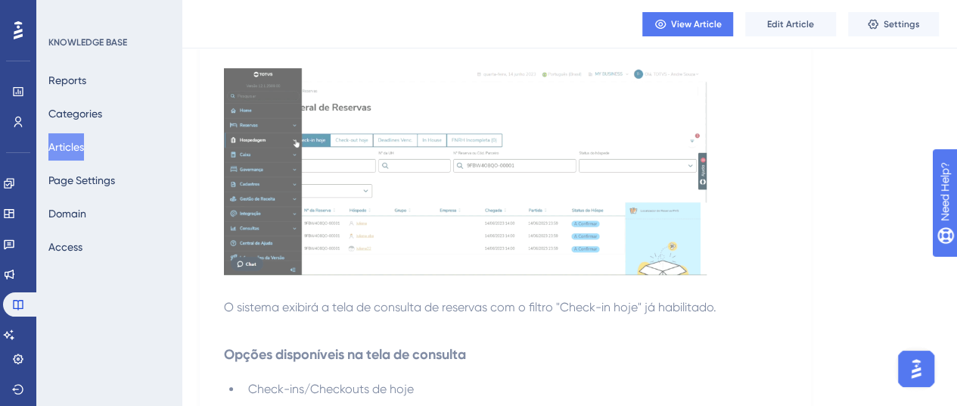
scroll to position [0, 0]
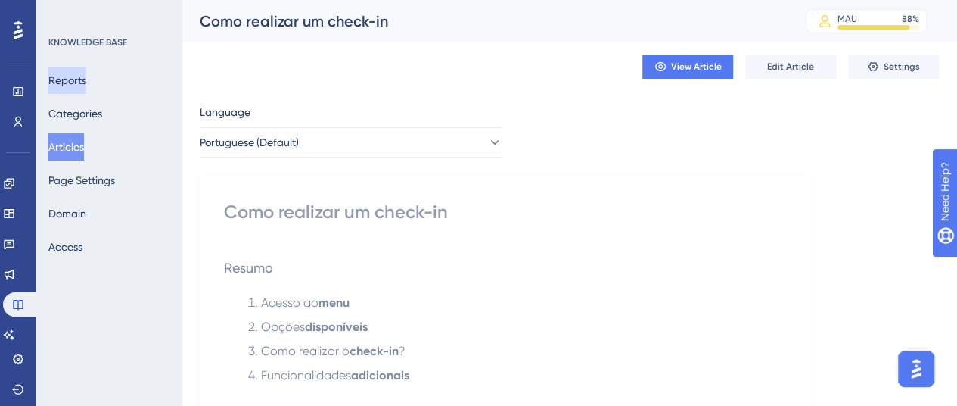
click at [76, 84] on button "Reports" at bounding box center [67, 80] width 38 height 27
